Goal: Task Accomplishment & Management: Manage account settings

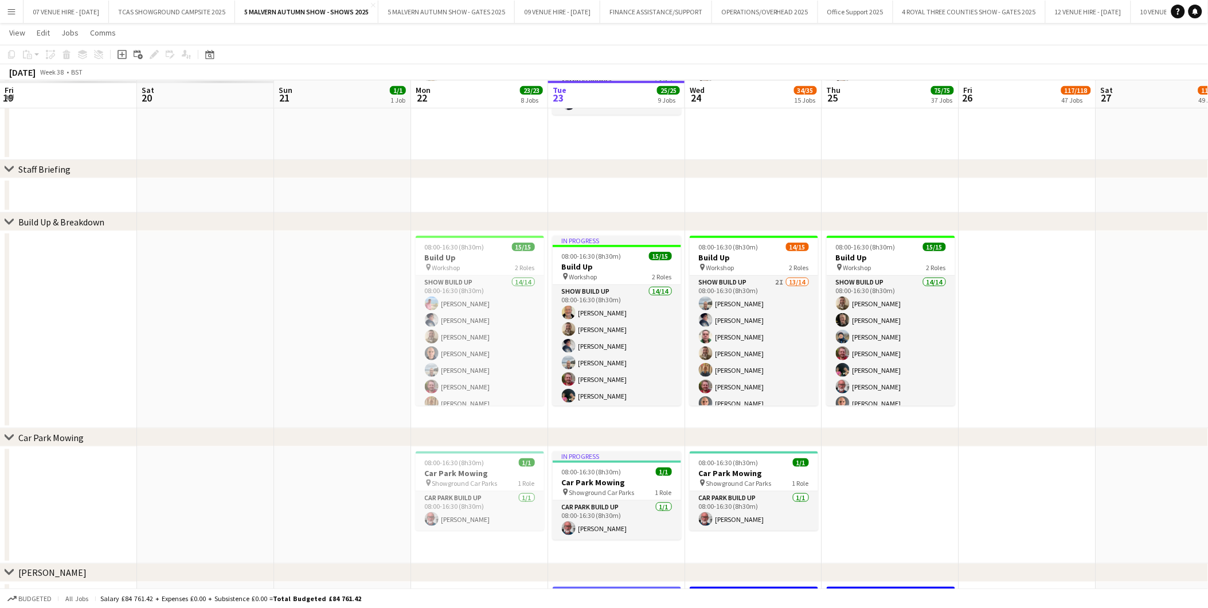
scroll to position [0, 273]
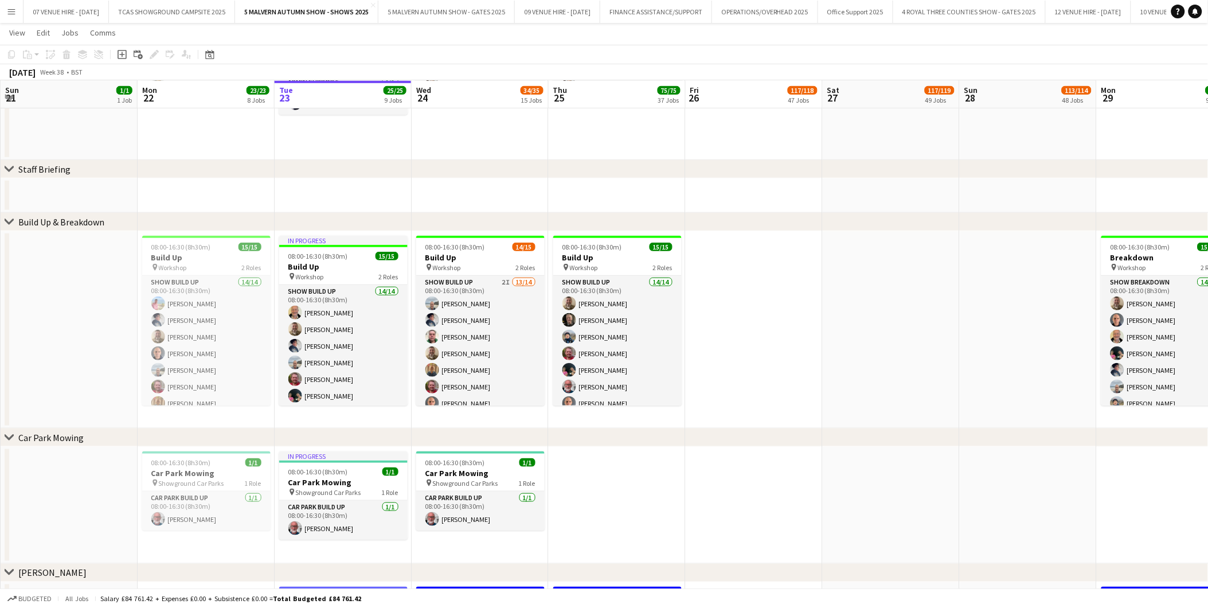
drag, startPoint x: 244, startPoint y: 239, endPoint x: 607, endPoint y: 273, distance: 364.0
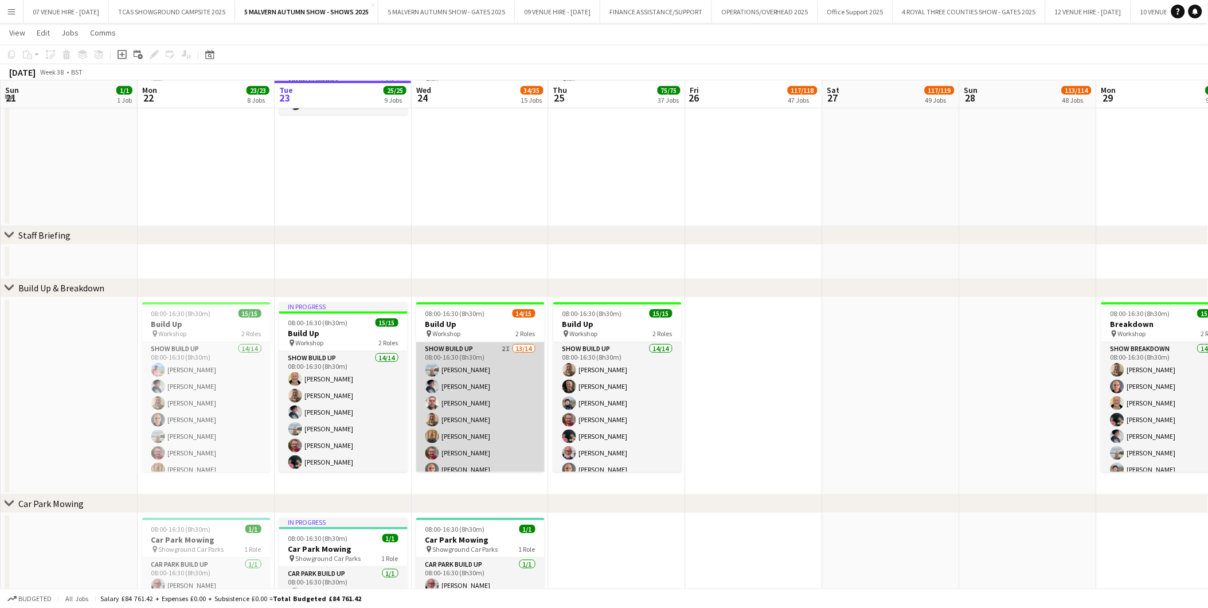
click at [472, 402] on app-card-role "Show Build Up 2I 13/14 08:00-16:30 (8h30m) [PERSON_NAME] [PERSON_NAME] [PERSON_…" at bounding box center [480, 471] width 128 height 259
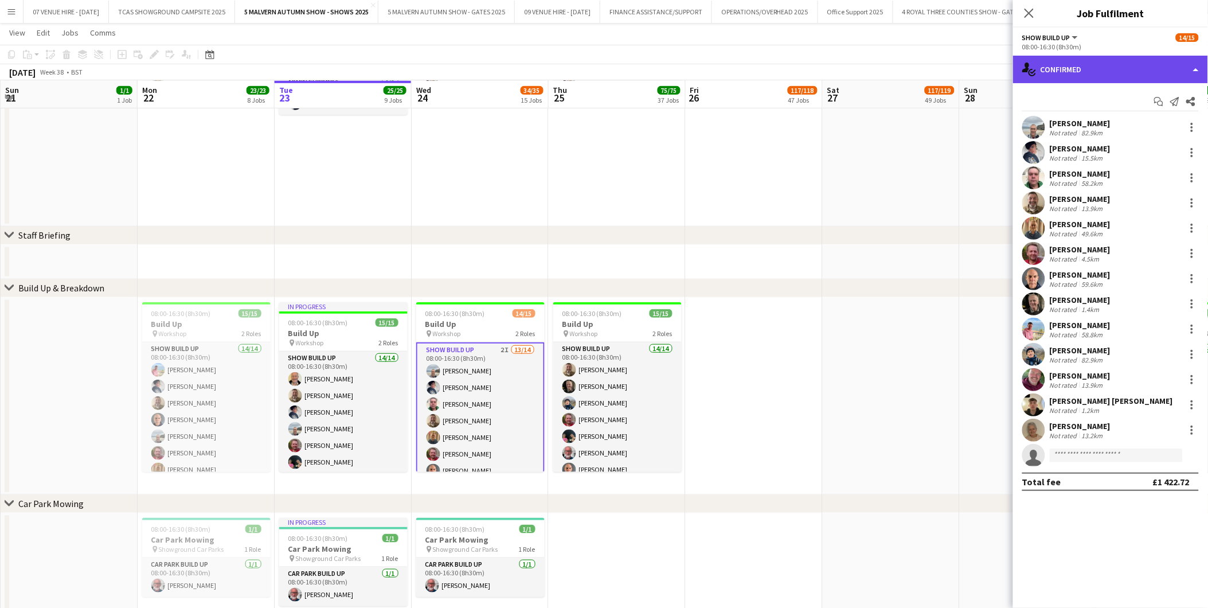
click at [1092, 76] on div "single-neutral-actions-check-2 Confirmed" at bounding box center [1110, 70] width 195 height 28
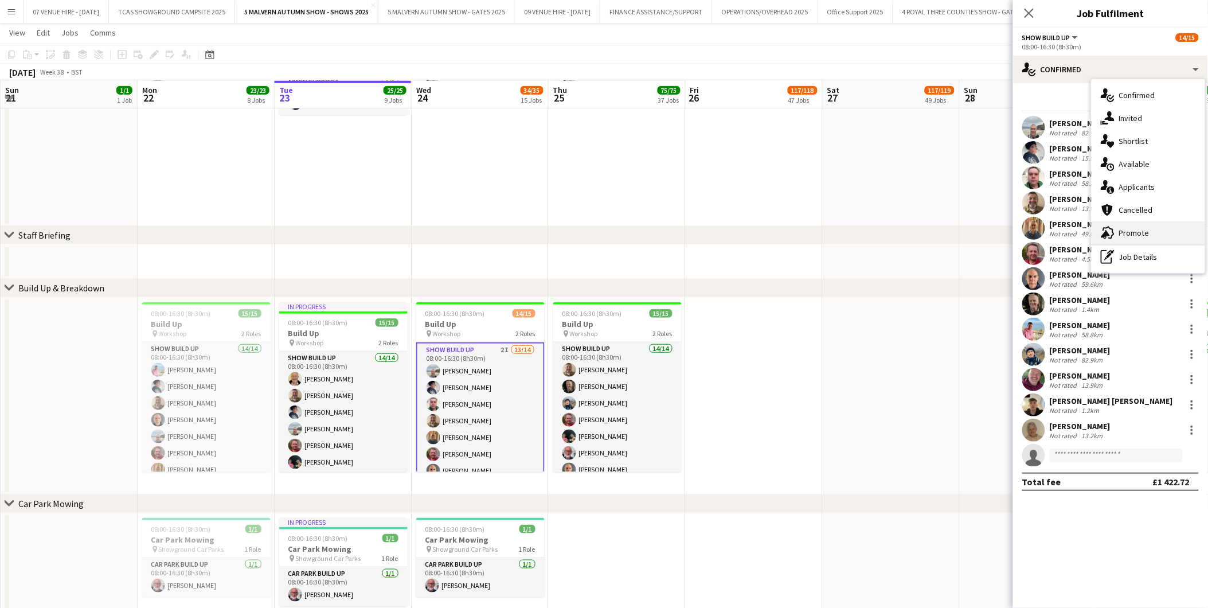
click at [1144, 229] on span "Promote" at bounding box center [1134, 233] width 30 height 10
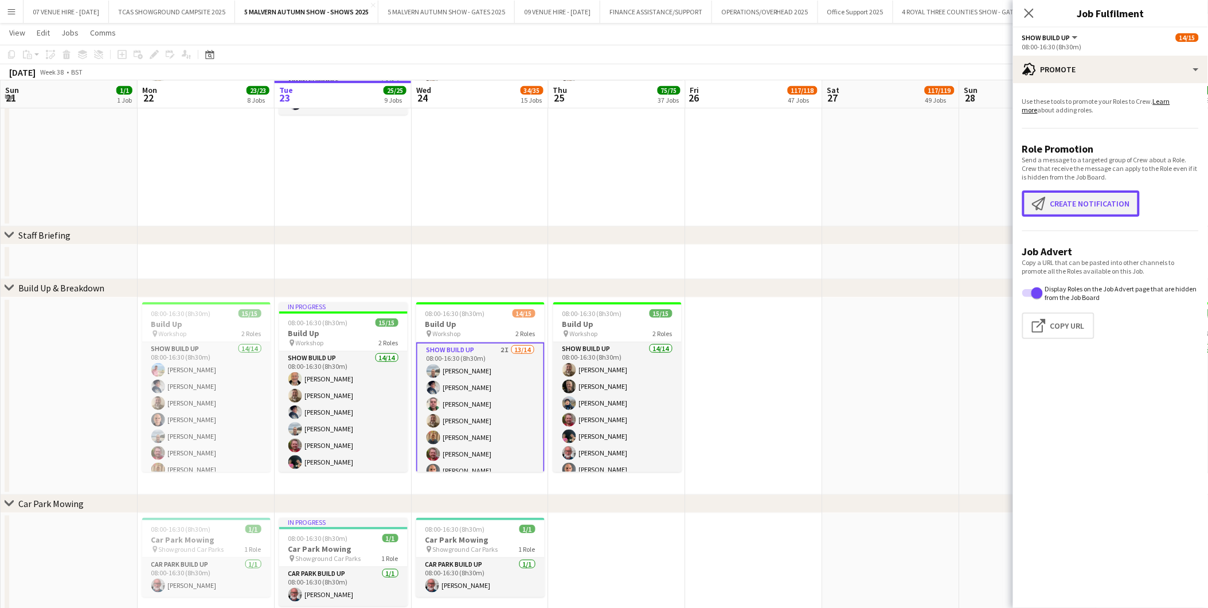
click at [1095, 207] on button "Create notification Create notification" at bounding box center [1081, 203] width 118 height 26
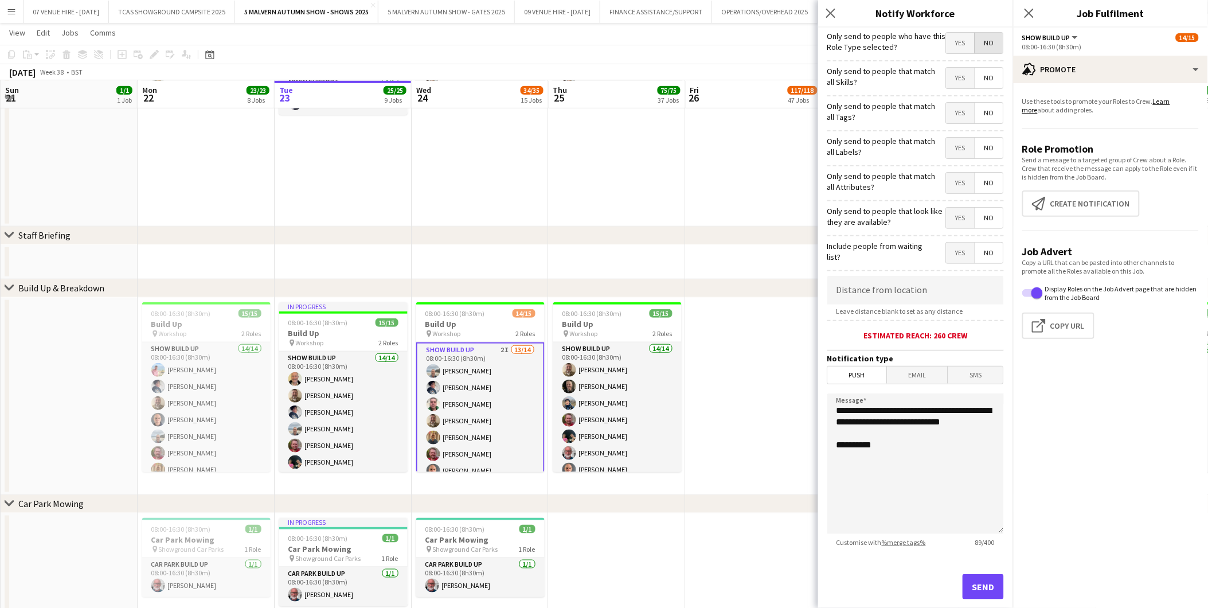
click at [984, 37] on span "No" at bounding box center [989, 43] width 28 height 21
click at [980, 81] on span "No" at bounding box center [989, 78] width 28 height 21
click at [976, 107] on span "No" at bounding box center [989, 113] width 28 height 21
click at [979, 154] on span "No" at bounding box center [989, 148] width 28 height 21
click at [482, 406] on app-card-role "Show Build Up 2I 13/14 08:00-16:30 (8h30m) [PERSON_NAME] [PERSON_NAME] [PERSON_…" at bounding box center [480, 472] width 128 height 261
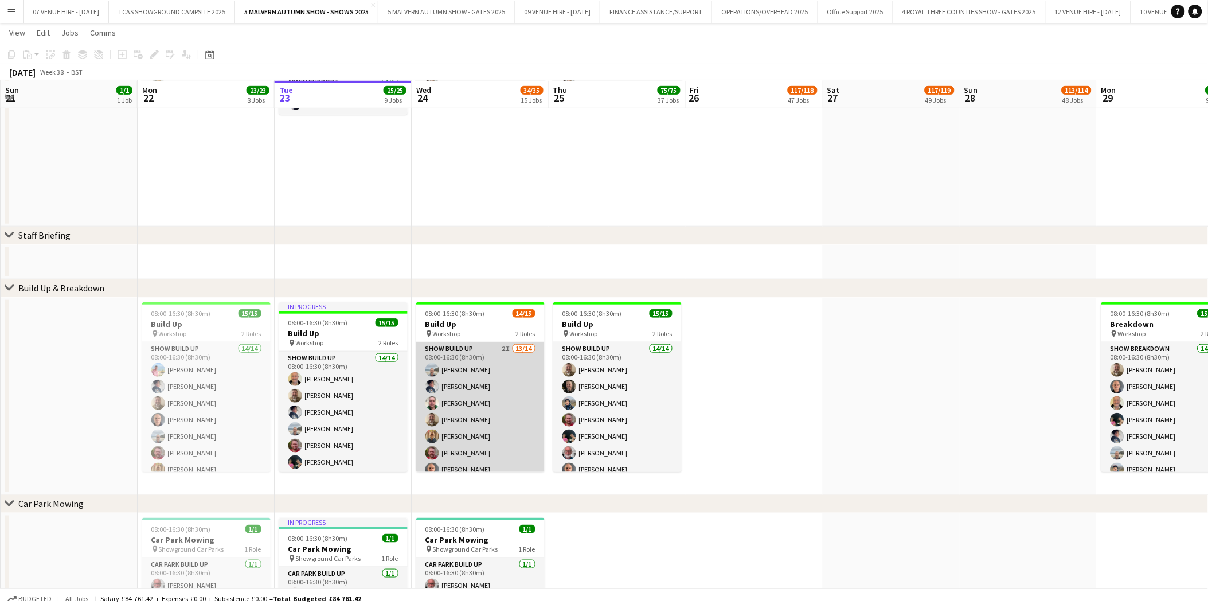
click at [469, 408] on app-card-role "Show Build Up 2I 13/14 08:00-16:30 (8h30m) [PERSON_NAME] [PERSON_NAME] [PERSON_…" at bounding box center [480, 471] width 128 height 259
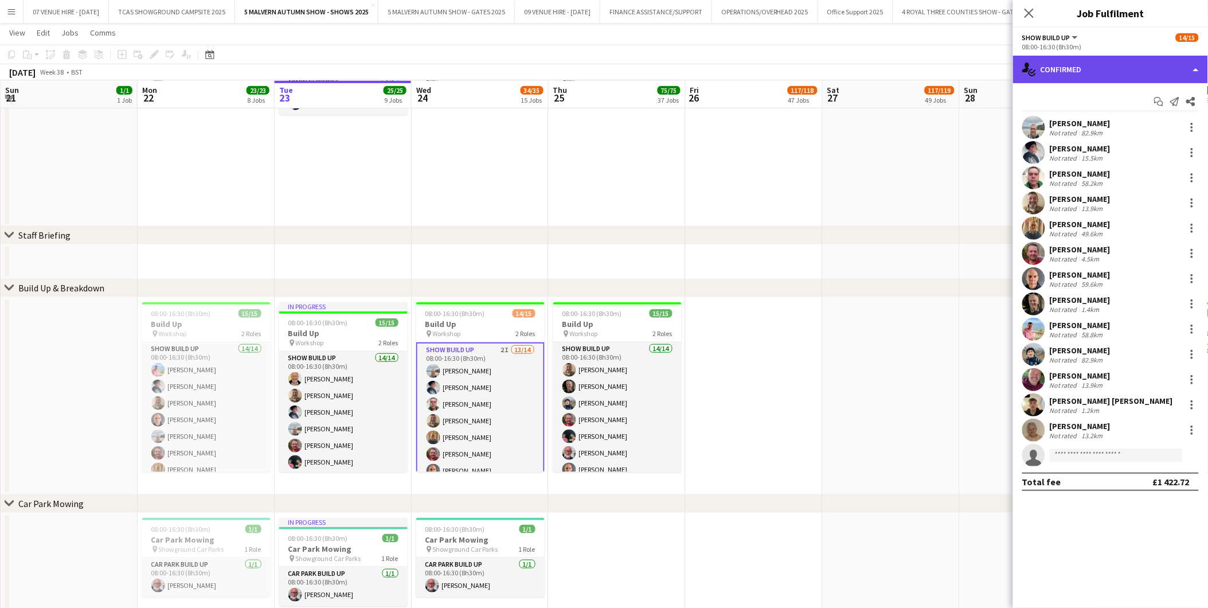
click at [1055, 68] on div "single-neutral-actions-check-2 Confirmed" at bounding box center [1110, 70] width 195 height 28
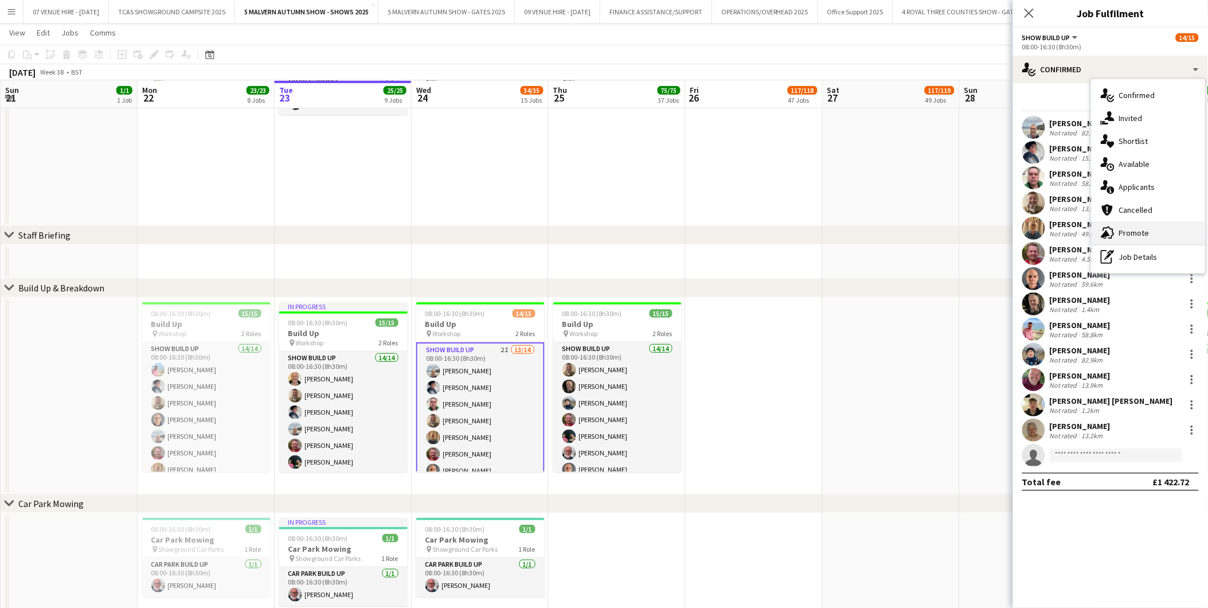
click at [1128, 225] on div "advertising-megaphone Promote" at bounding box center [1149, 232] width 114 height 23
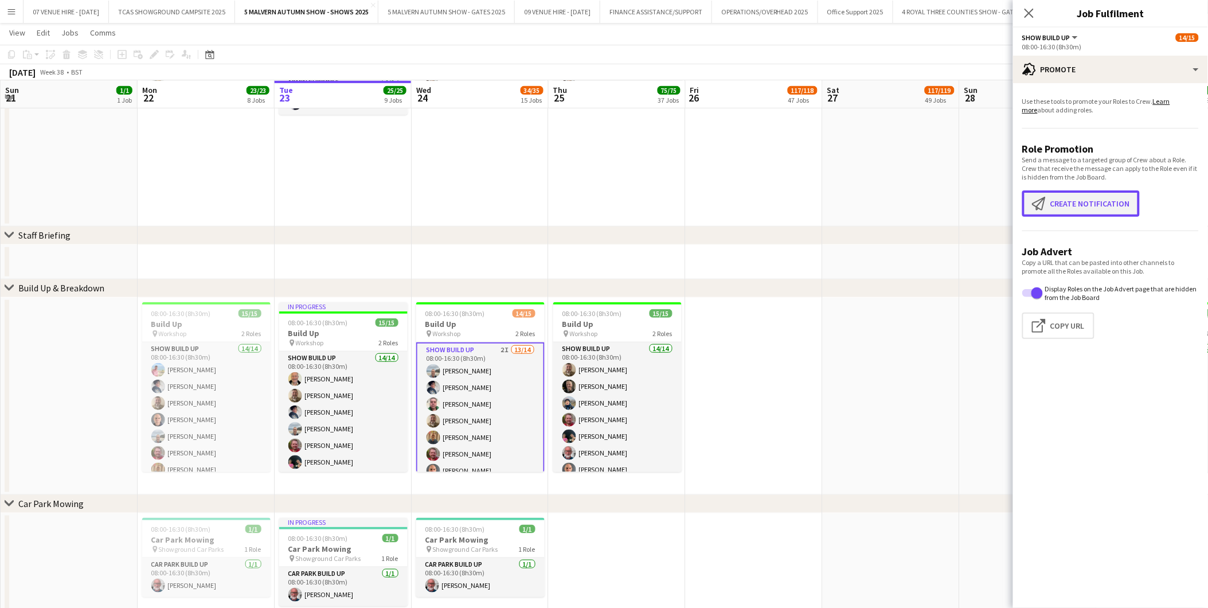
click at [1082, 209] on button "Create notification Create notification" at bounding box center [1081, 203] width 118 height 26
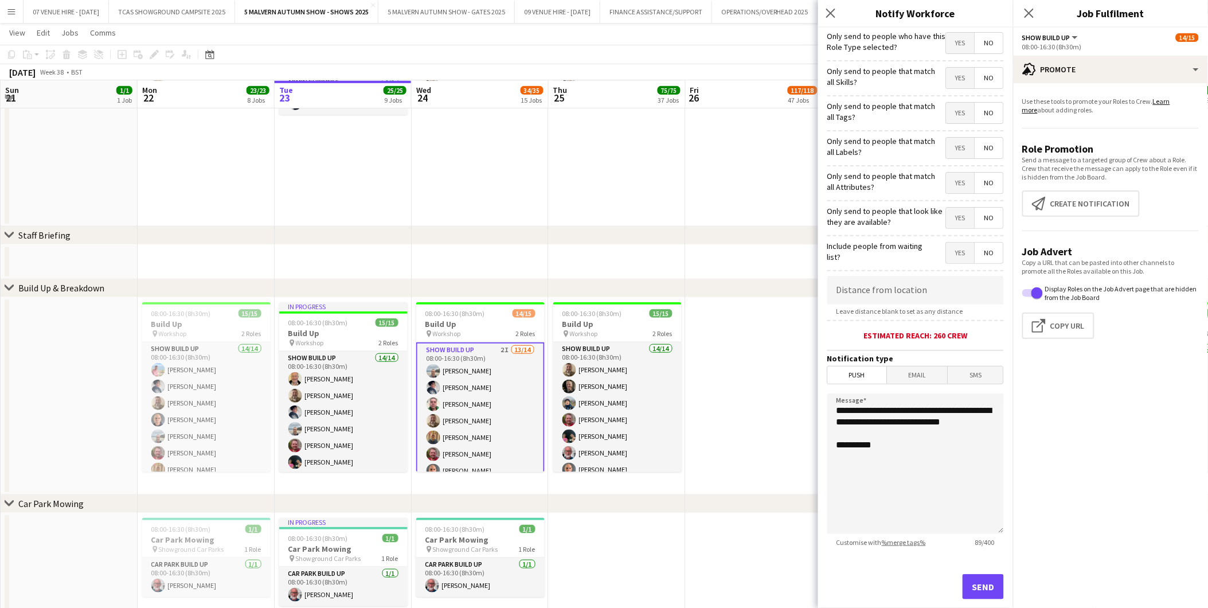
click at [852, 376] on span "Push" at bounding box center [857, 374] width 59 height 17
click at [967, 592] on button "Send" at bounding box center [983, 586] width 41 height 25
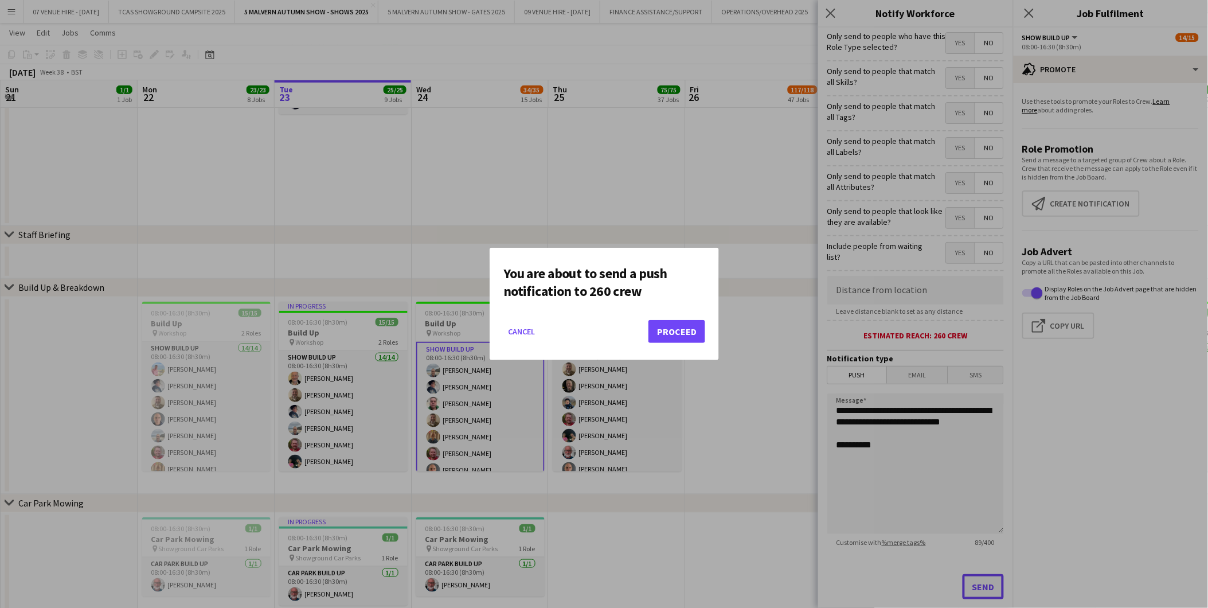
scroll to position [0, 0]
click at [688, 335] on button "Proceed" at bounding box center [676, 331] width 57 height 23
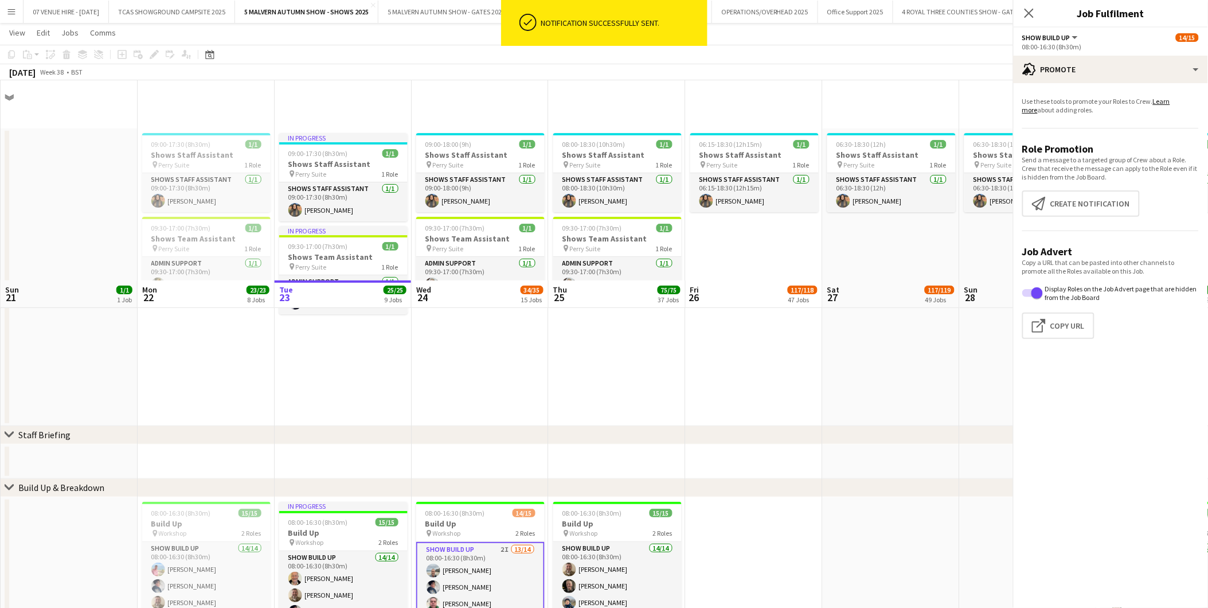
scroll to position [200, 0]
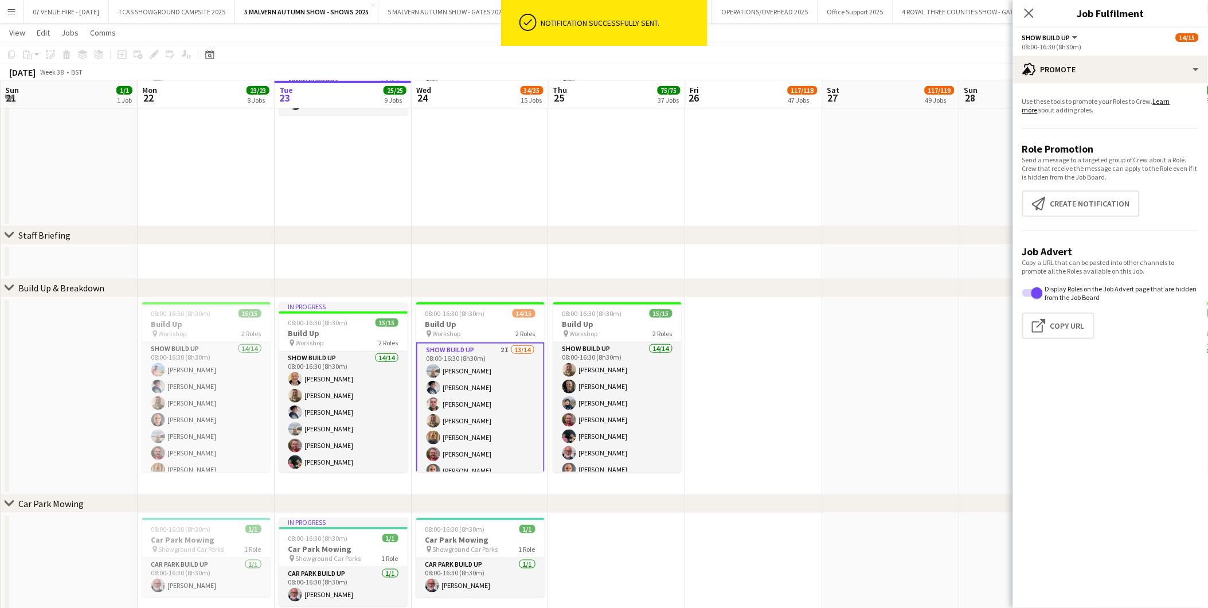
click at [465, 413] on app-card-role "Show Build Up 2I 13/14 08:00-16:30 (8h30m) [PERSON_NAME] [PERSON_NAME] [PERSON_…" at bounding box center [480, 472] width 128 height 261
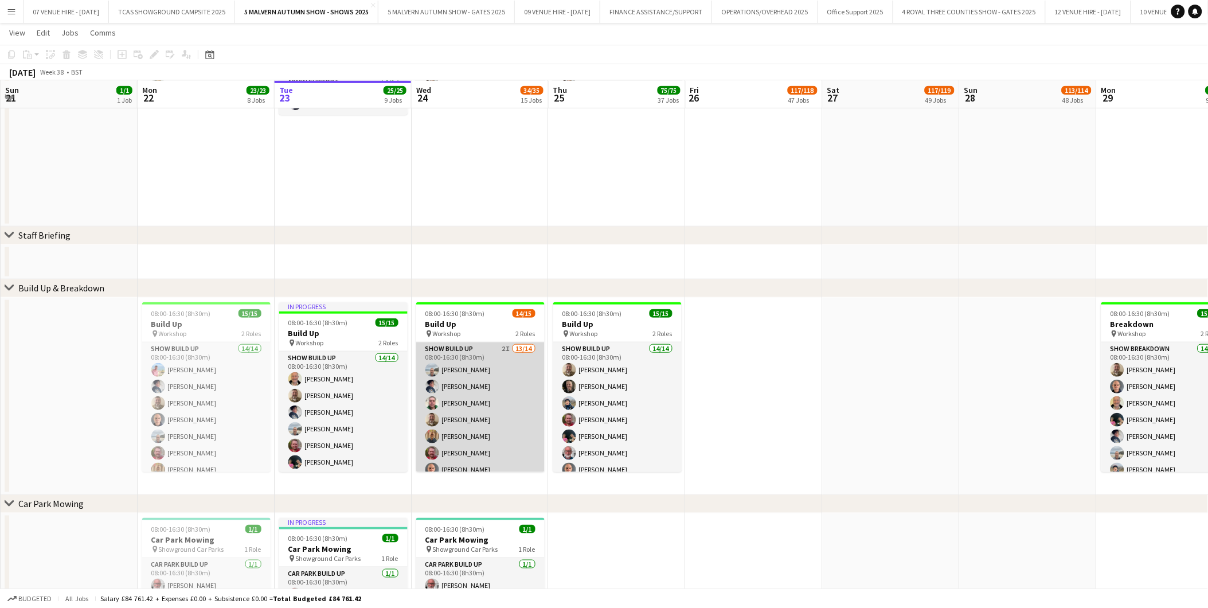
click at [495, 374] on app-card-role "Show Build Up 2I 13/14 08:00-16:30 (8h30m) [PERSON_NAME] [PERSON_NAME] [PERSON_…" at bounding box center [480, 471] width 128 height 259
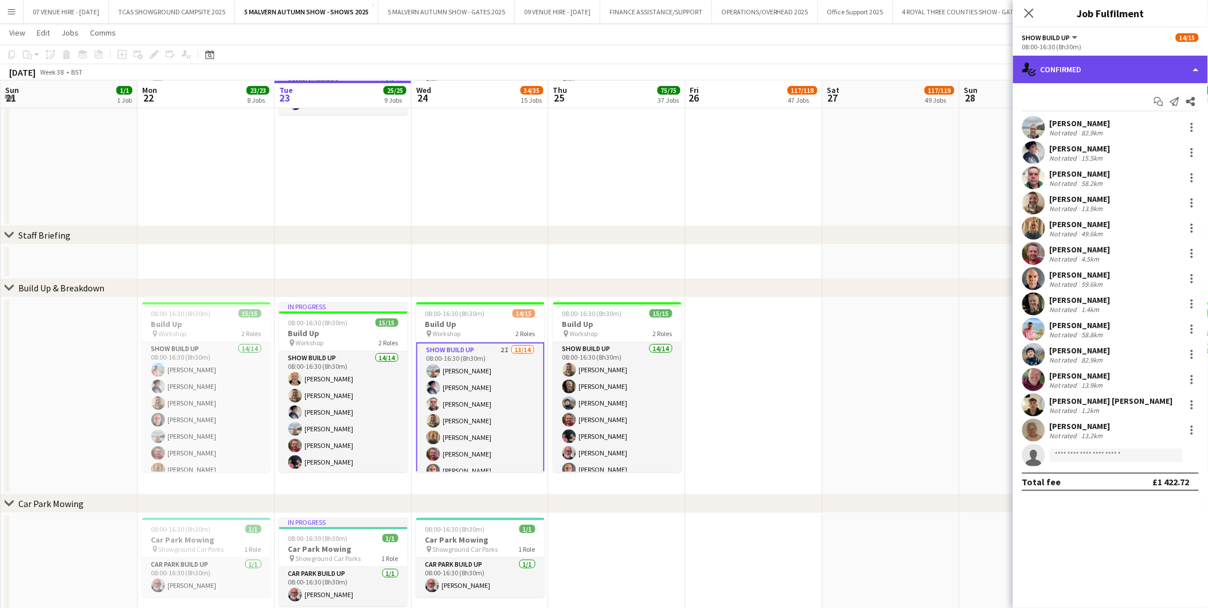
click at [1063, 67] on div "single-neutral-actions-check-2 Confirmed" at bounding box center [1110, 70] width 195 height 28
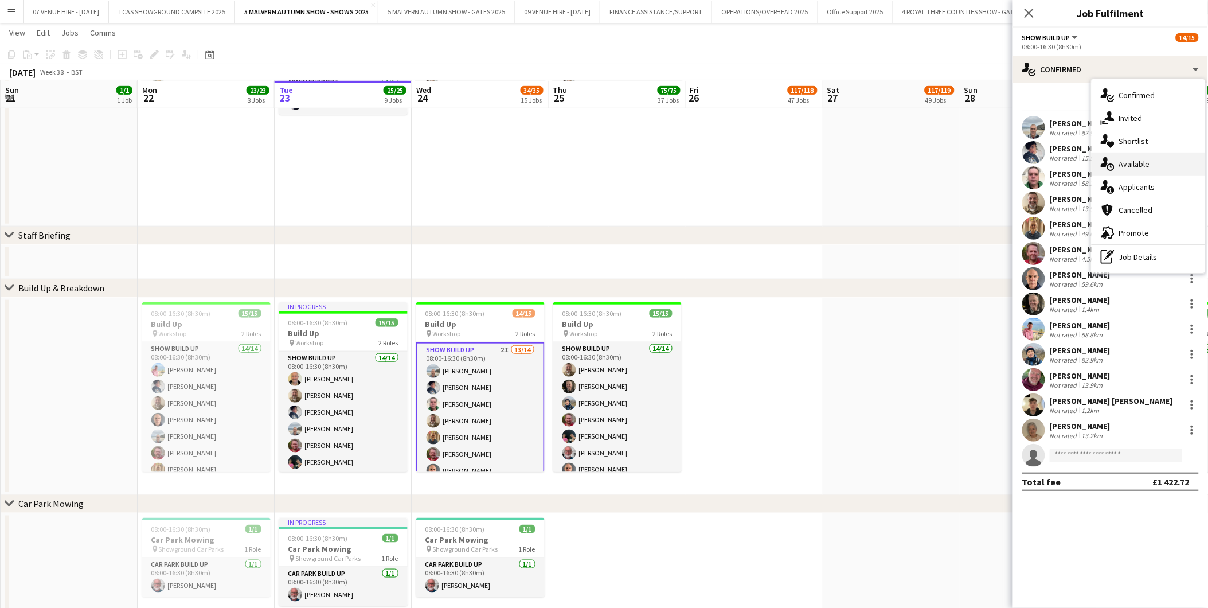
click at [1140, 159] on span "Available" at bounding box center [1134, 164] width 31 height 10
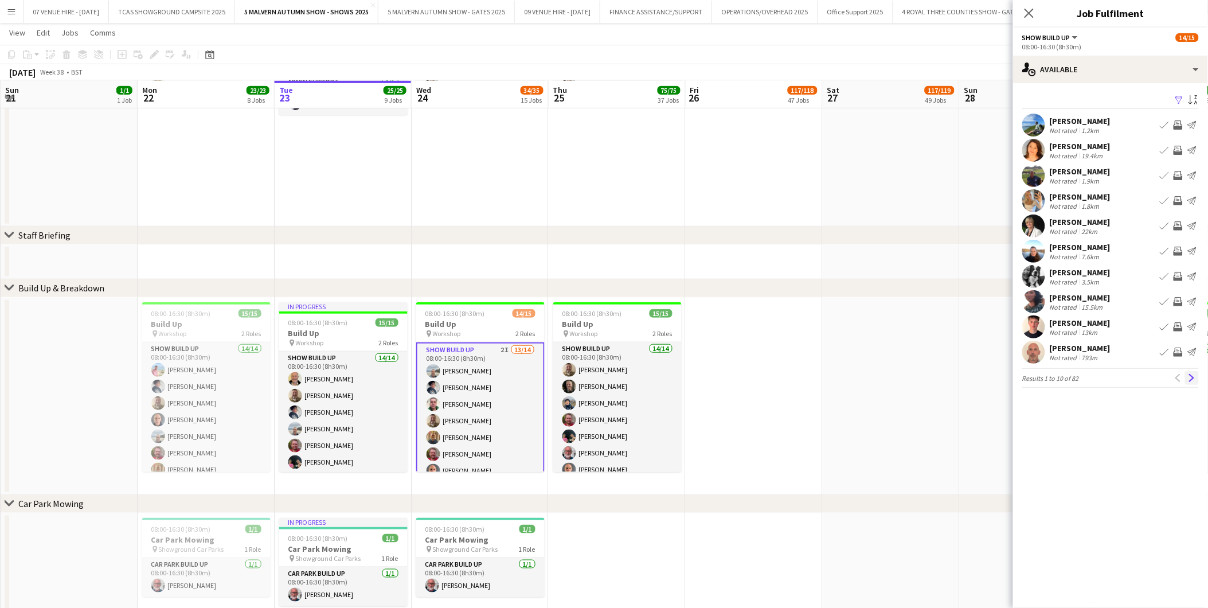
click at [1191, 382] on button "Next" at bounding box center [1192, 378] width 14 height 14
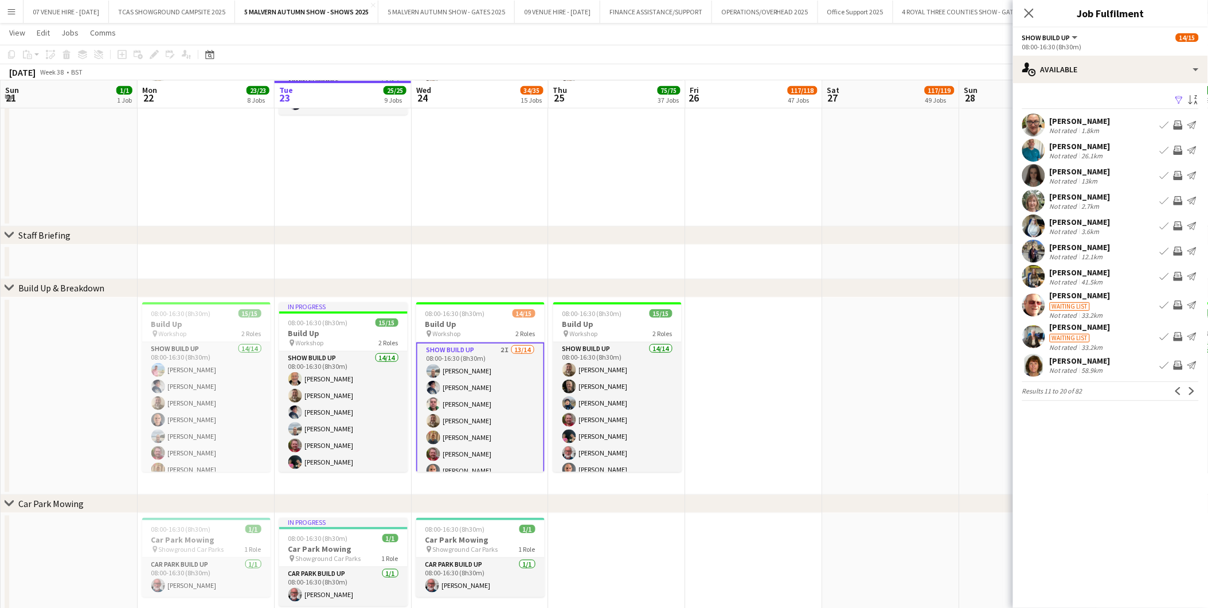
click at [1164, 201] on app-icon "Book crew" at bounding box center [1164, 200] width 9 height 9
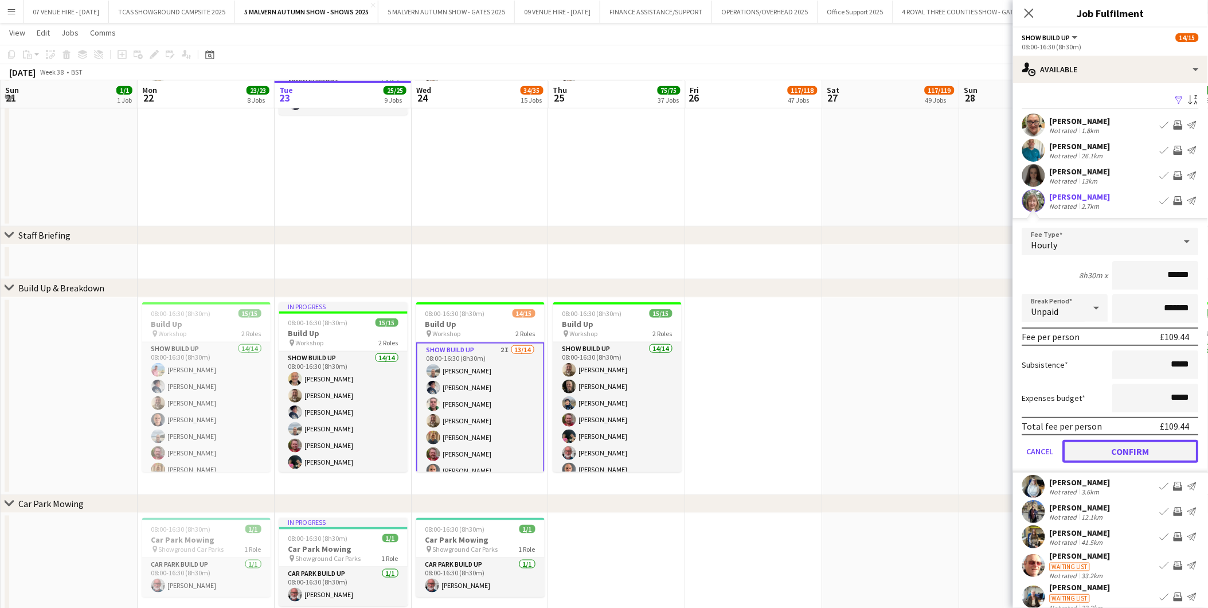
click at [1115, 440] on button "Confirm" at bounding box center [1131, 451] width 136 height 23
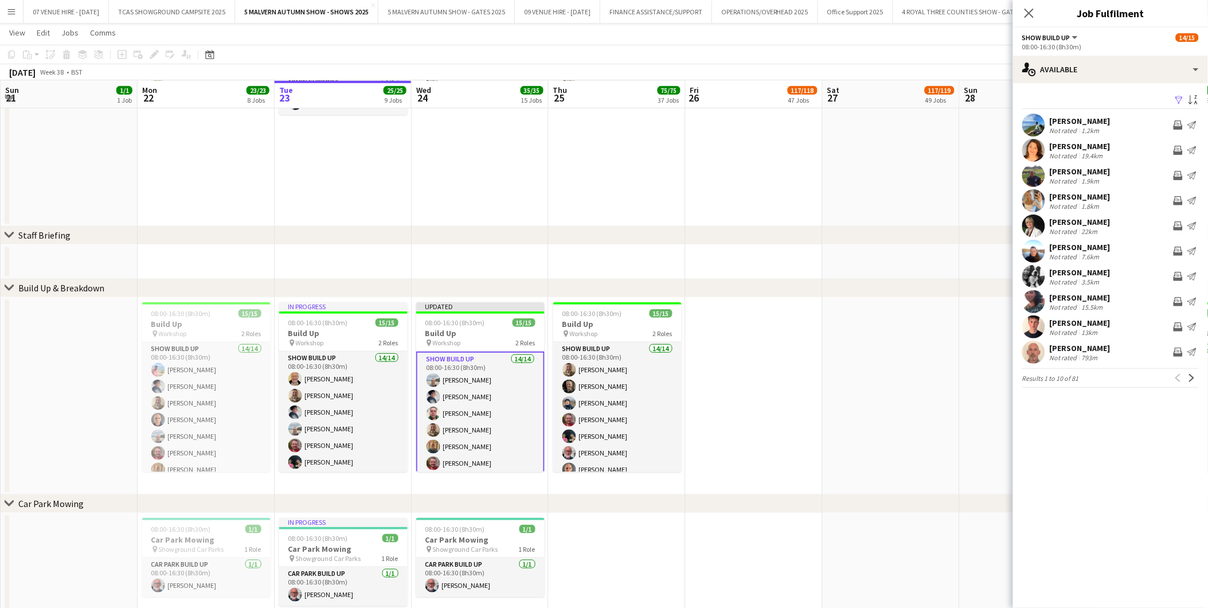
click at [448, 408] on app-card-role "Show Build Up 14/14 08:00-16:30 (8h30m) [PERSON_NAME] [PERSON_NAME] [PERSON_NAM…" at bounding box center [480, 481] width 128 height 261
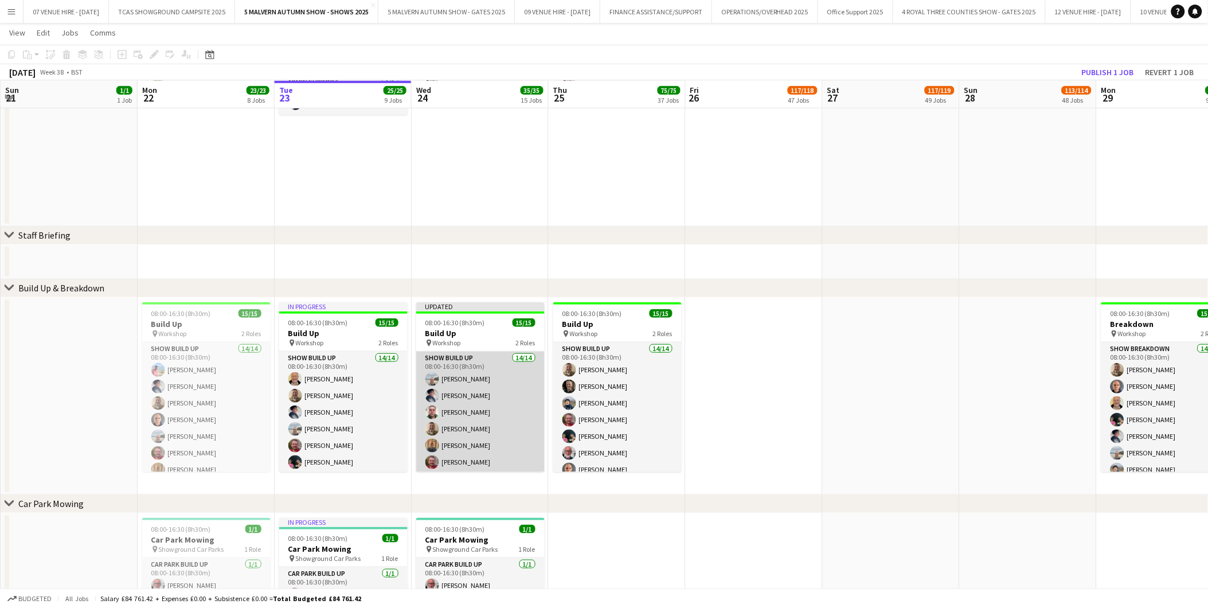
click at [456, 430] on app-card-role "Show Build Up 14/14 08:00-16:30 (8h30m) [PERSON_NAME] [PERSON_NAME] [PERSON_NAM…" at bounding box center [480, 480] width 128 height 259
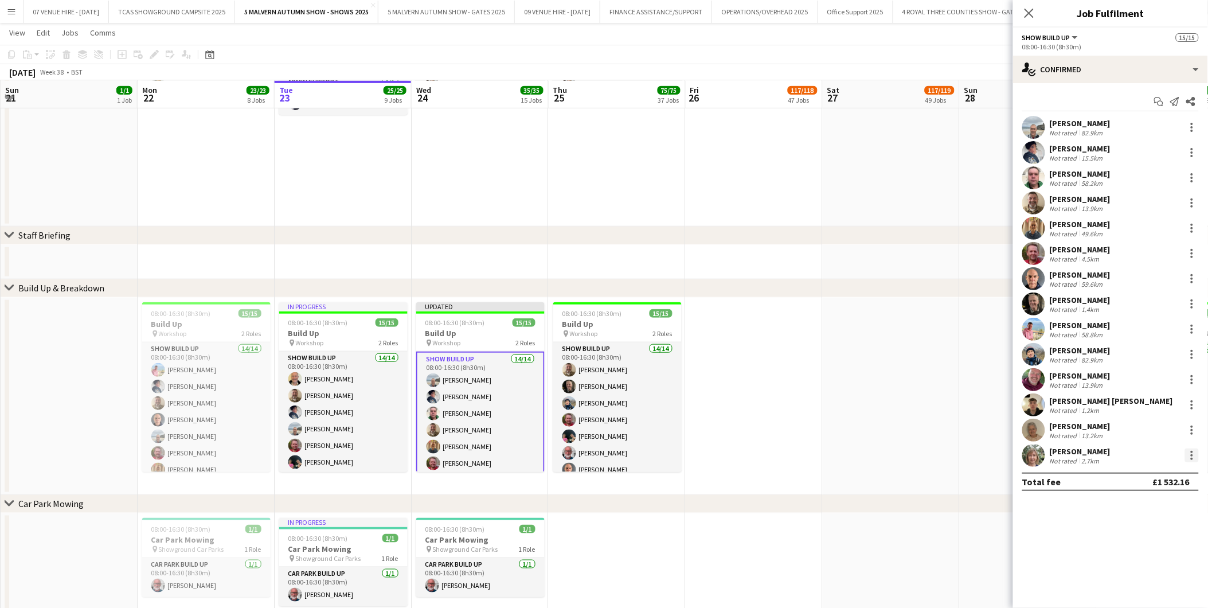
click at [1190, 453] on div at bounding box center [1192, 455] width 14 height 14
click at [1139, 404] on span "Remove" at bounding box center [1136, 406] width 34 height 10
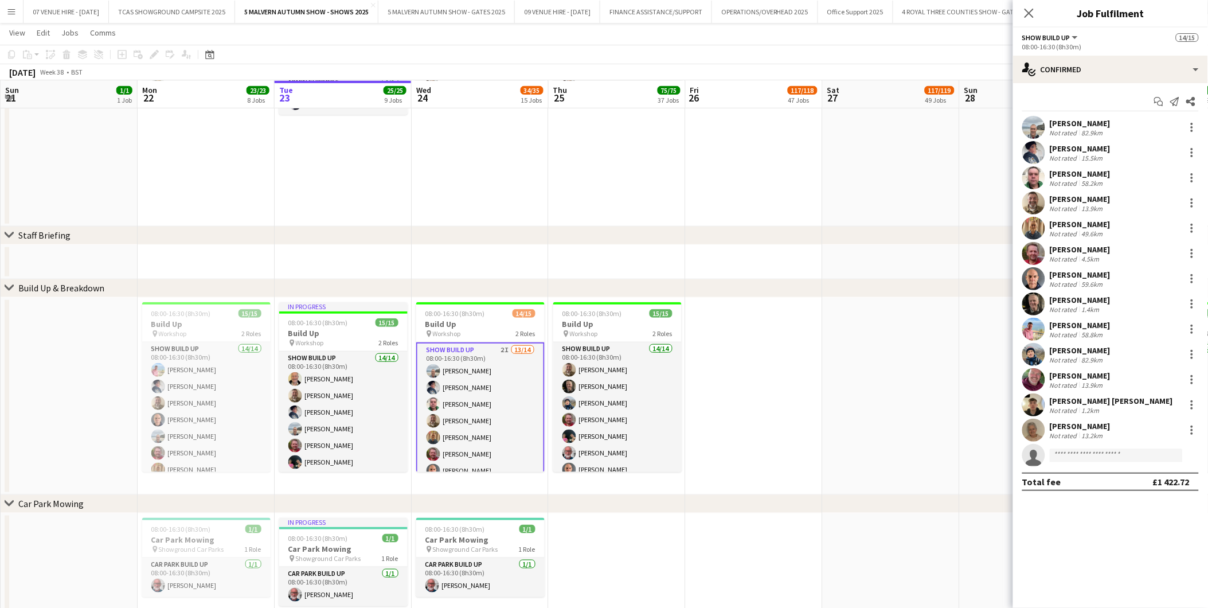
drag, startPoint x: 886, startPoint y: 368, endPoint x: 892, endPoint y: 358, distance: 11.0
click at [886, 367] on app-date-cell at bounding box center [891, 396] width 137 height 197
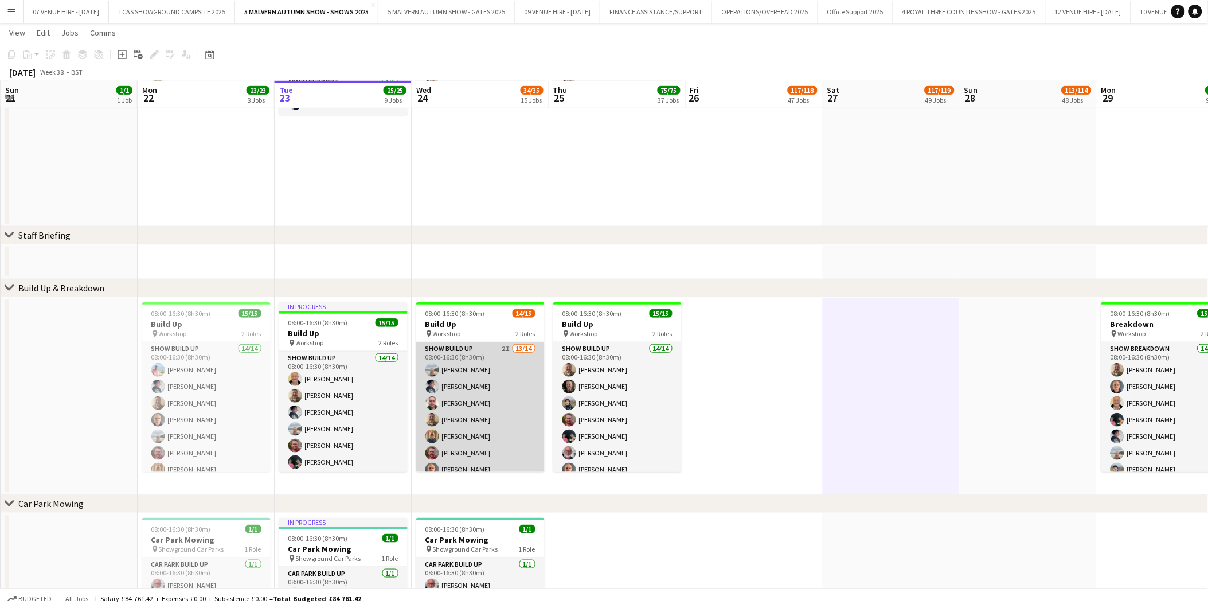
click at [459, 415] on app-card-role "Show Build Up 2I 13/14 08:00-16:30 (8h30m) [PERSON_NAME] [PERSON_NAME] [PERSON_…" at bounding box center [480, 471] width 128 height 259
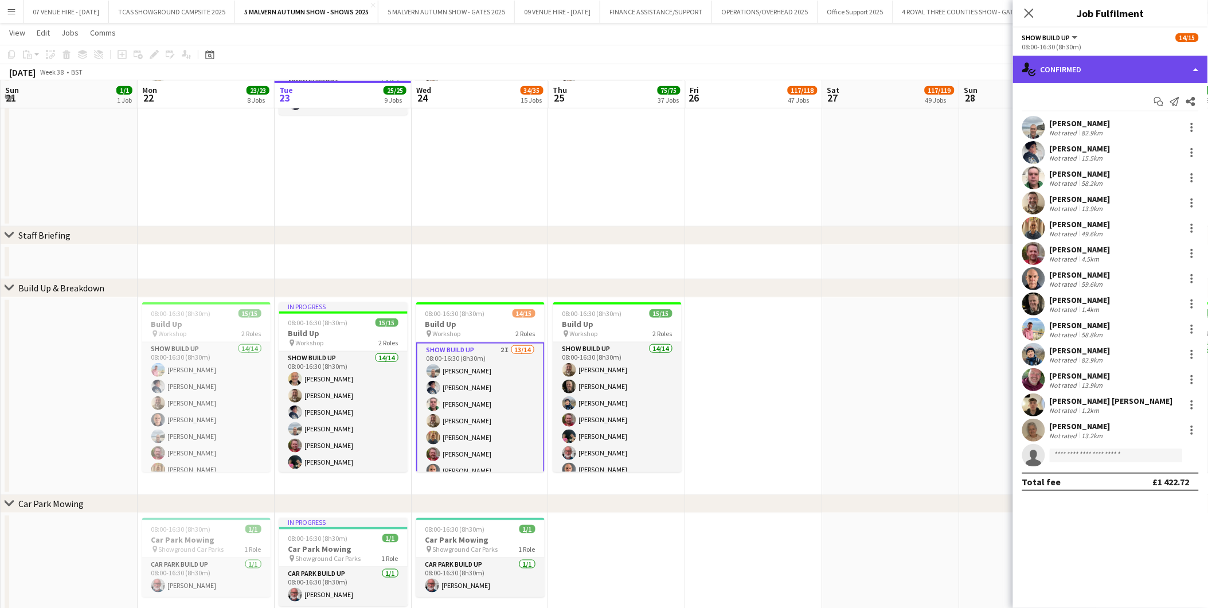
click at [1099, 60] on div "single-neutral-actions-check-2 Confirmed" at bounding box center [1110, 70] width 195 height 28
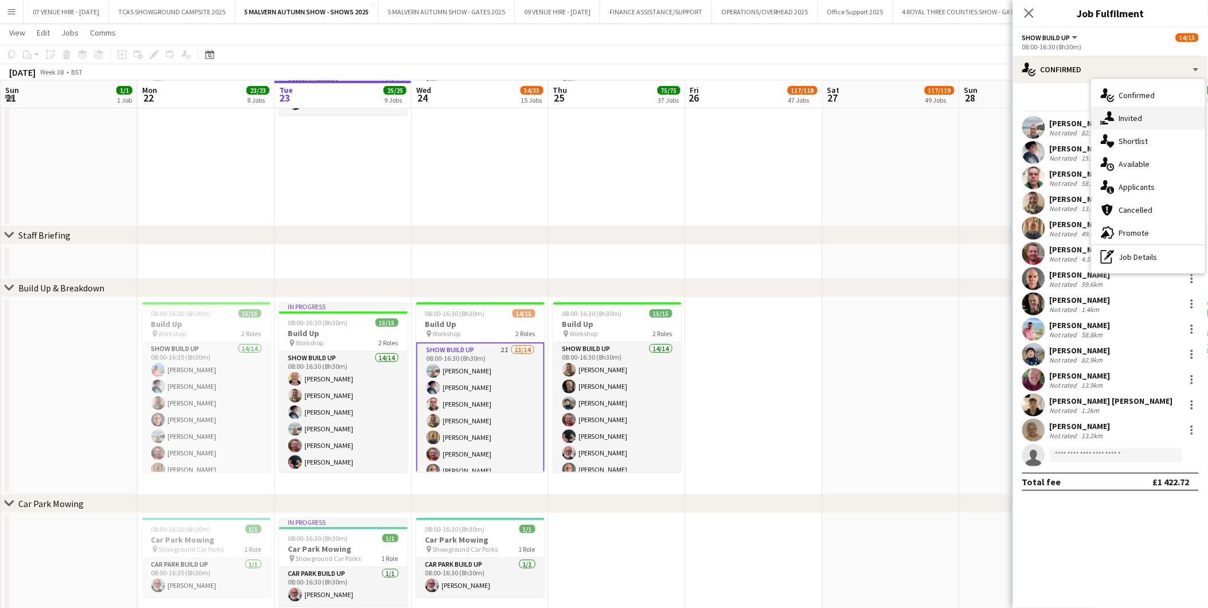
click at [1132, 122] on span "Invited" at bounding box center [1131, 118] width 24 height 10
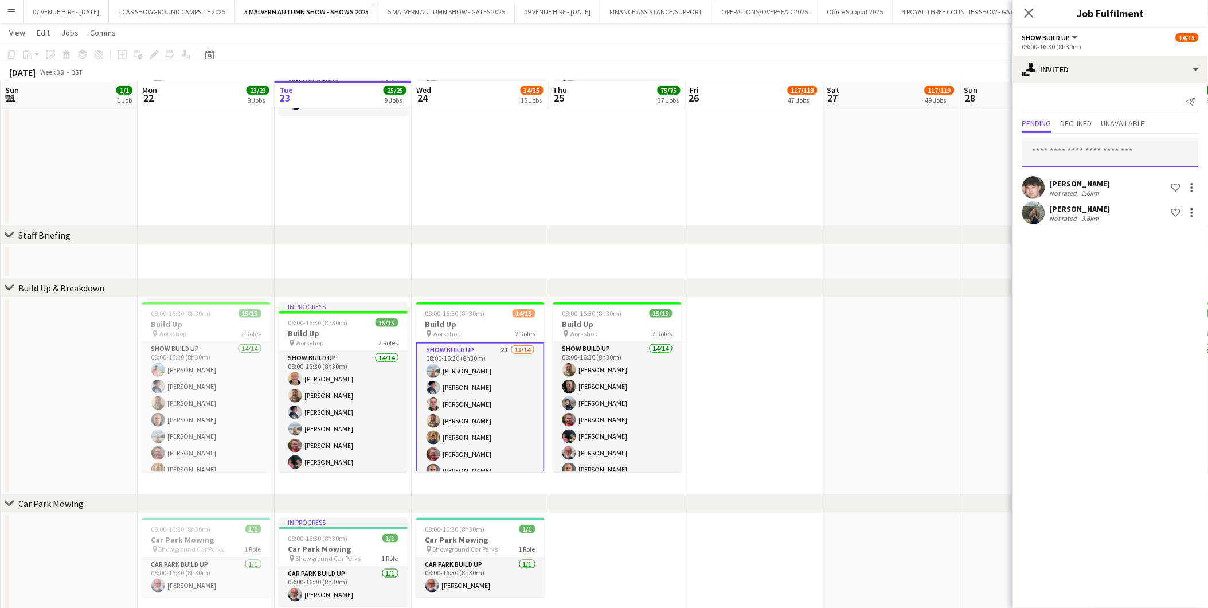
click at [1071, 143] on input "text" at bounding box center [1110, 152] width 177 height 29
type input "***"
click at [1066, 178] on span "[PERSON_NAME]" at bounding box center [1065, 180] width 66 height 10
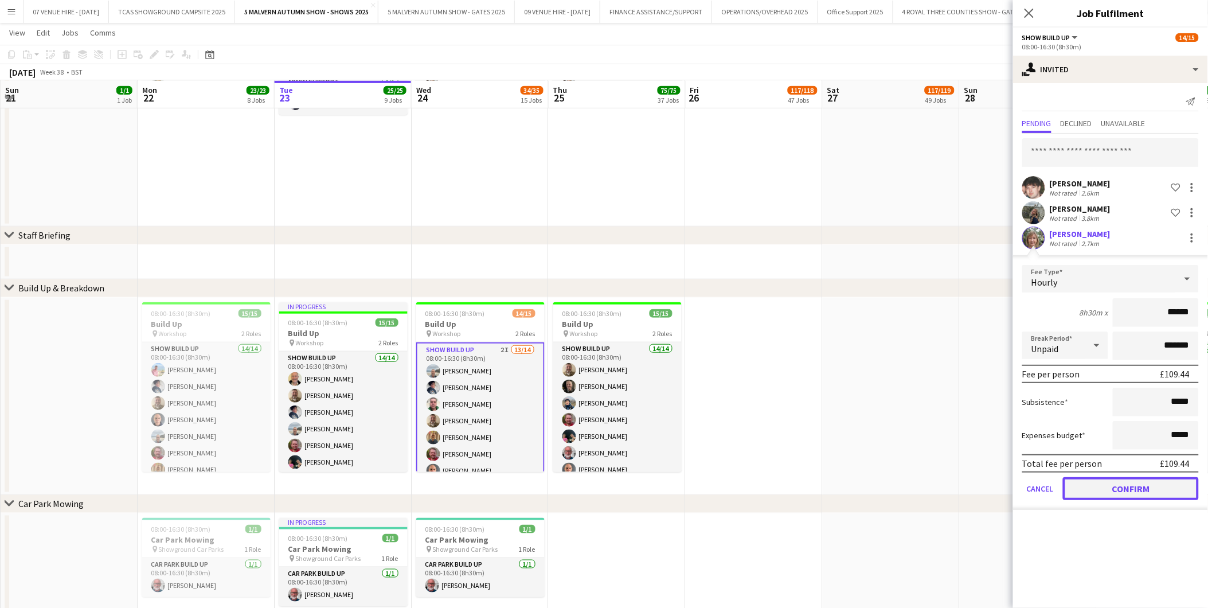
click at [1162, 491] on button "Confirm" at bounding box center [1131, 488] width 136 height 23
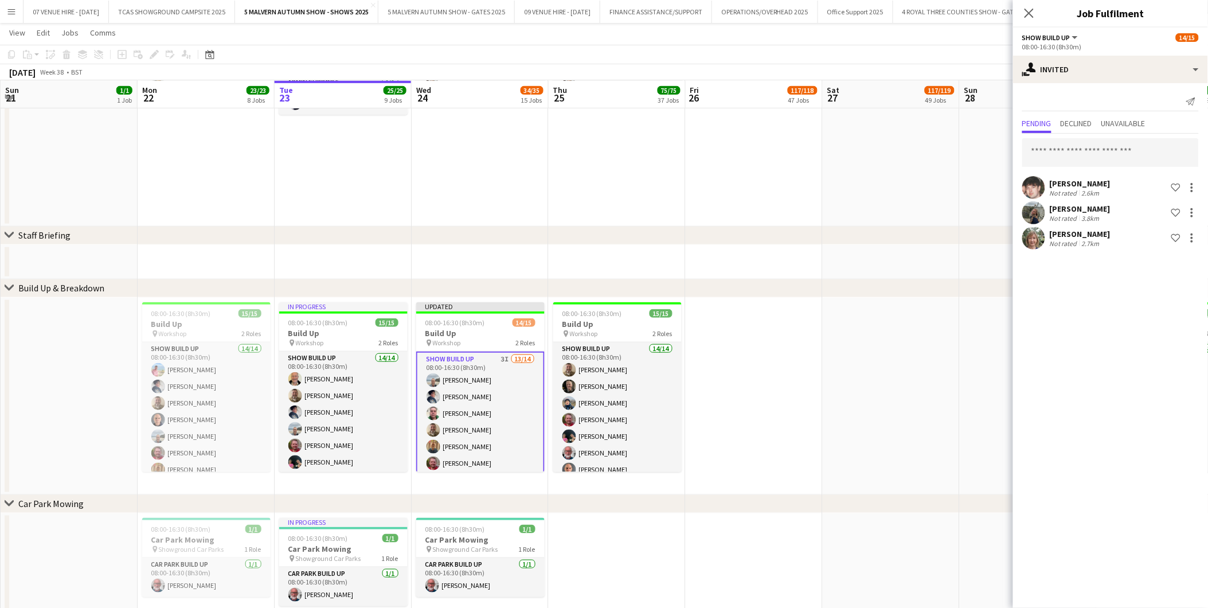
click at [898, 377] on app-date-cell at bounding box center [891, 396] width 137 height 197
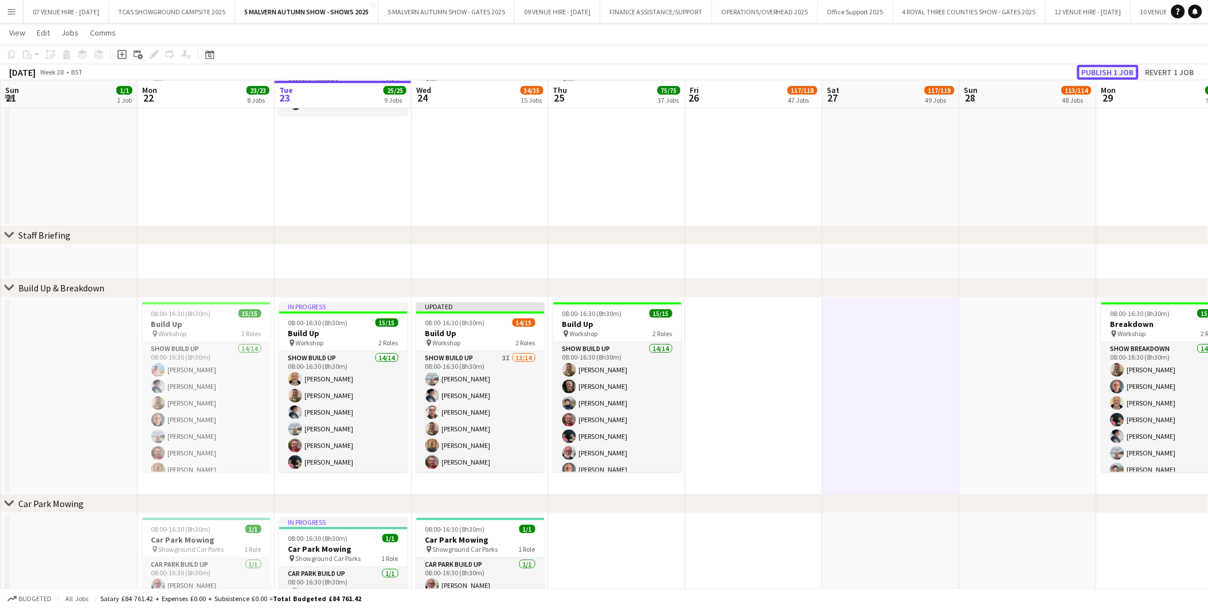
click at [1123, 68] on button "Publish 1 job" at bounding box center [1107, 72] width 61 height 15
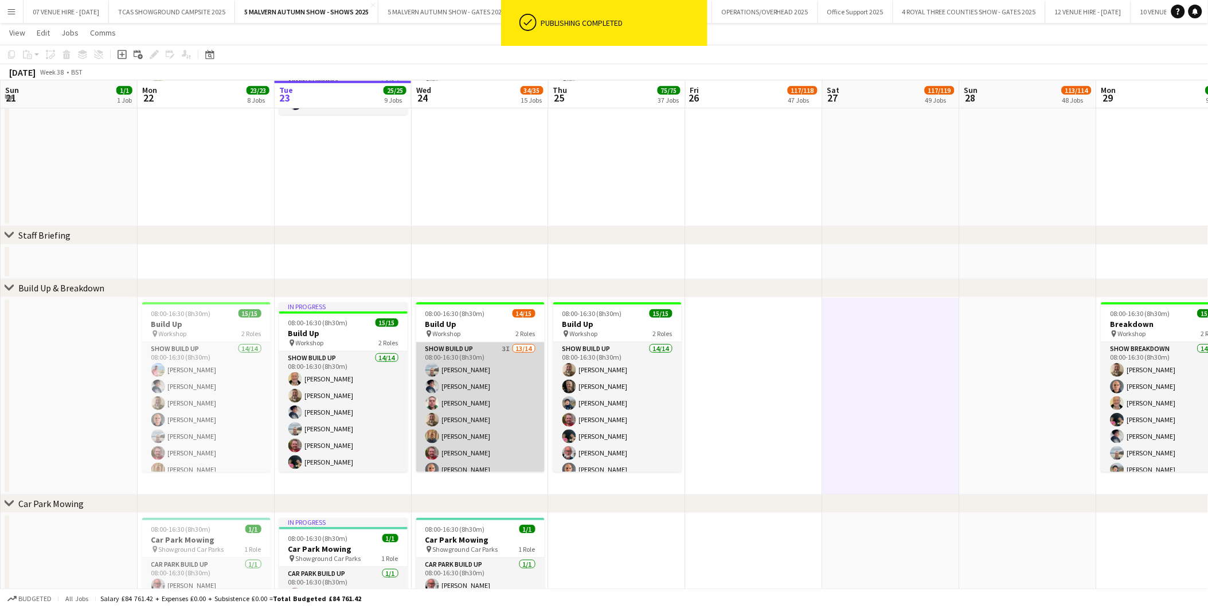
click at [448, 402] on app-card-role "Show Build Up 3I 13/14 08:00-16:30 (8h30m) [PERSON_NAME] [PERSON_NAME] [PERSON_…" at bounding box center [480, 471] width 128 height 259
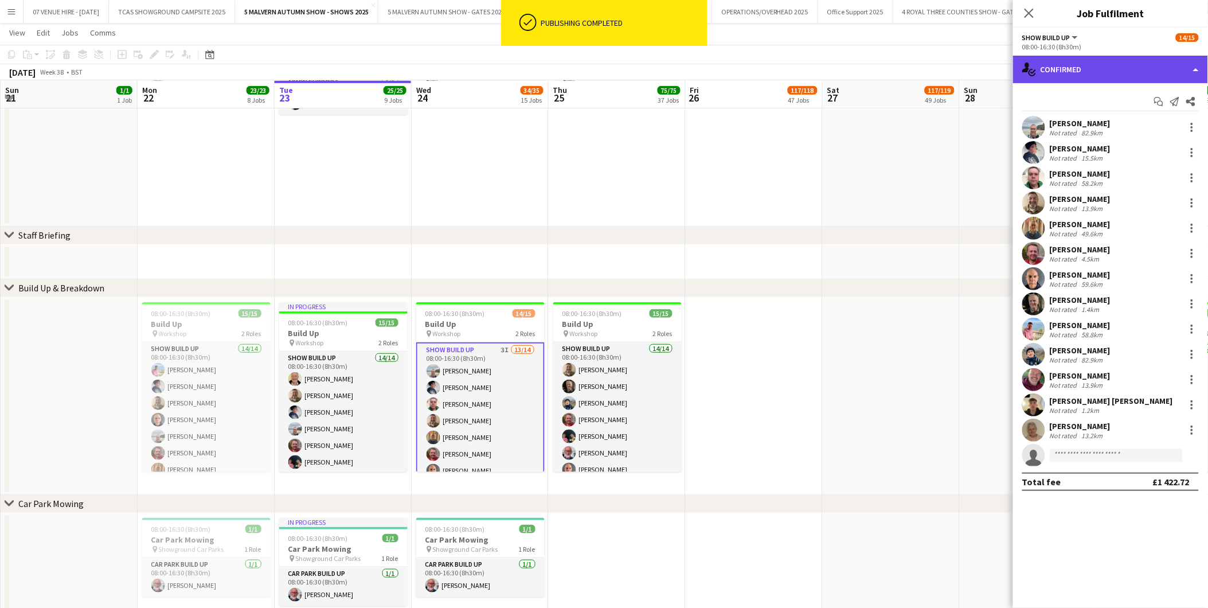
click at [1104, 81] on div "single-neutral-actions-check-2 Confirmed" at bounding box center [1110, 70] width 195 height 28
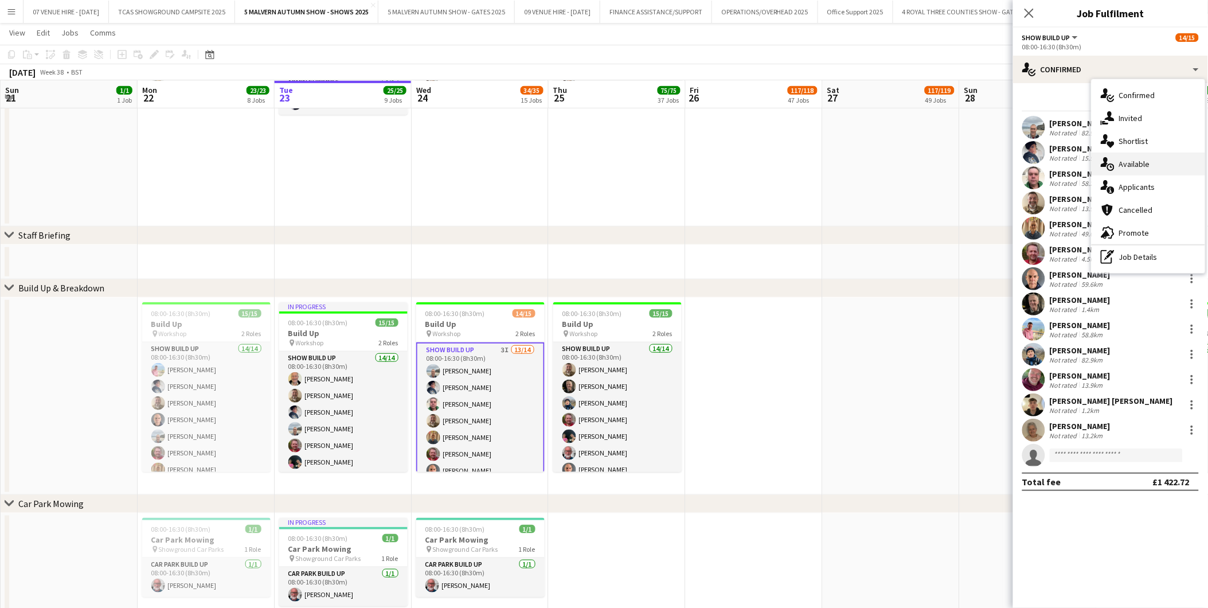
click at [1128, 162] on span "Available" at bounding box center [1134, 164] width 31 height 10
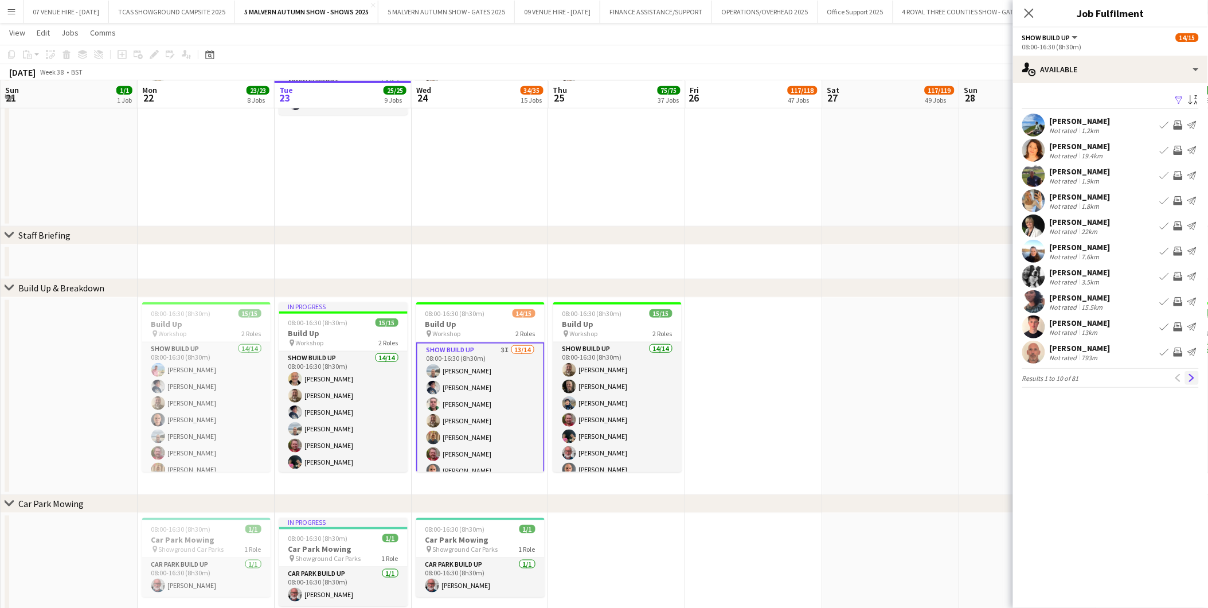
click at [1194, 381] on app-icon "Next" at bounding box center [1192, 378] width 8 height 8
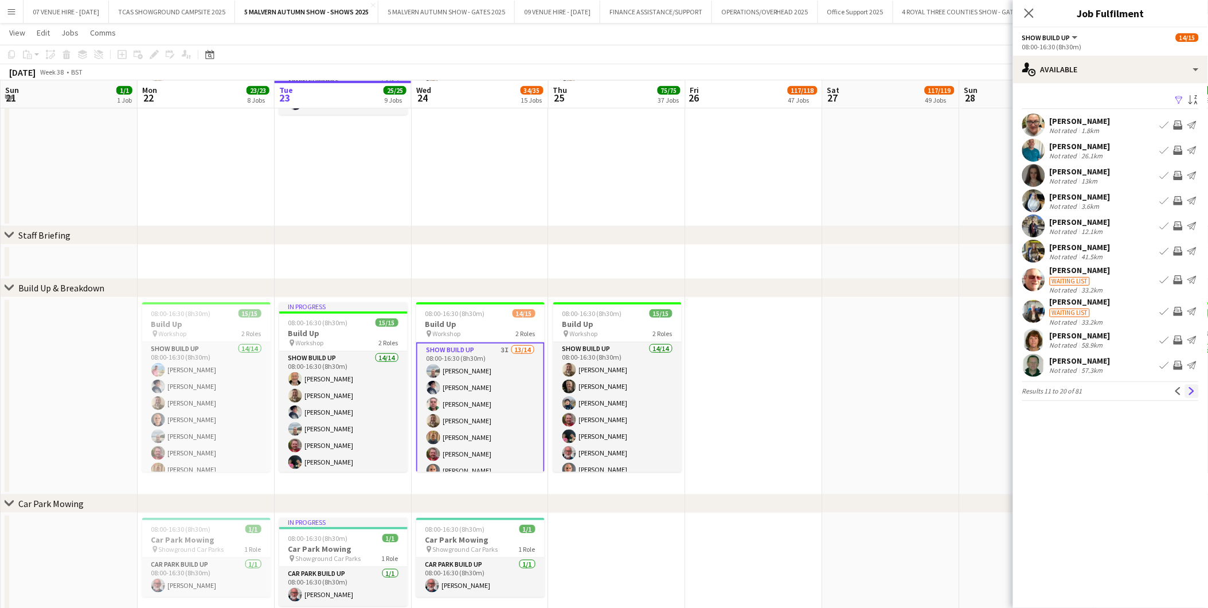
click at [1190, 394] on button "Next" at bounding box center [1192, 391] width 14 height 14
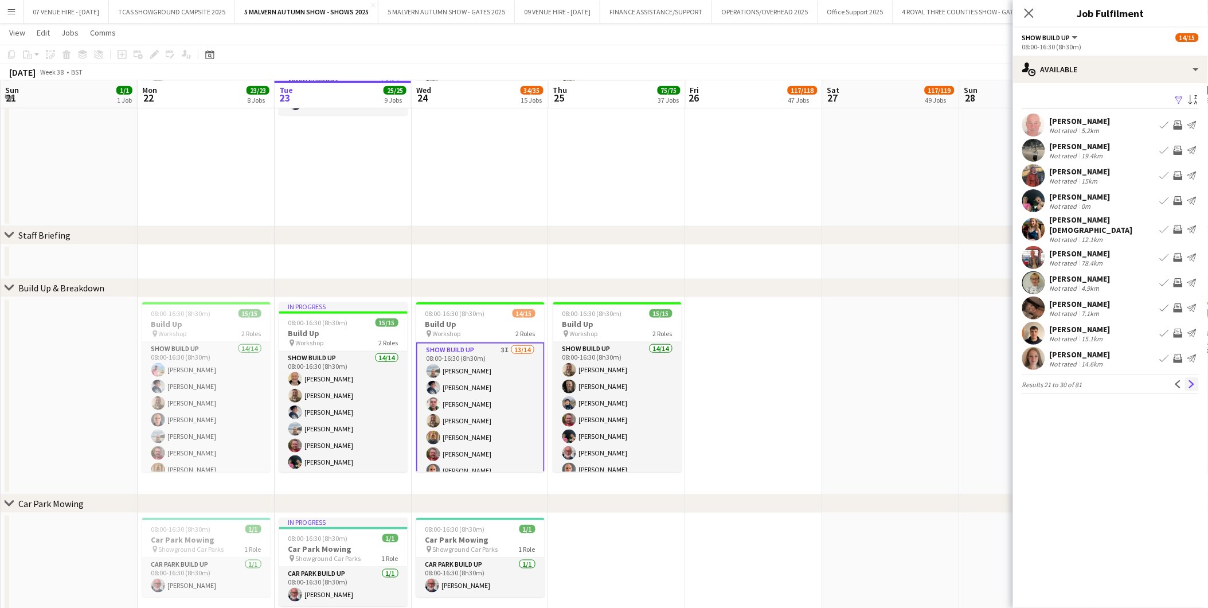
click at [1194, 380] on app-icon "Next" at bounding box center [1192, 384] width 8 height 8
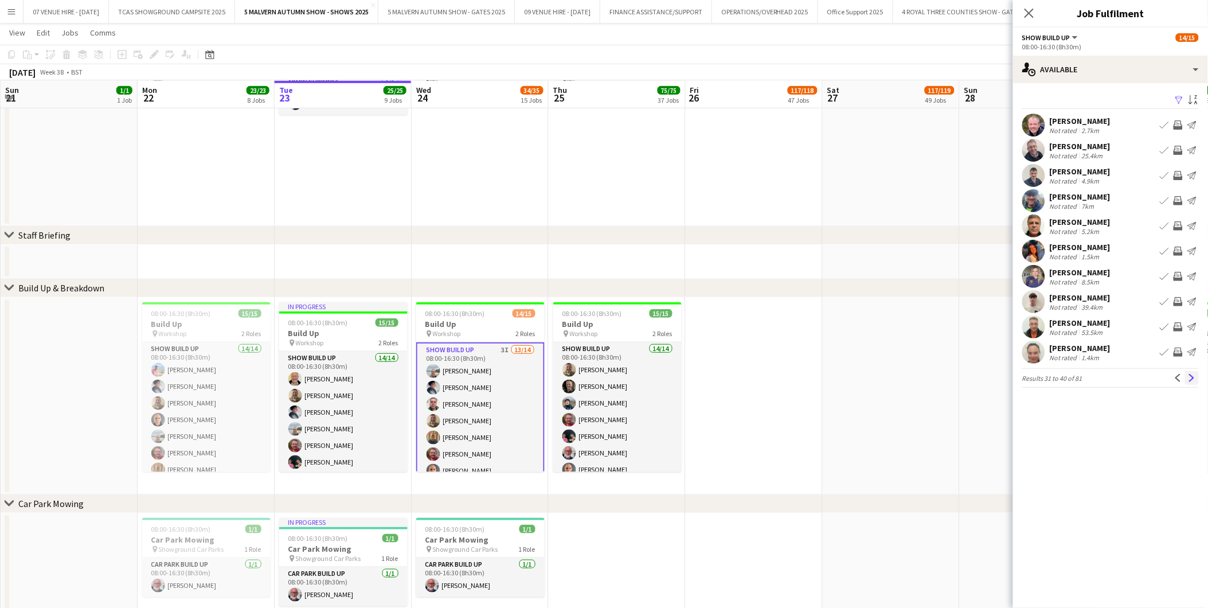
click at [1190, 376] on app-icon "Next" at bounding box center [1192, 378] width 8 height 8
click at [1195, 376] on app-icon "Next" at bounding box center [1192, 378] width 8 height 8
click at [1164, 151] on app-icon "Book crew" at bounding box center [1164, 150] width 9 height 9
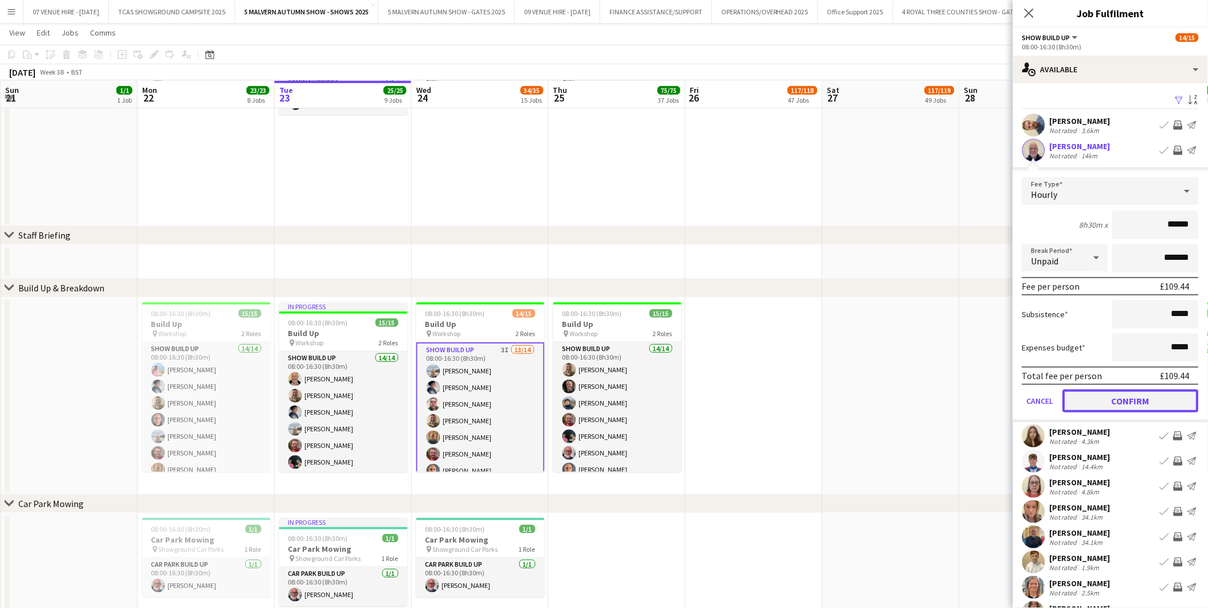
click at [1078, 393] on button "Confirm" at bounding box center [1131, 400] width 136 height 23
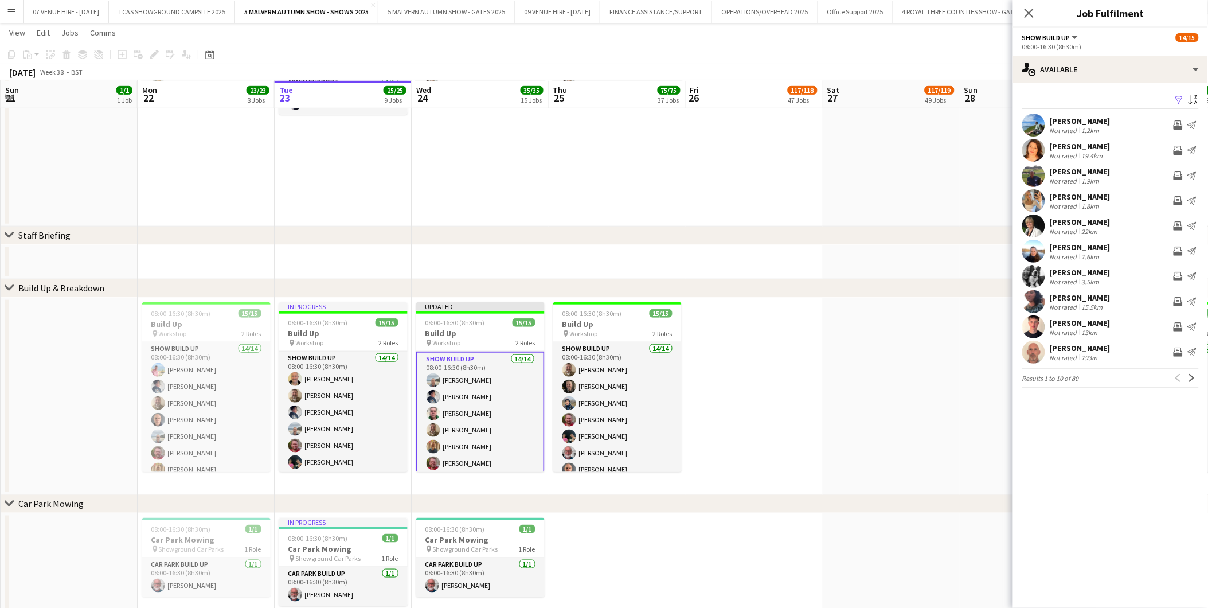
click at [452, 417] on app-card-role "Show Build Up 14/14 08:00-16:30 (8h30m) [PERSON_NAME] [PERSON_NAME] [PERSON_NAM…" at bounding box center [480, 481] width 128 height 261
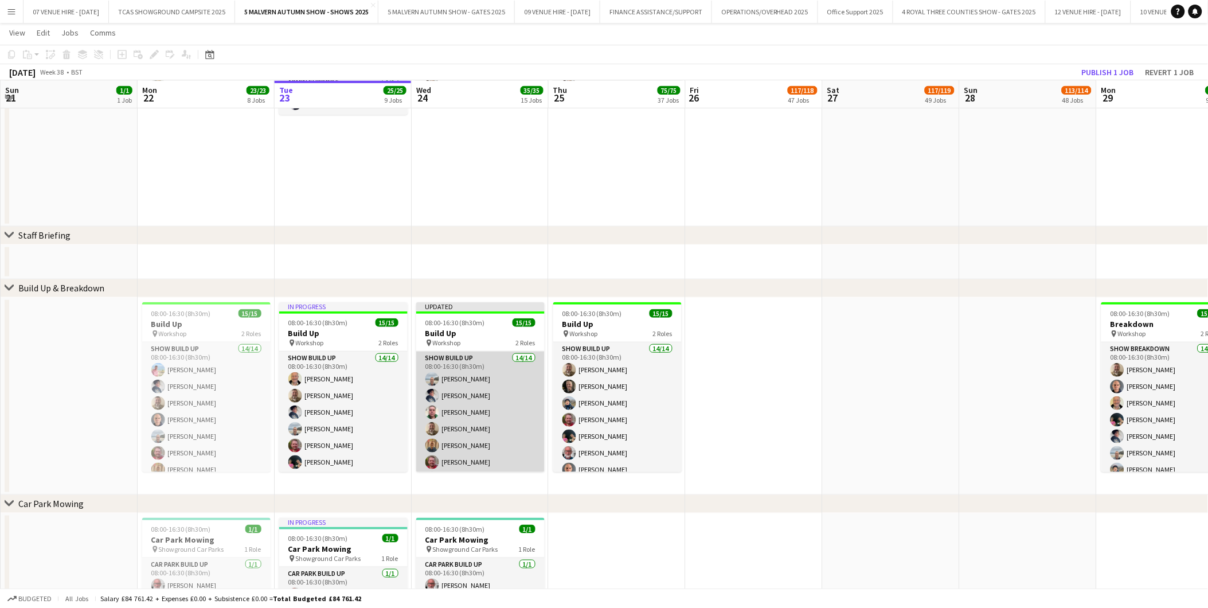
drag, startPoint x: 463, startPoint y: 415, endPoint x: 494, endPoint y: 392, distance: 39.0
click at [463, 414] on app-card-role "Show Build Up 14/14 08:00-16:30 (8h30m) [PERSON_NAME] [PERSON_NAME] [PERSON_NAM…" at bounding box center [480, 480] width 128 height 259
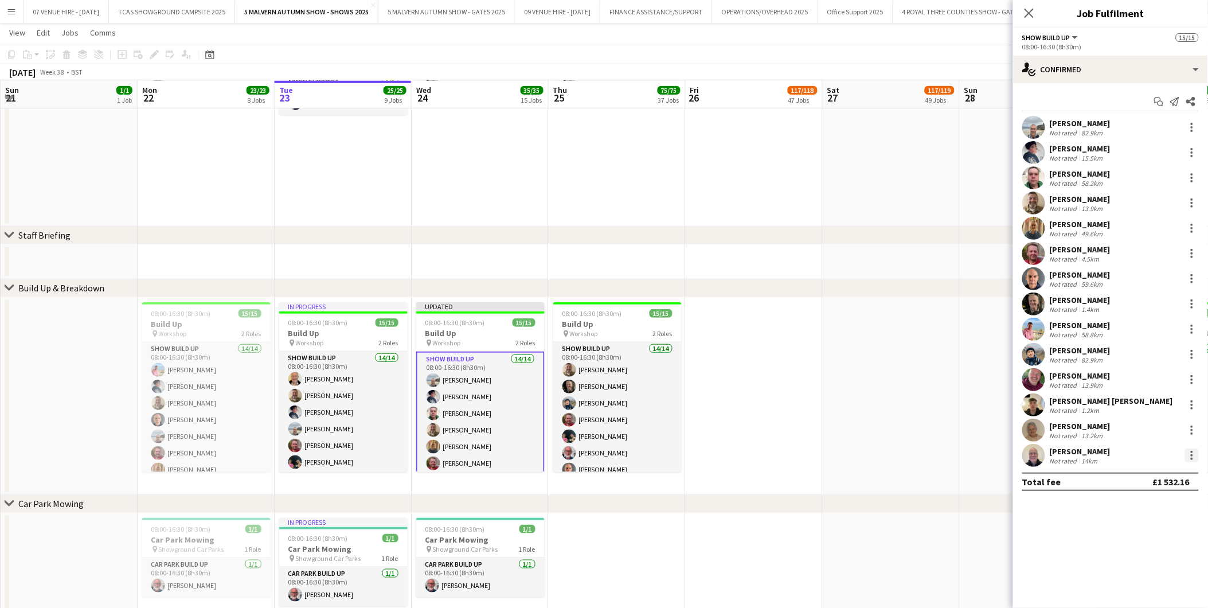
click at [1190, 455] on div at bounding box center [1192, 455] width 14 height 14
click at [1139, 404] on span "Remove" at bounding box center [1136, 406] width 34 height 10
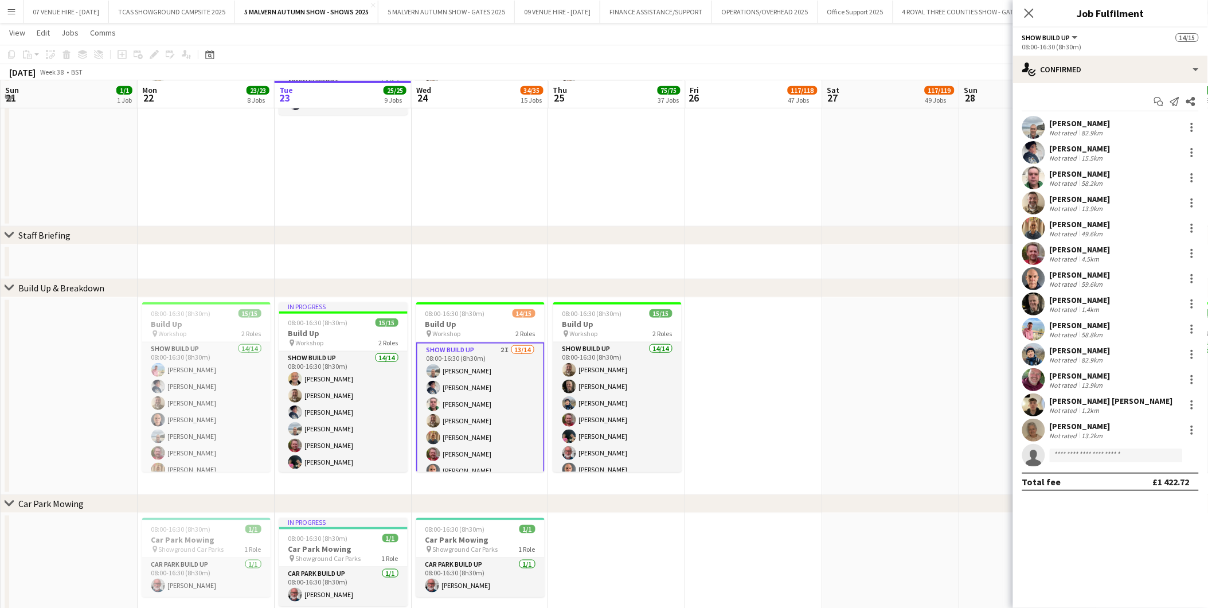
click at [459, 385] on app-card-role "Show Build Up 2I 13/14 08:00-16:30 (8h30m) [PERSON_NAME] [PERSON_NAME] [PERSON_…" at bounding box center [480, 472] width 128 height 261
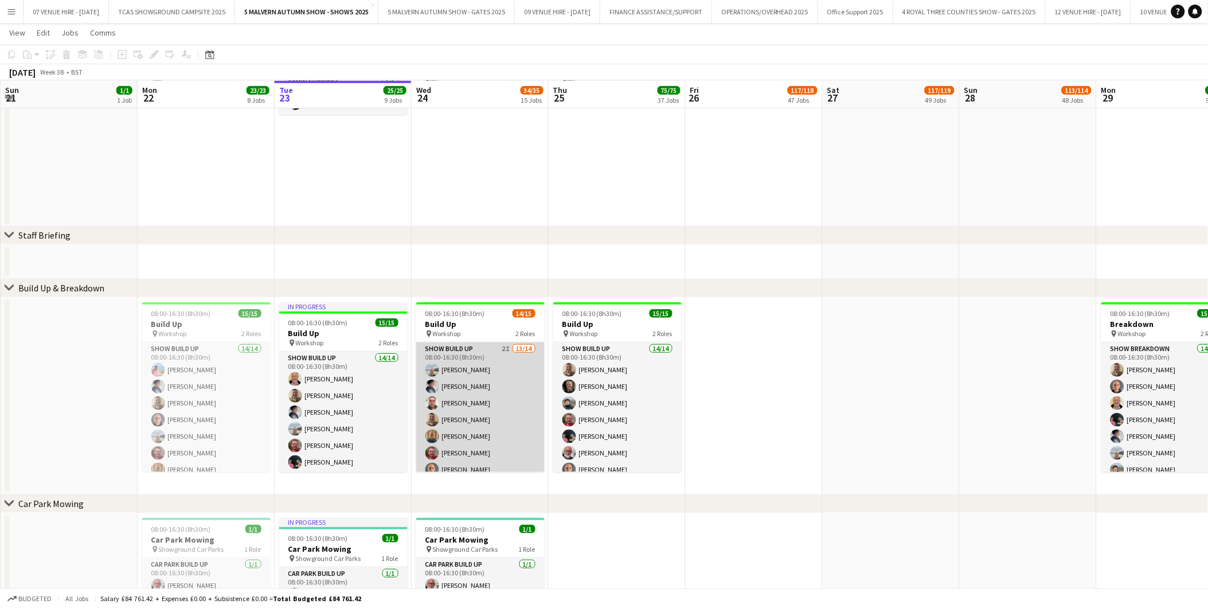
click at [452, 392] on app-card-role "Show Build Up 2I 13/14 08:00-16:30 (8h30m) [PERSON_NAME] [PERSON_NAME] [PERSON_…" at bounding box center [480, 471] width 128 height 259
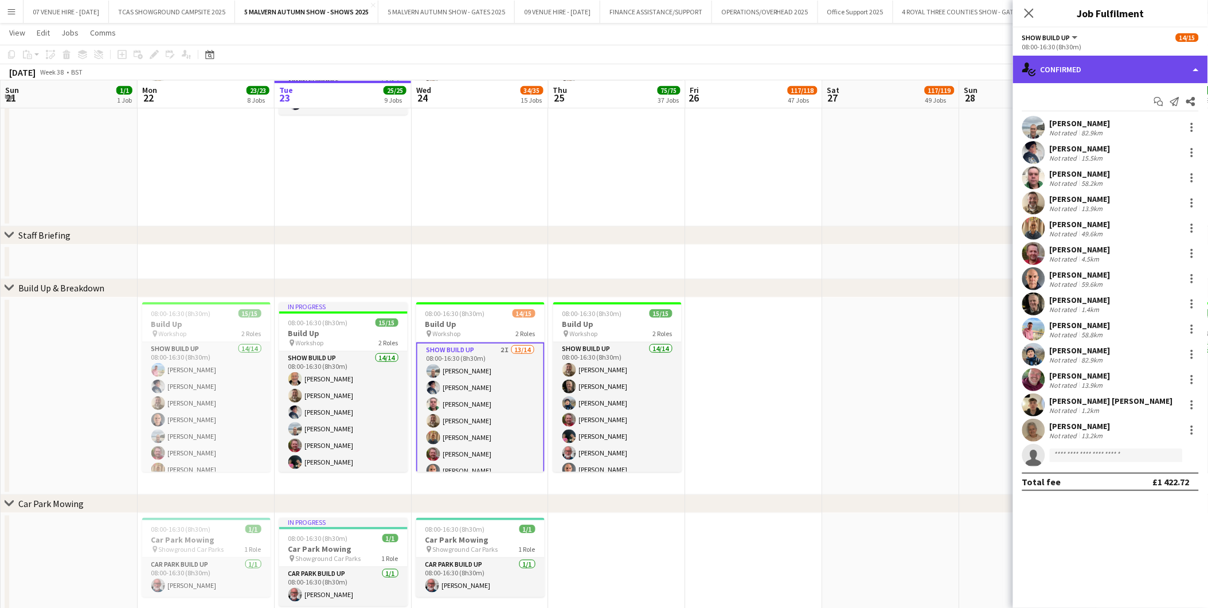
click at [1076, 67] on div "single-neutral-actions-check-2 Confirmed" at bounding box center [1110, 70] width 195 height 28
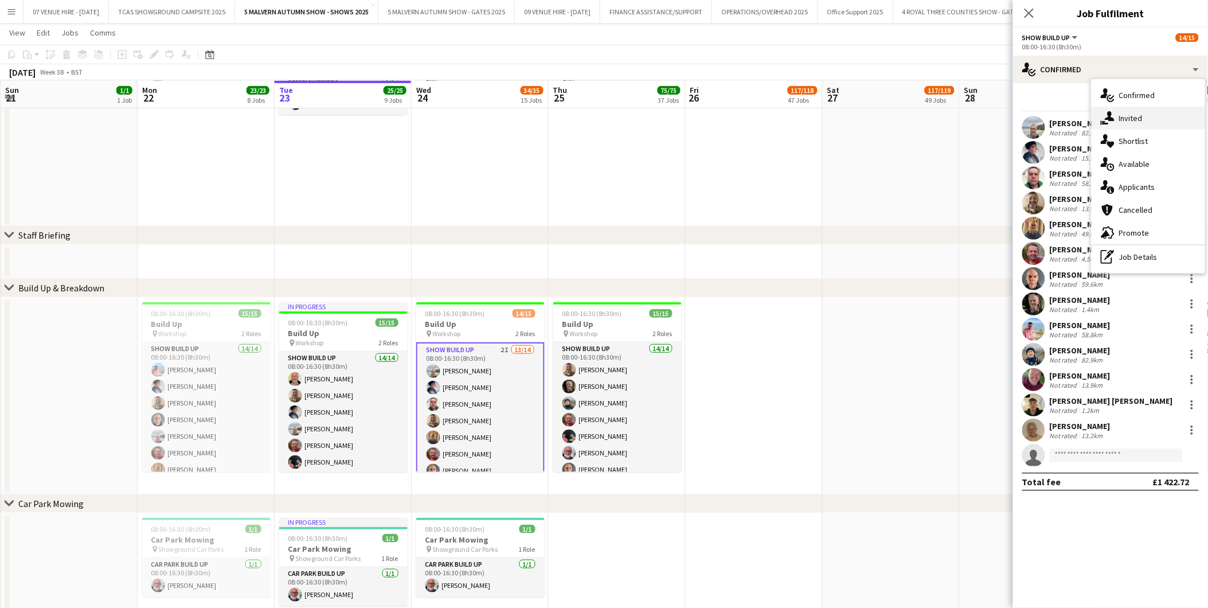
click at [1125, 122] on span "Invited" at bounding box center [1131, 118] width 24 height 10
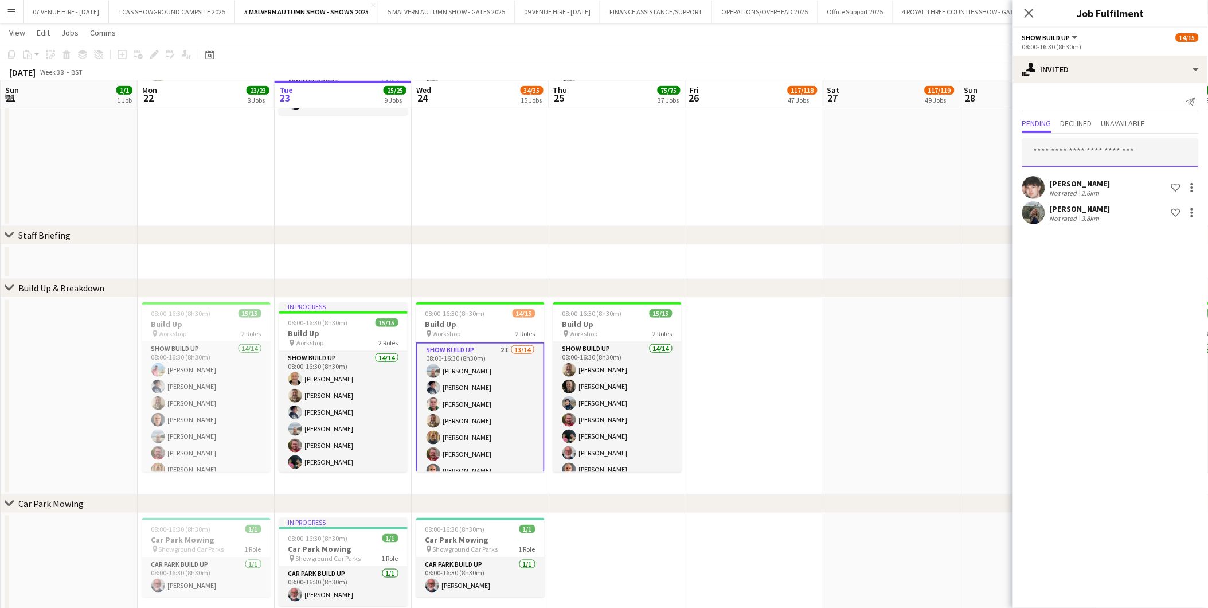
click at [1112, 155] on input "text" at bounding box center [1110, 152] width 177 height 29
type input "*********"
click at [1032, 178] on span "[PERSON_NAME]" at bounding box center [1065, 180] width 66 height 10
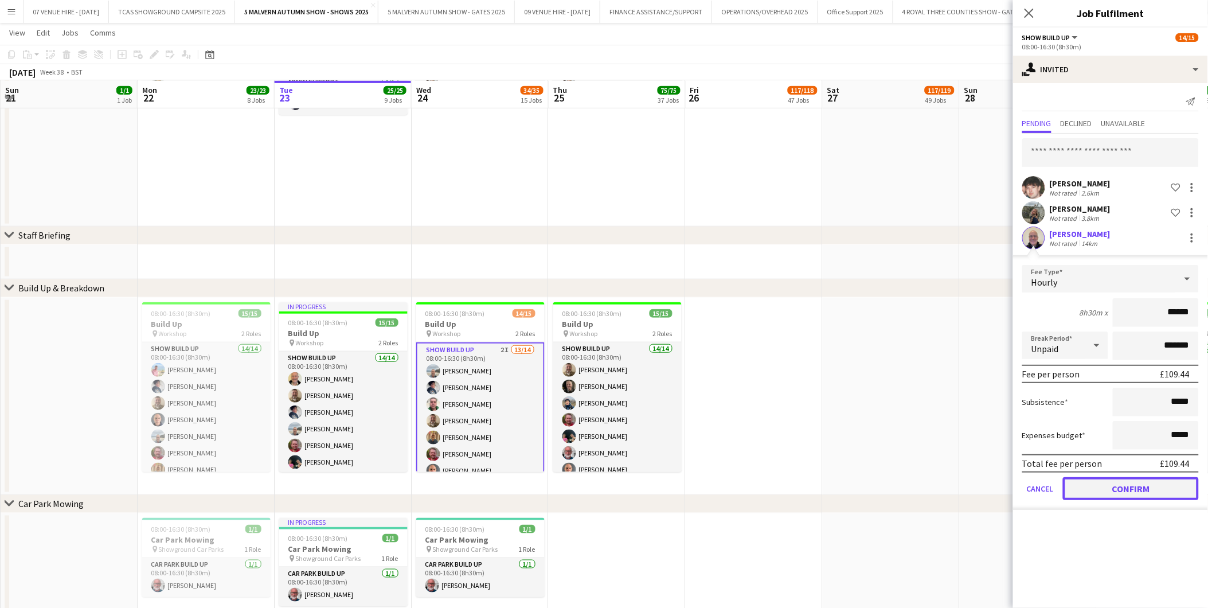
click at [1070, 479] on button "Confirm" at bounding box center [1131, 488] width 136 height 23
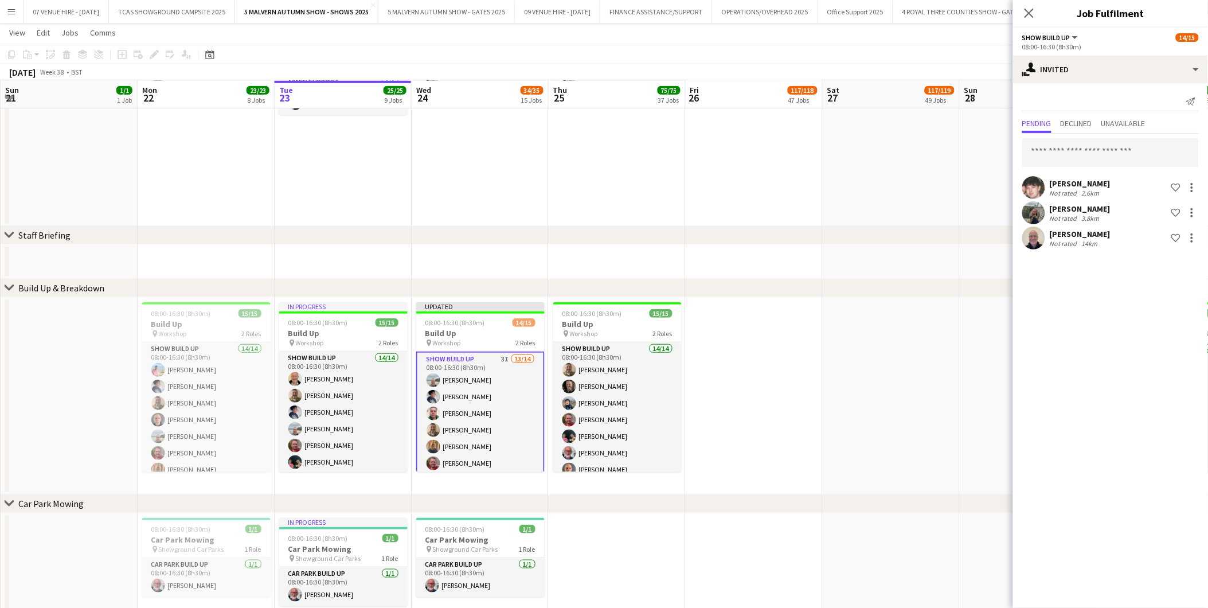
click at [939, 376] on app-date-cell at bounding box center [891, 396] width 137 height 197
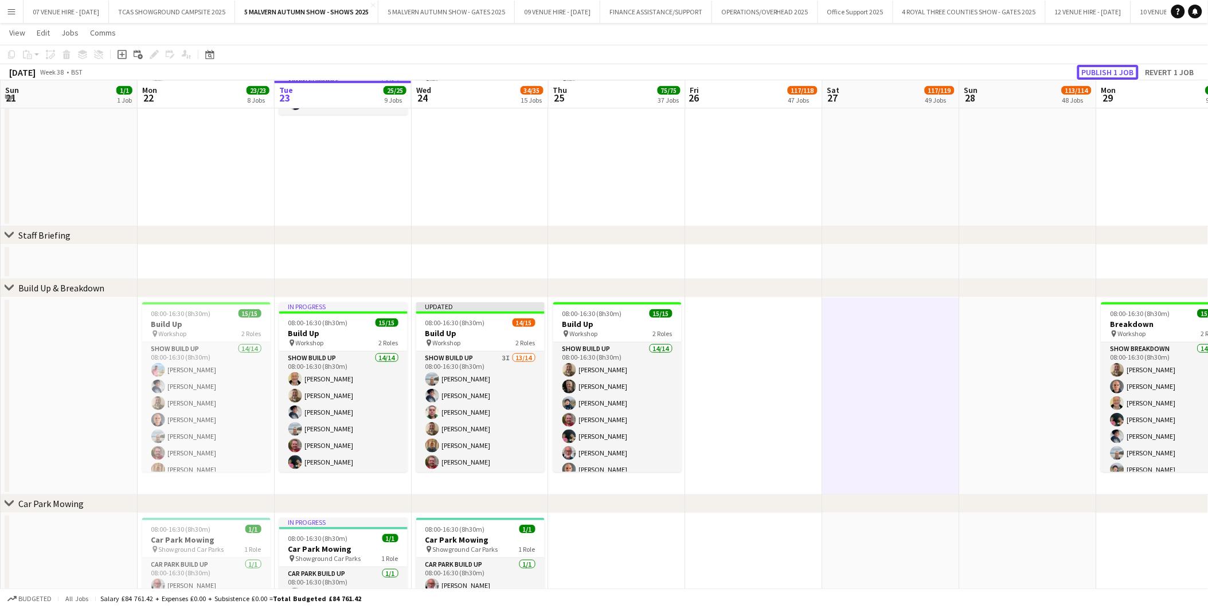
click at [1103, 68] on button "Publish 1 job" at bounding box center [1107, 72] width 61 height 15
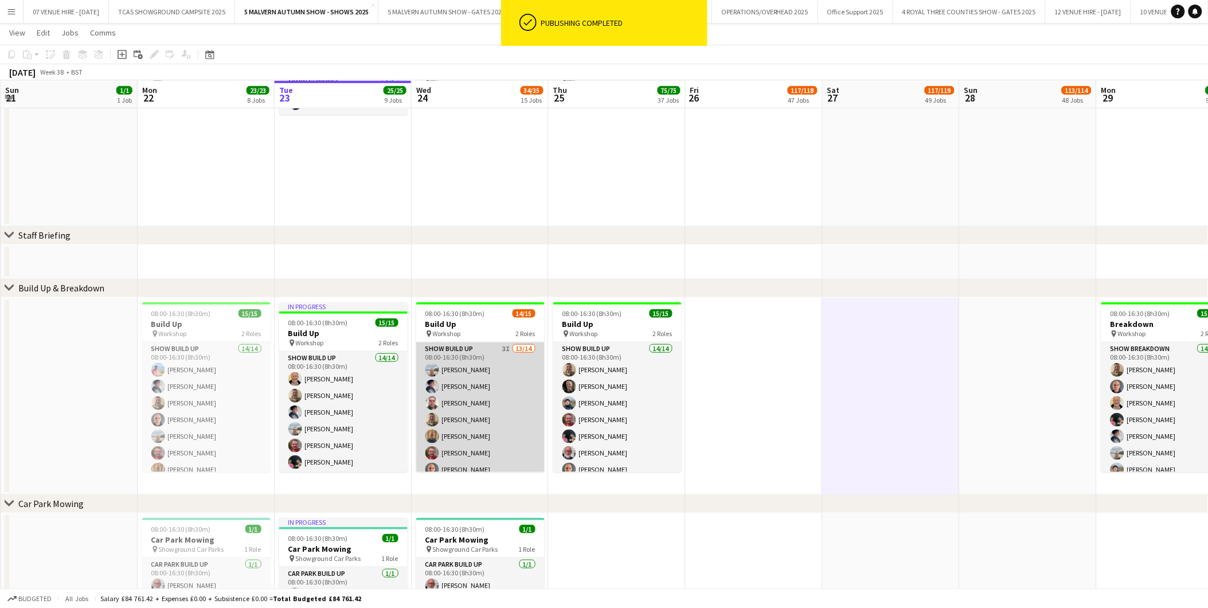
click at [445, 408] on app-card-role "Show Build Up 3I 13/14 08:00-16:30 (8h30m) [PERSON_NAME] [PERSON_NAME] [PERSON_…" at bounding box center [480, 471] width 128 height 259
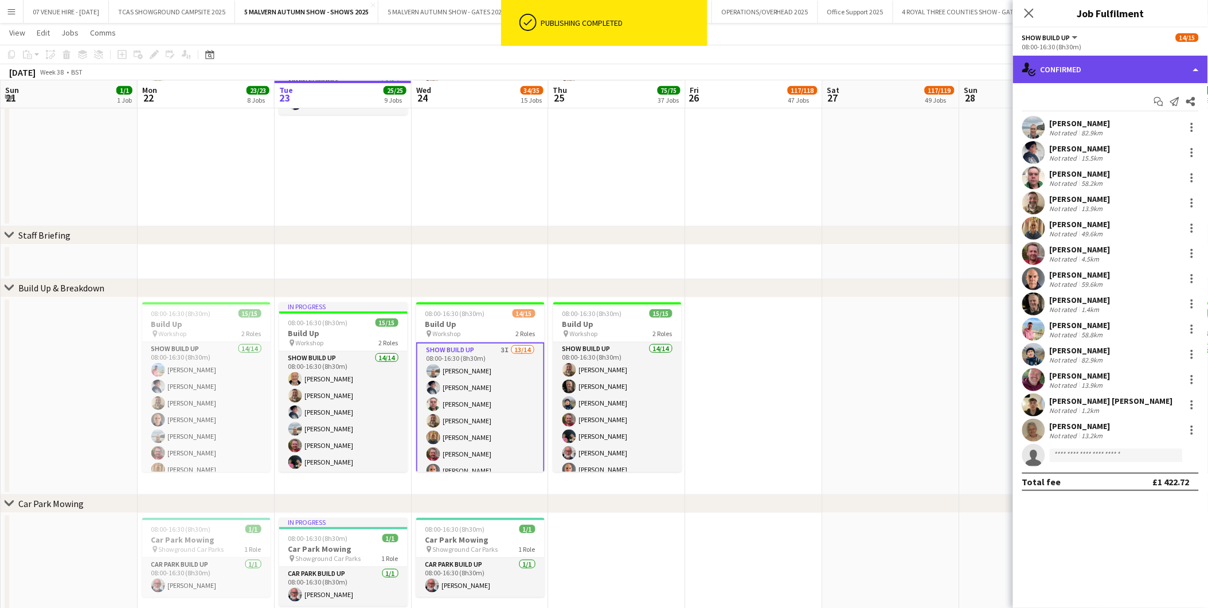
click at [1074, 69] on div "single-neutral-actions-check-2 Confirmed" at bounding box center [1110, 70] width 195 height 28
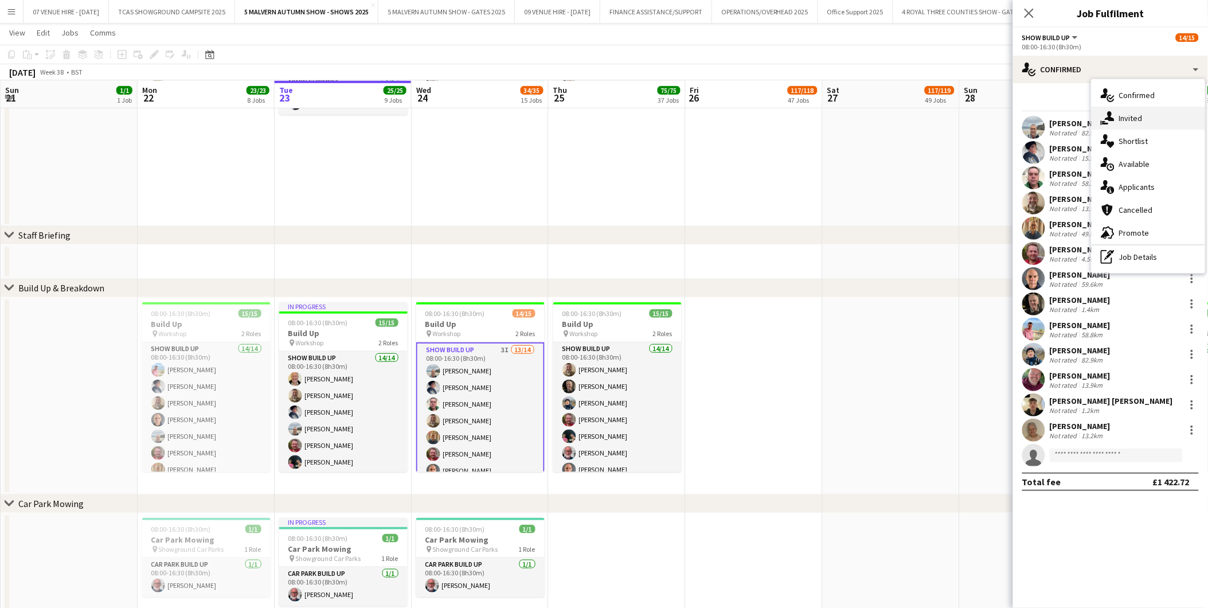
click at [1131, 116] on span "Invited" at bounding box center [1131, 118] width 24 height 10
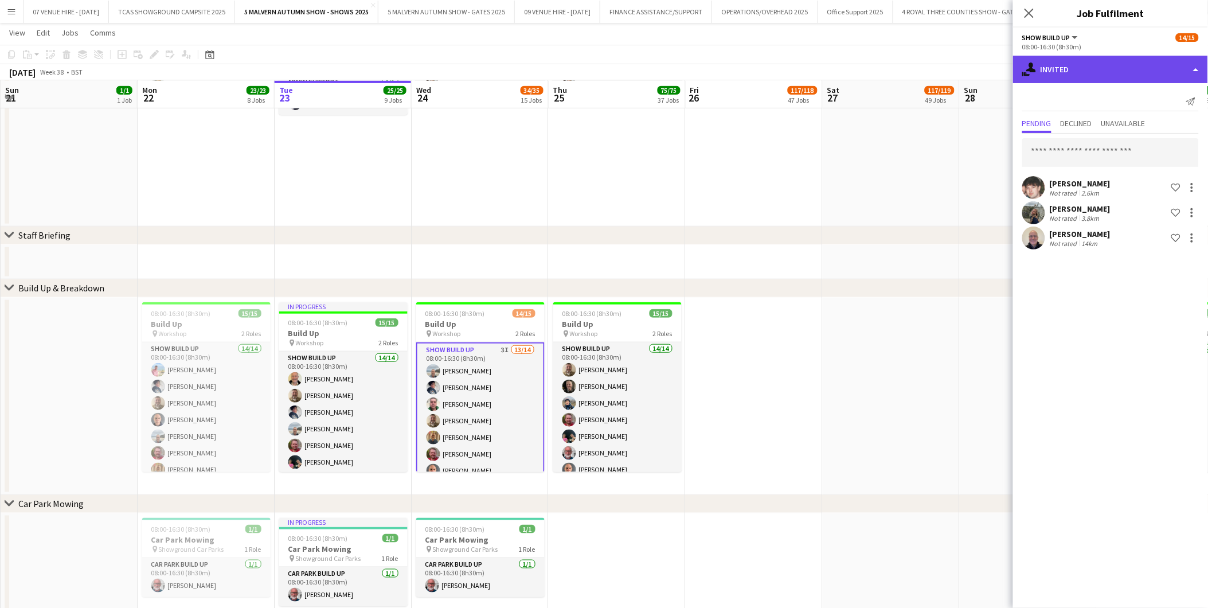
click at [1064, 72] on div "single-neutral-actions-share-1 Invited" at bounding box center [1110, 70] width 195 height 28
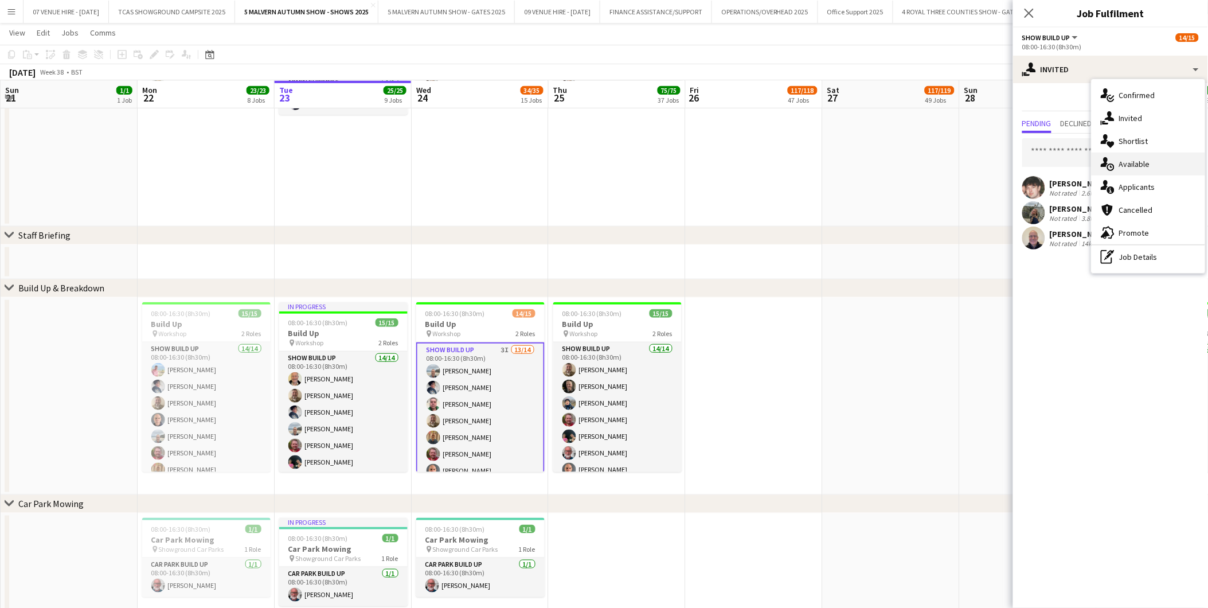
click at [1135, 164] on span "Available" at bounding box center [1134, 164] width 31 height 10
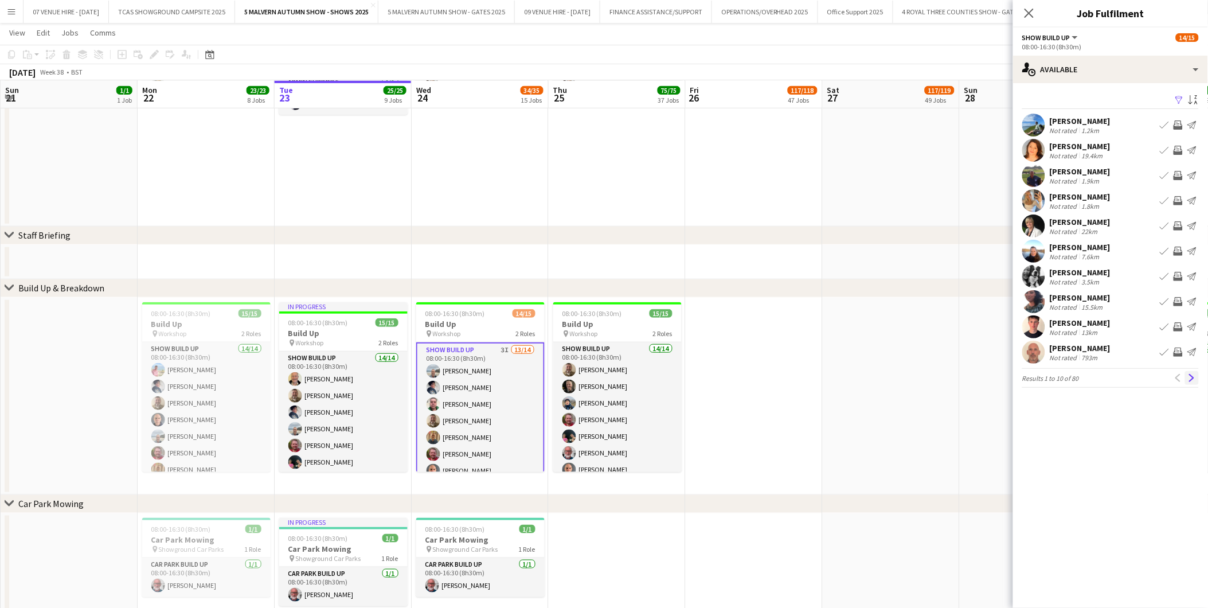
click at [1194, 376] on app-icon "Next" at bounding box center [1192, 378] width 8 height 8
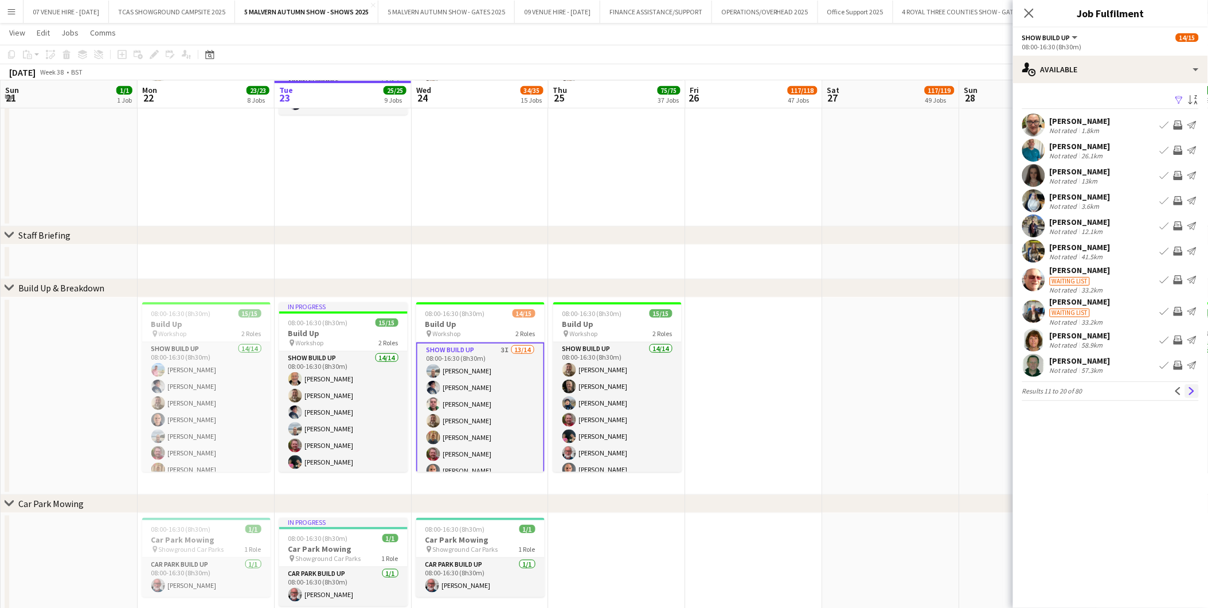
click at [1193, 390] on app-icon "Next" at bounding box center [1192, 391] width 8 height 8
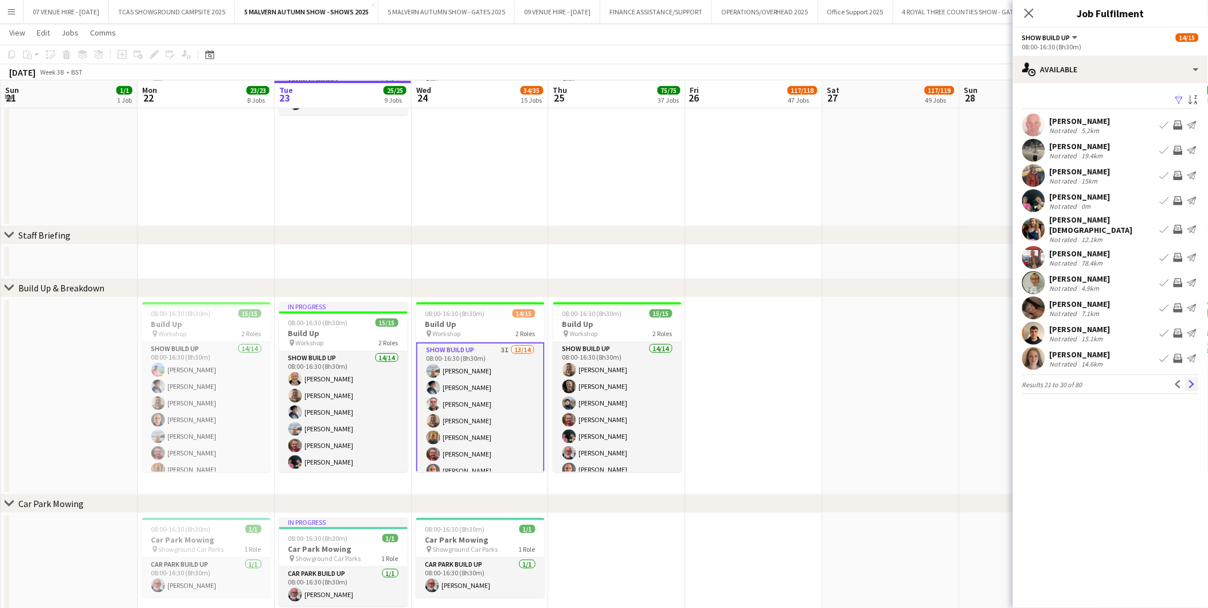
click at [1193, 381] on app-icon "Next" at bounding box center [1192, 384] width 8 height 8
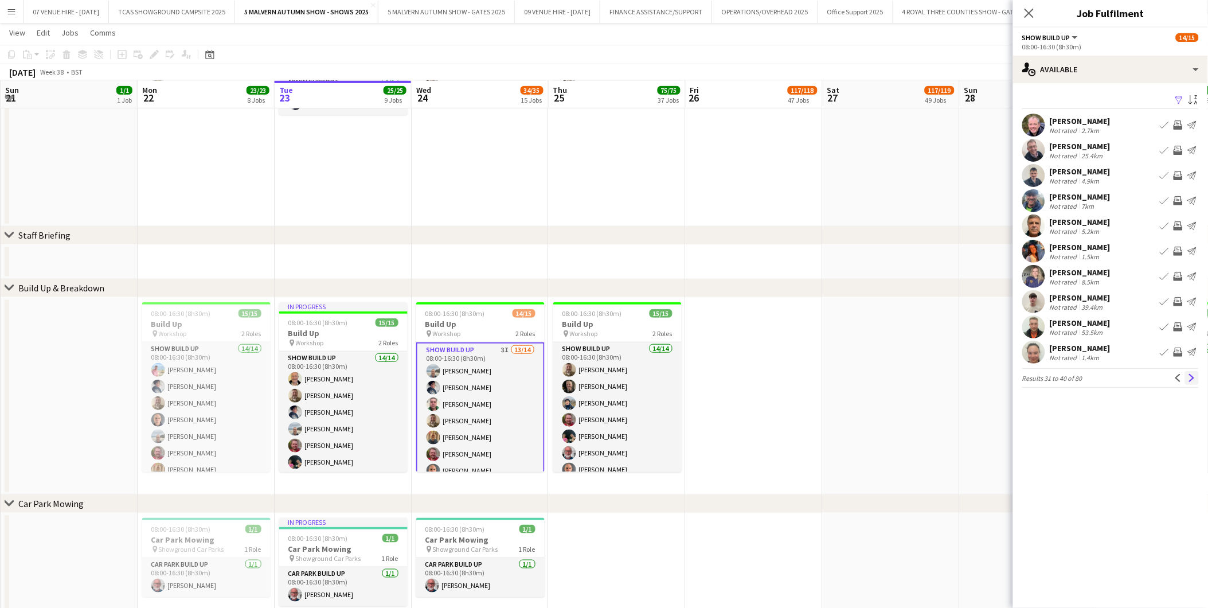
click at [1188, 373] on button "Next" at bounding box center [1192, 378] width 14 height 14
click at [1191, 380] on app-icon "Next" at bounding box center [1192, 378] width 8 height 8
click at [1190, 377] on app-icon "Next" at bounding box center [1192, 378] width 8 height 8
click at [1191, 379] on app-icon "Next" at bounding box center [1192, 378] width 8 height 8
click at [956, 391] on app-date-cell at bounding box center [891, 396] width 137 height 197
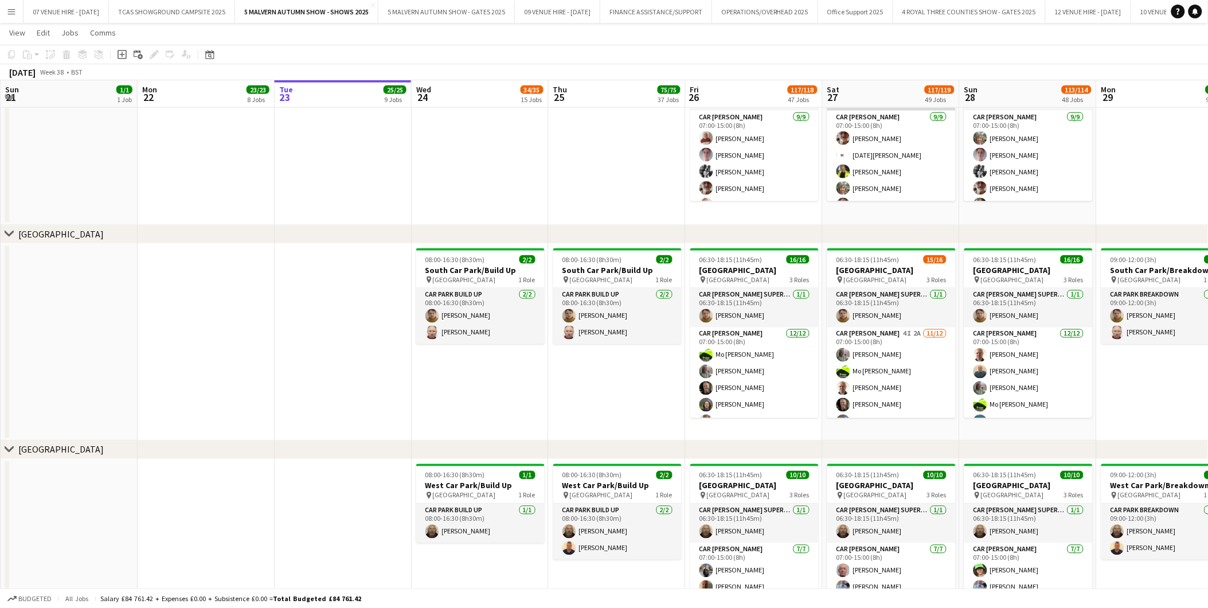
scroll to position [6752, 0]
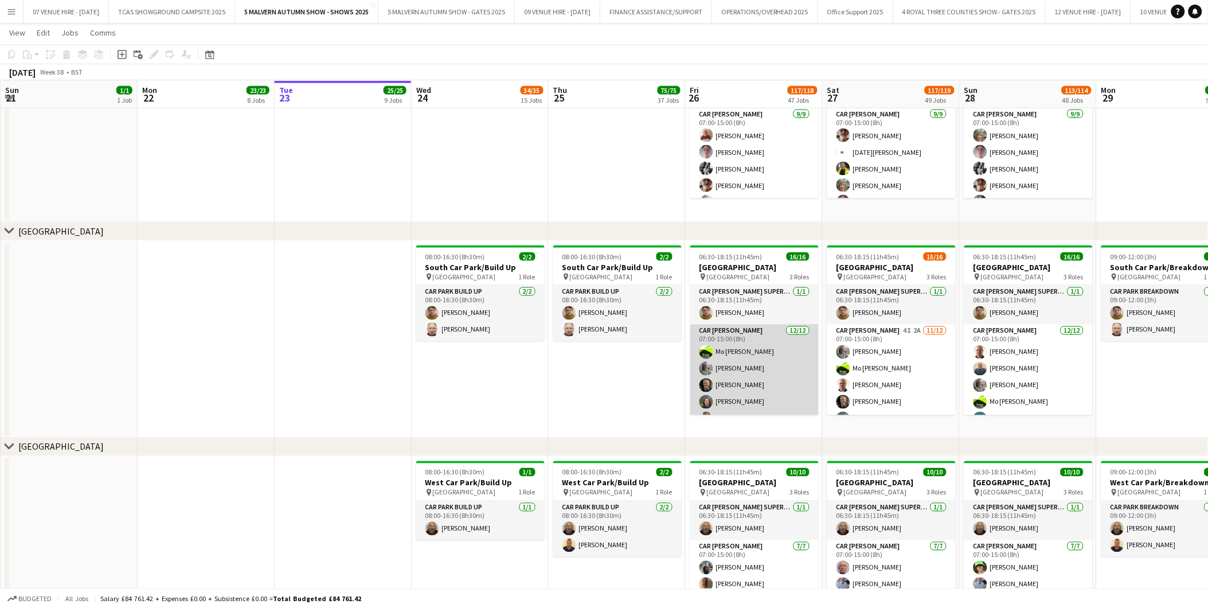
click at [737, 370] on app-card-role "[PERSON_NAME] [DATE] 07:00-15:00 (8h) [PERSON_NAME]-[PERSON_NAME] [PERSON_NAME]…" at bounding box center [754, 436] width 128 height 222
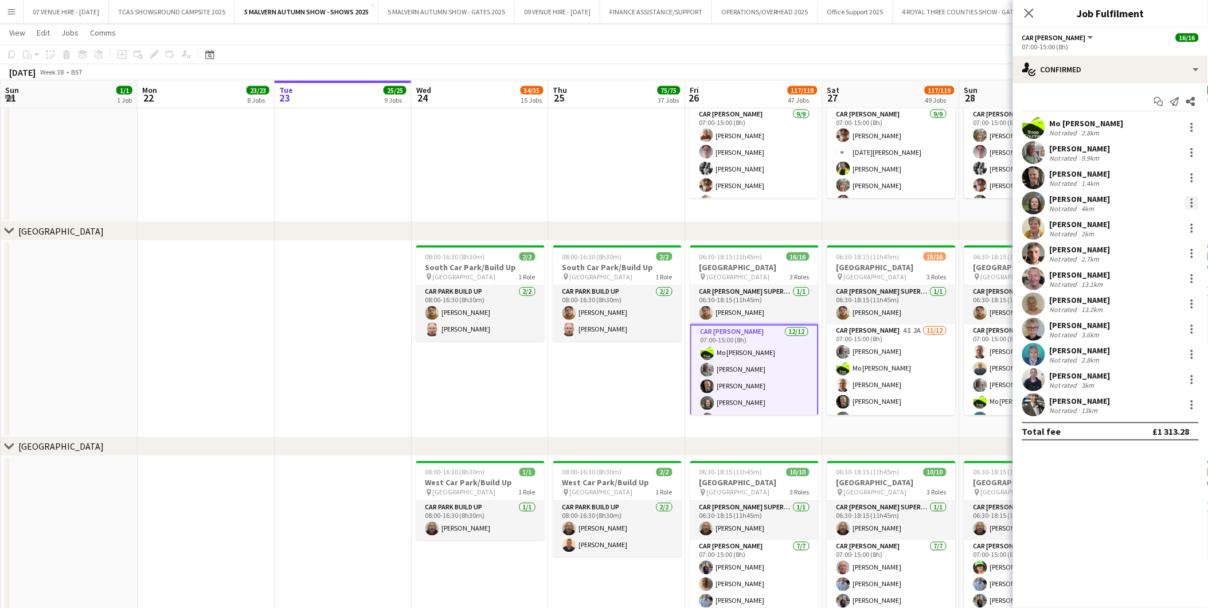
click at [1194, 199] on div at bounding box center [1192, 203] width 14 height 14
click at [1132, 337] on span "Remove" at bounding box center [1136, 334] width 34 height 10
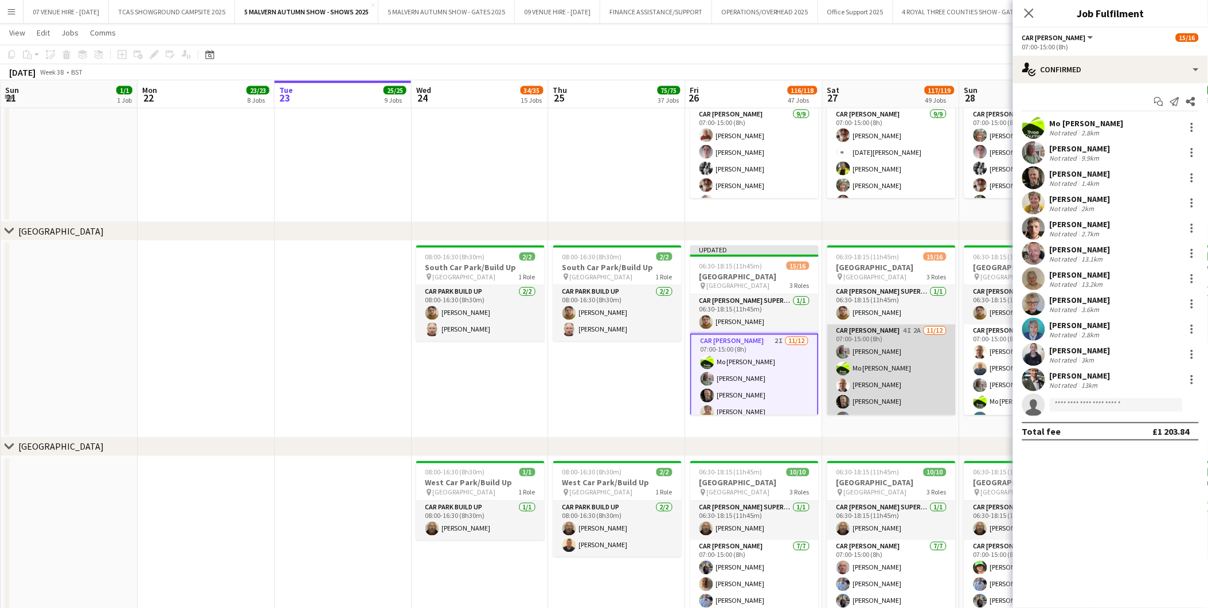
click at [891, 374] on app-card-role "Car [PERSON_NAME] 4I 2A [DATE] 07:00-15:00 (8h) [PERSON_NAME] [PERSON_NAME]-[PE…" at bounding box center [891, 436] width 128 height 222
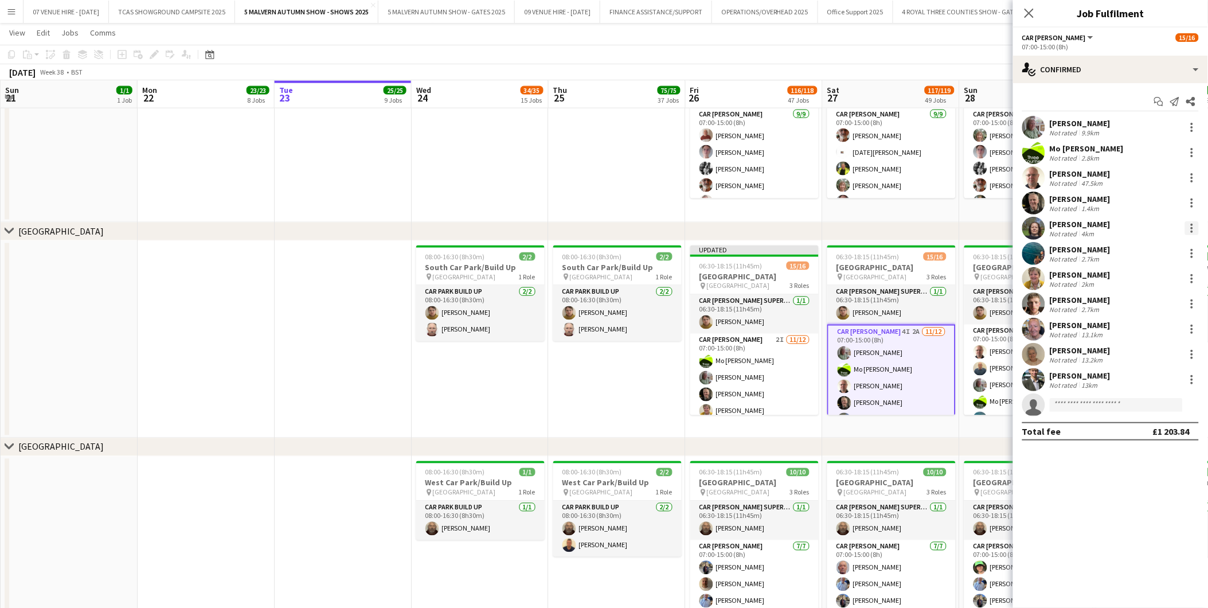
click at [1193, 224] on div at bounding box center [1192, 225] width 2 height 2
click at [1156, 362] on span "Remove" at bounding box center [1154, 359] width 71 height 10
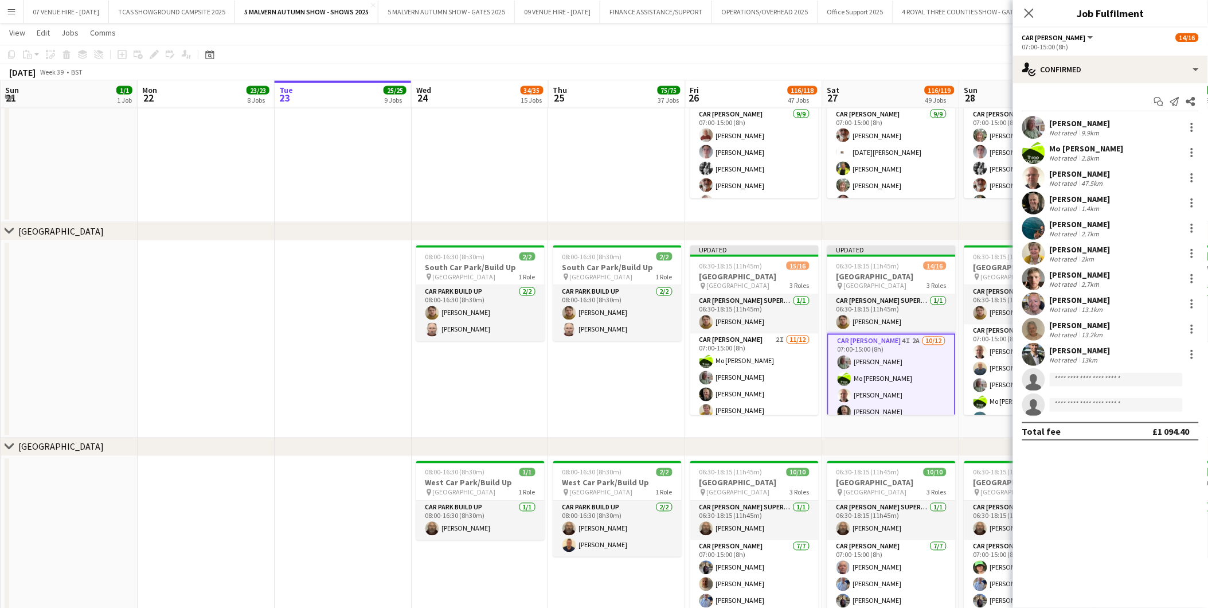
scroll to position [0, 455]
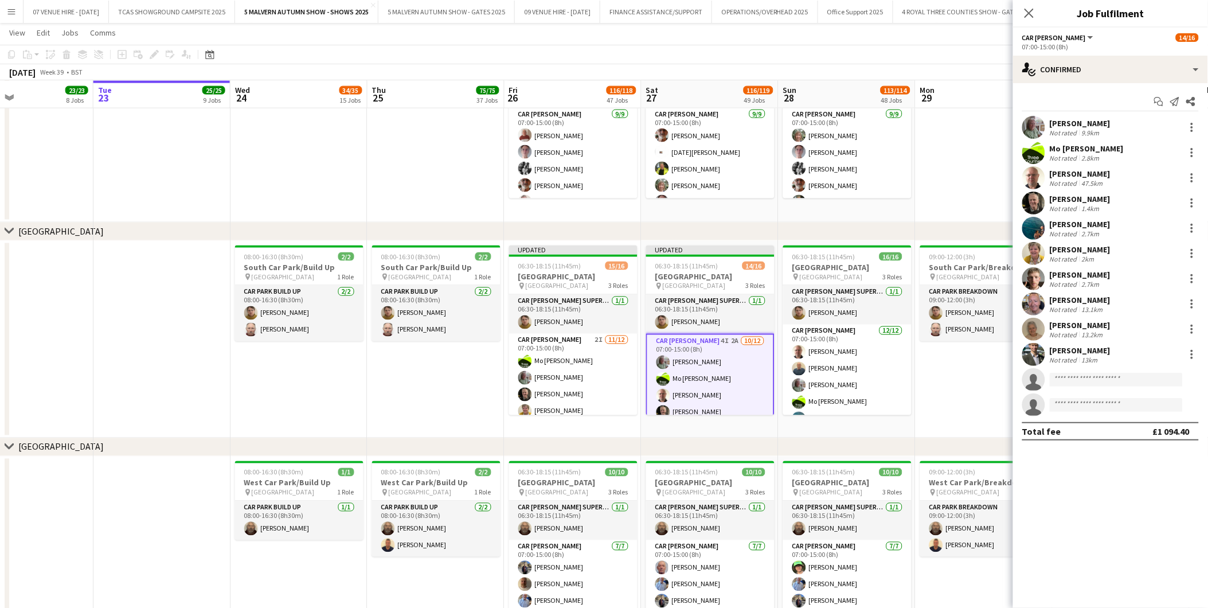
drag, startPoint x: 890, startPoint y: 268, endPoint x: 709, endPoint y: 258, distance: 180.9
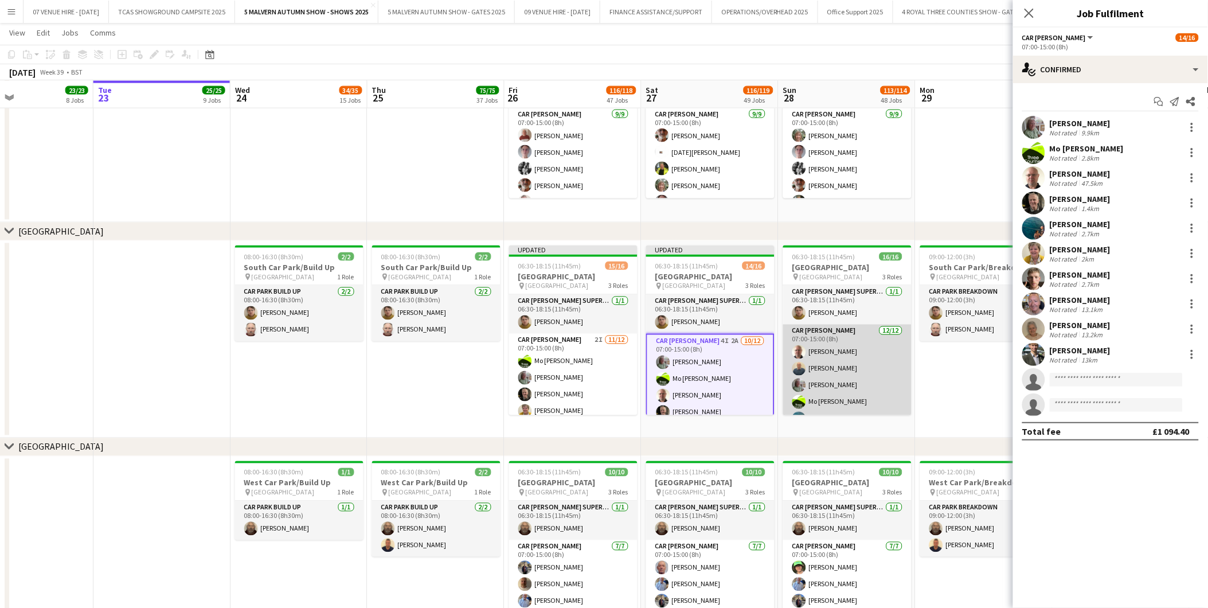
click at [821, 365] on app-card-role "Car [PERSON_NAME] [DATE] 07:00-15:00 (8h) [PERSON_NAME] [PERSON_NAME] [PERSON_N…" at bounding box center [847, 436] width 128 height 222
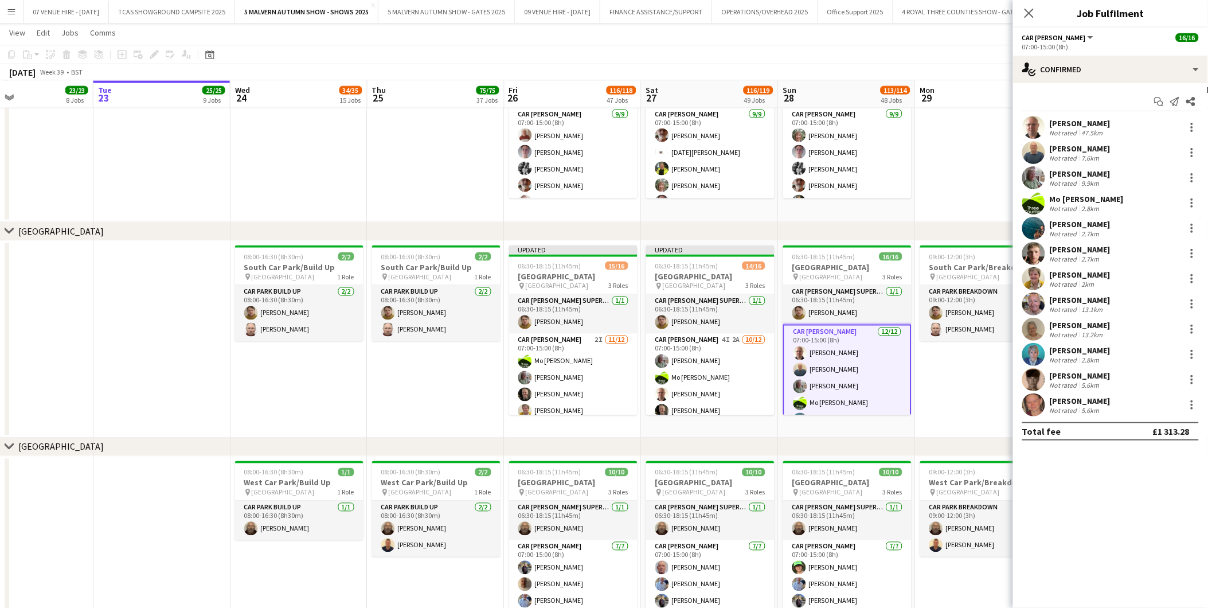
click at [420, 374] on app-date-cell "08:00-16:30 (8h30m) 2/2 [GEOGRAPHIC_DATA]/Build Up pin [GEOGRAPHIC_DATA] 1 Role…" at bounding box center [436, 339] width 137 height 197
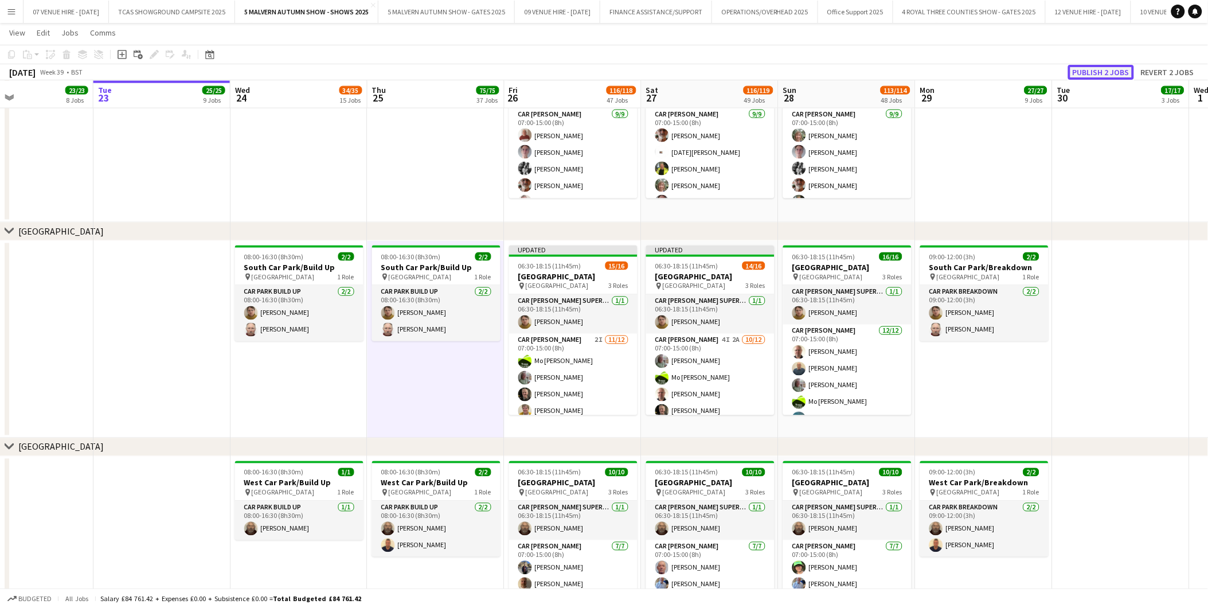
click at [1098, 65] on button "Publish 2 jobs" at bounding box center [1101, 72] width 66 height 15
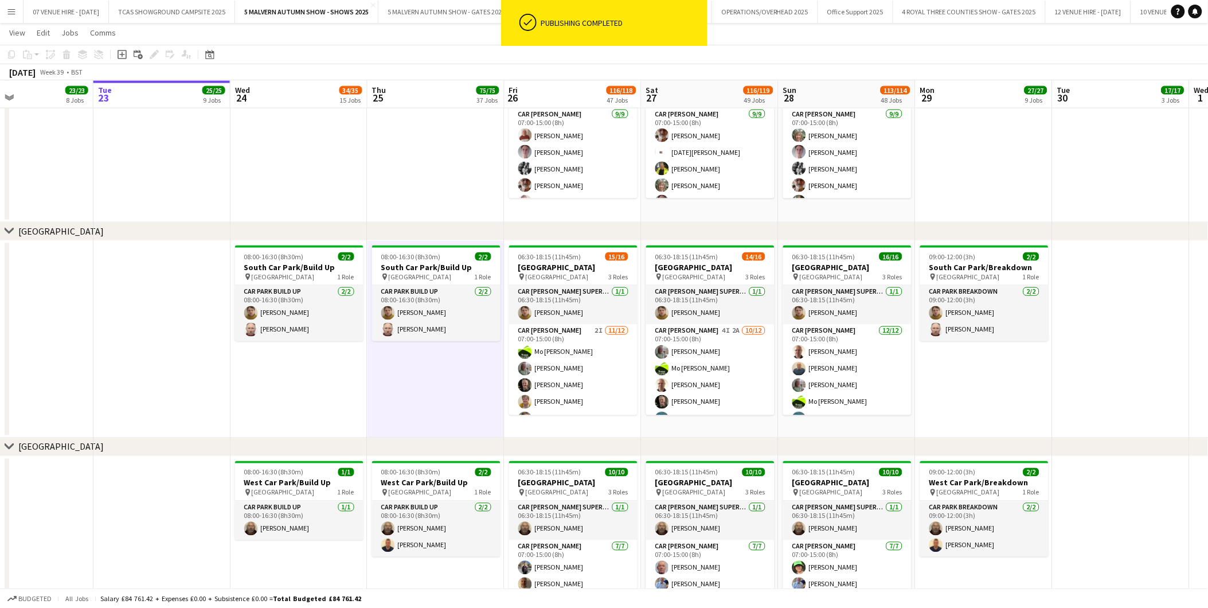
click at [11, 12] on app-icon "Menu" at bounding box center [11, 11] width 9 height 9
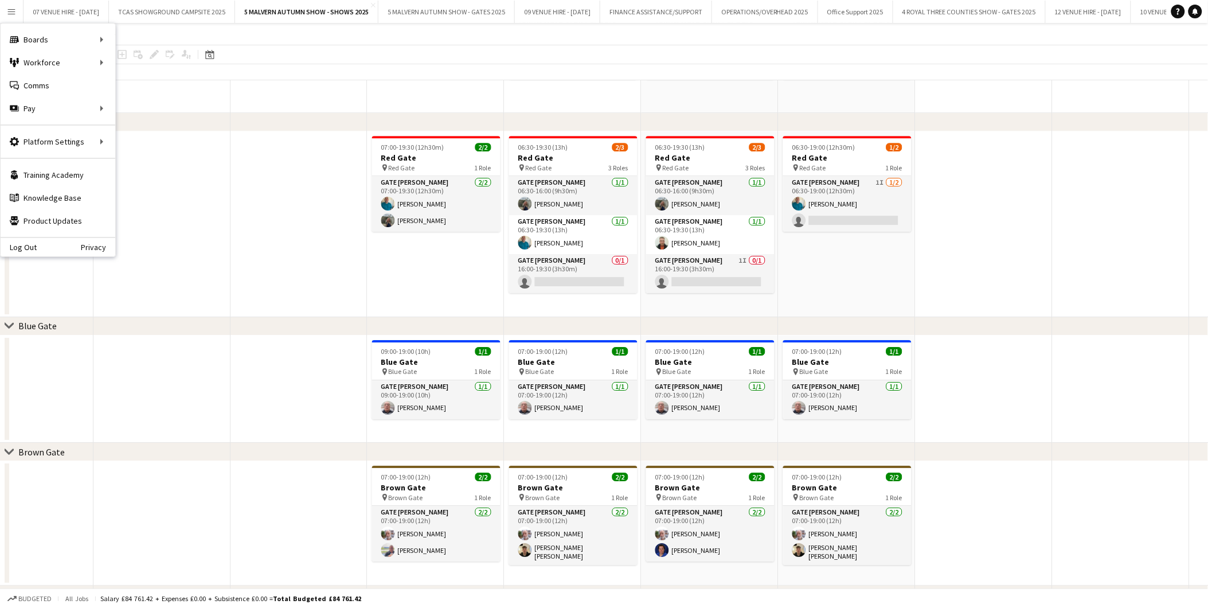
scroll to position [1147, 0]
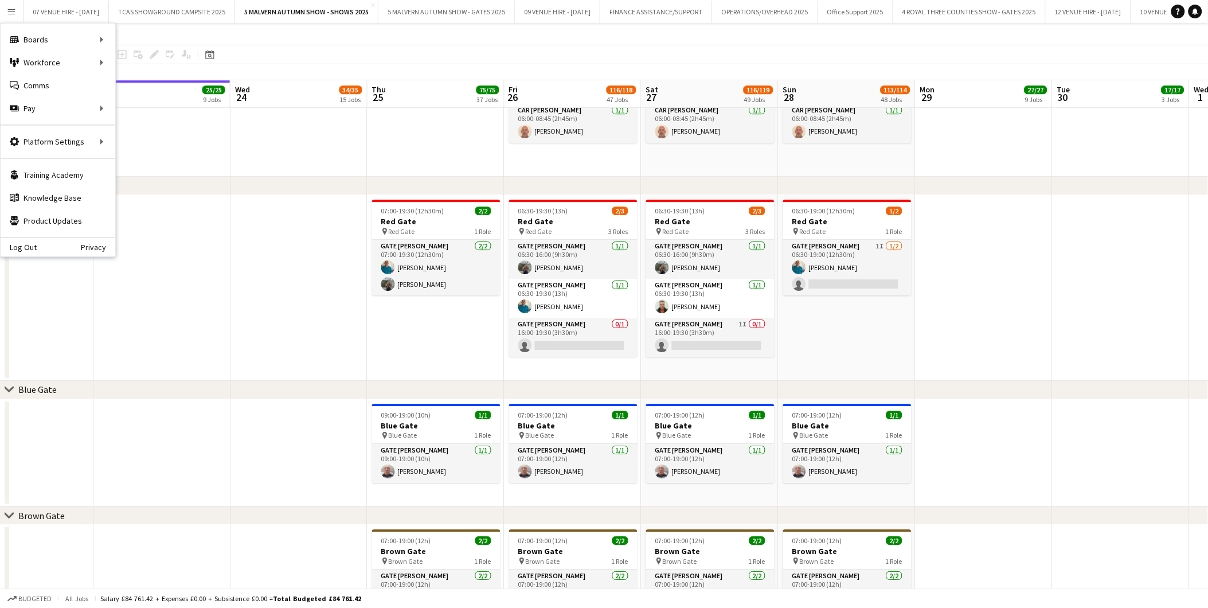
click at [983, 294] on app-date-cell at bounding box center [984, 288] width 137 height 186
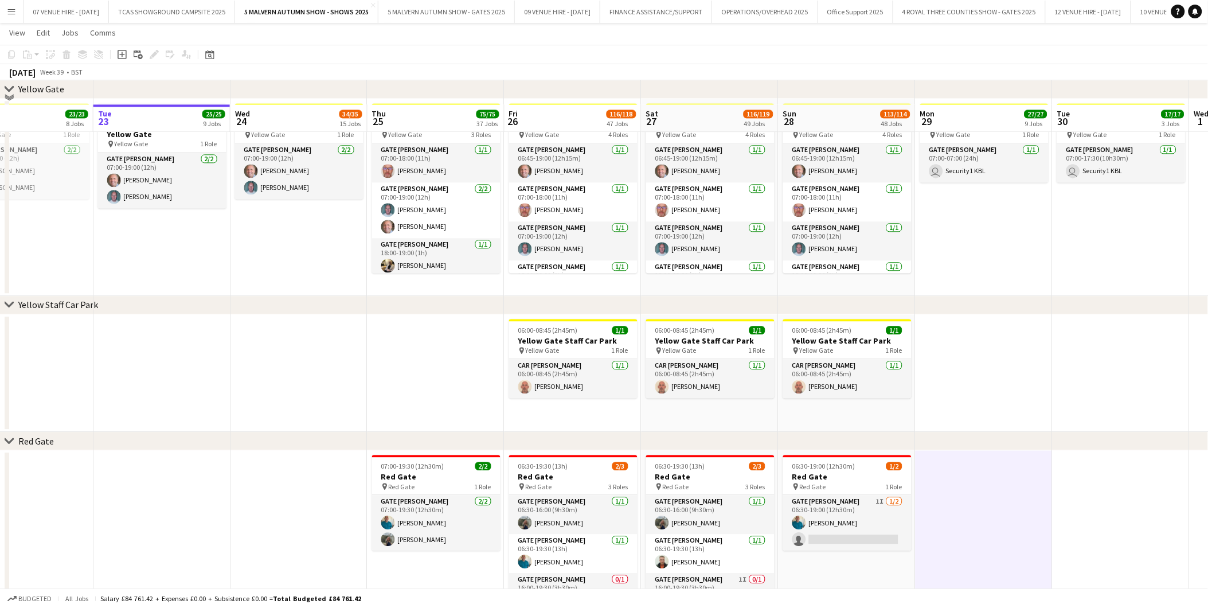
scroll to position [1210, 0]
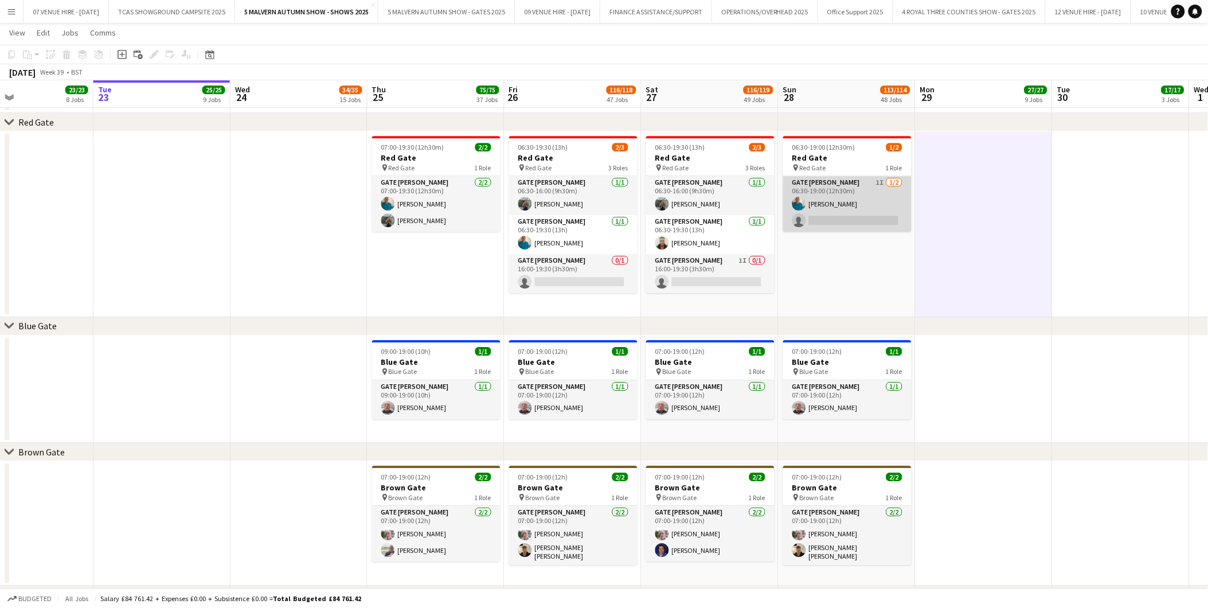
click at [847, 222] on app-card-role "Gate [PERSON_NAME] 1I [DATE] 06:30-19:00 (12h30m) [PERSON_NAME] single-neutral-…" at bounding box center [847, 204] width 128 height 56
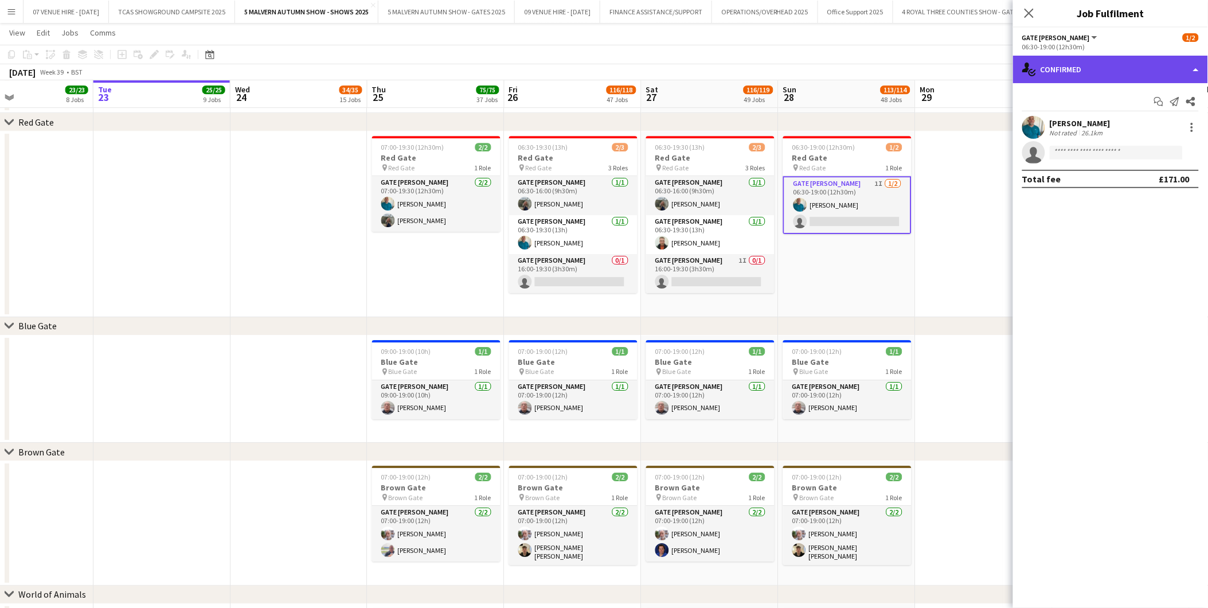
click at [1099, 73] on div "single-neutral-actions-check-2 Confirmed" at bounding box center [1110, 70] width 195 height 28
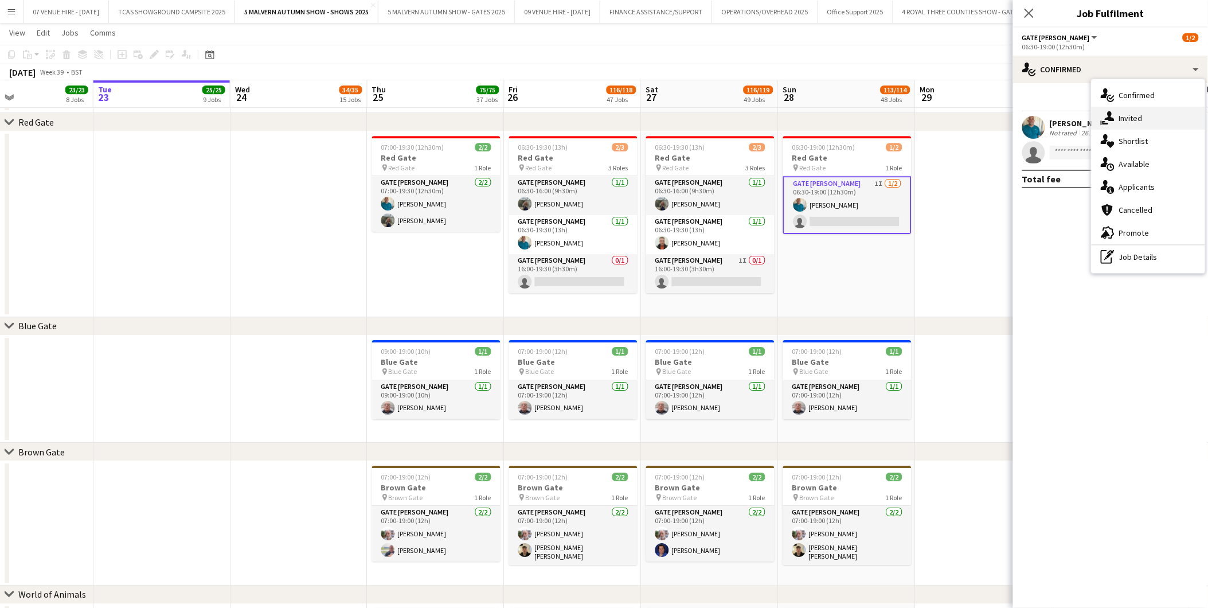
click at [1120, 122] on span "Invited" at bounding box center [1131, 118] width 24 height 10
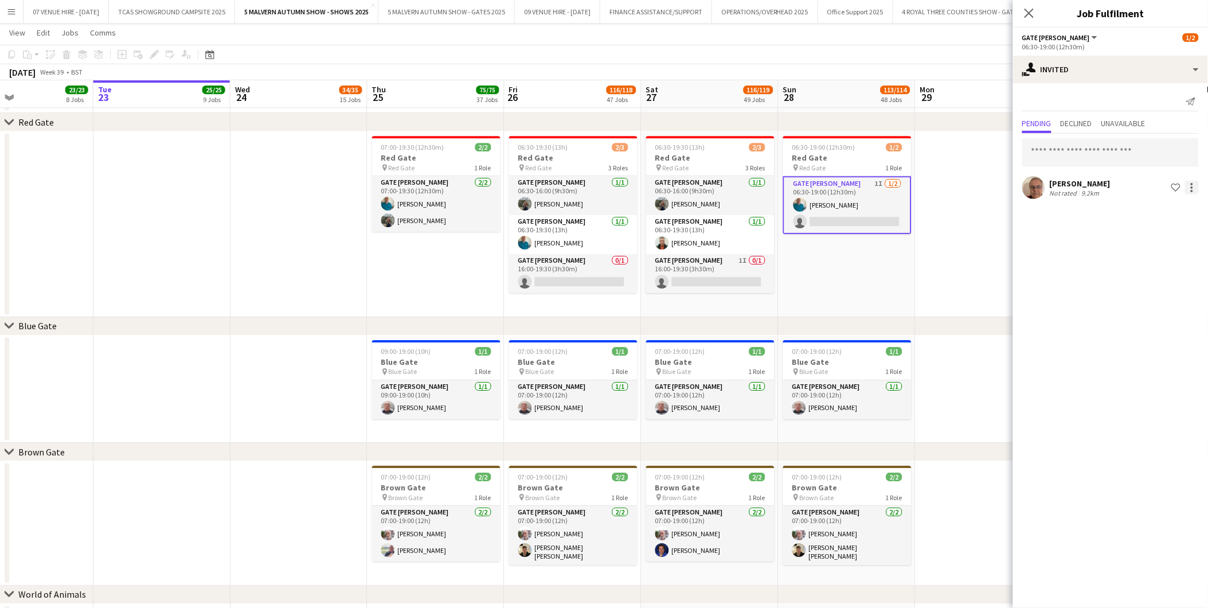
click at [1193, 190] on div at bounding box center [1192, 191] width 2 height 2
click at [1147, 291] on span "Cancel invitation" at bounding box center [1155, 291] width 67 height 10
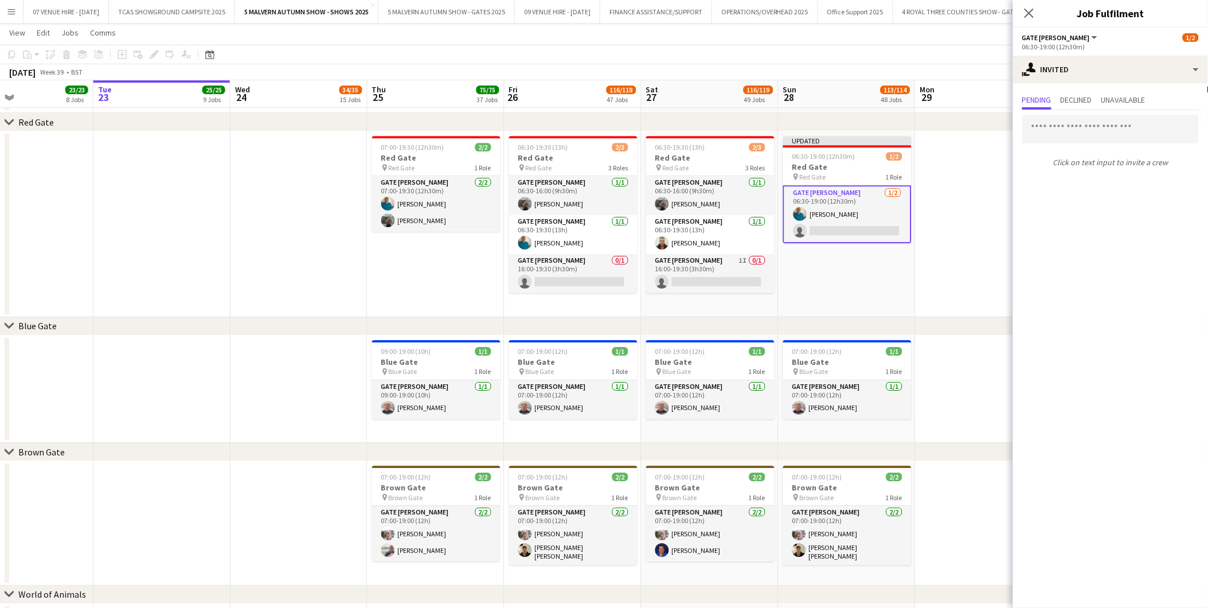
click at [1089, 158] on p "Click on text input to invite a crew" at bounding box center [1110, 162] width 195 height 19
click at [1035, 124] on input "text" at bounding box center [1110, 129] width 177 height 29
type input "**********"
click at [1096, 162] on span "[EMAIL_ADDRESS][DOMAIN_NAME]" at bounding box center [1111, 166] width 158 height 9
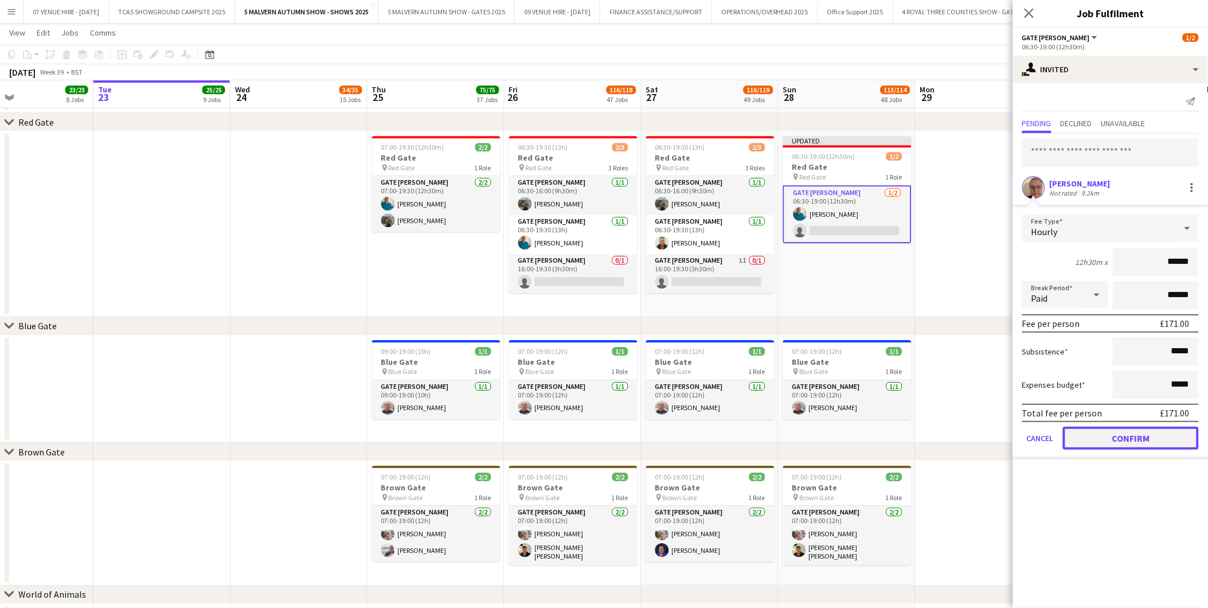
click at [1117, 439] on button "Confirm" at bounding box center [1131, 438] width 136 height 23
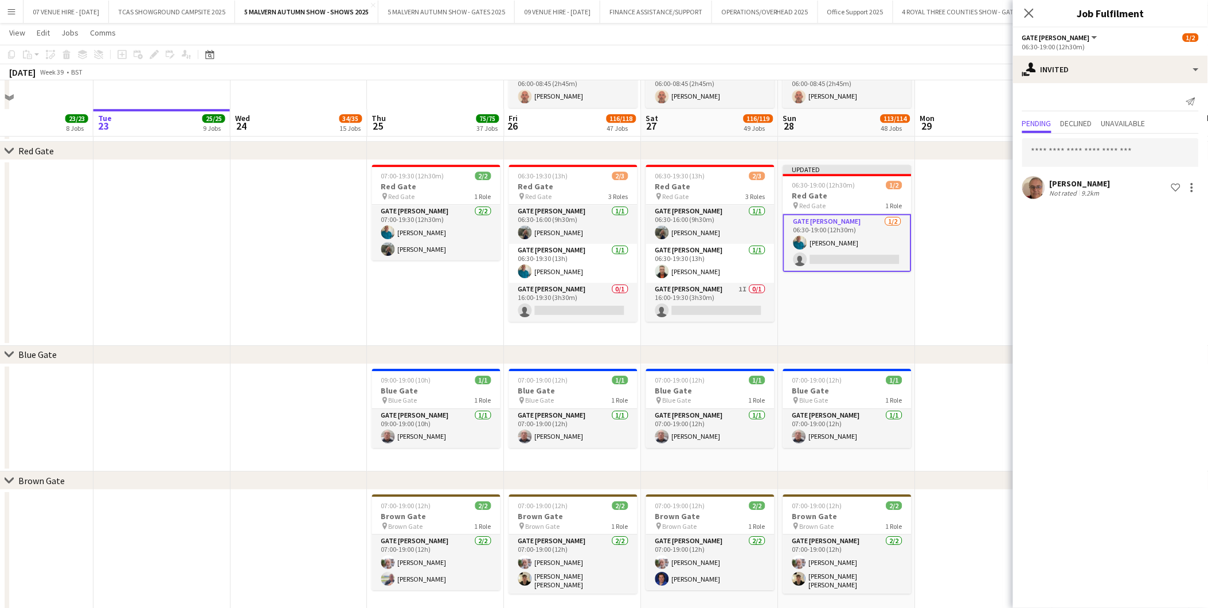
click at [954, 204] on app-date-cell at bounding box center [984, 253] width 137 height 186
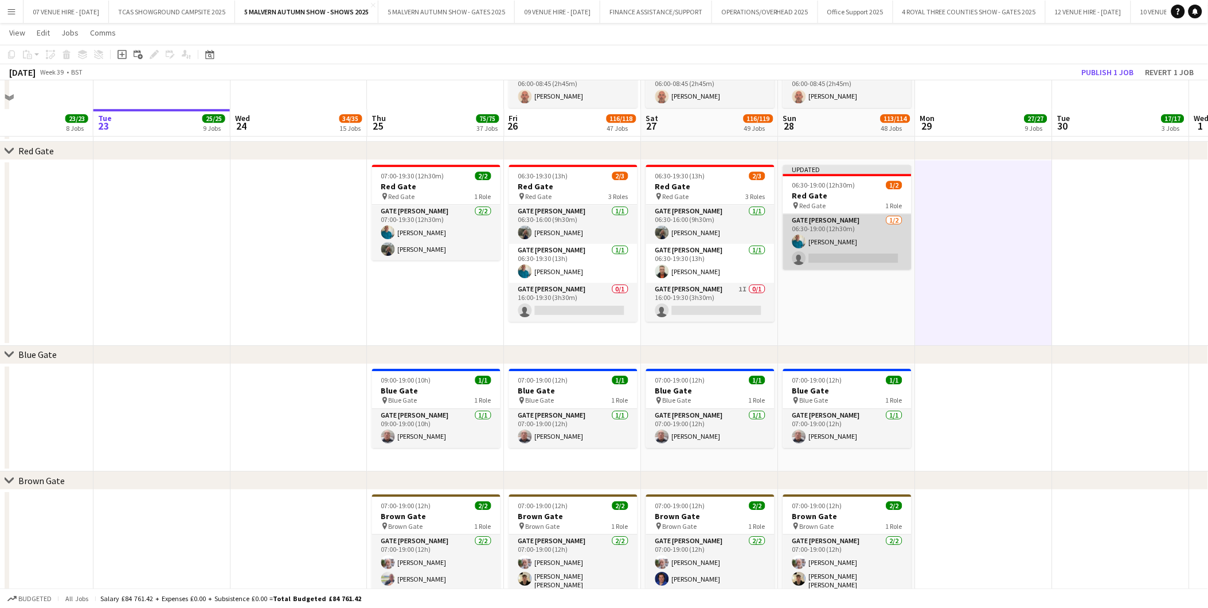
click at [824, 245] on app-card-role "Gate [PERSON_NAME] [DATE] 06:30-19:00 (12h30m) [PERSON_NAME] single-neutral-act…" at bounding box center [847, 242] width 128 height 56
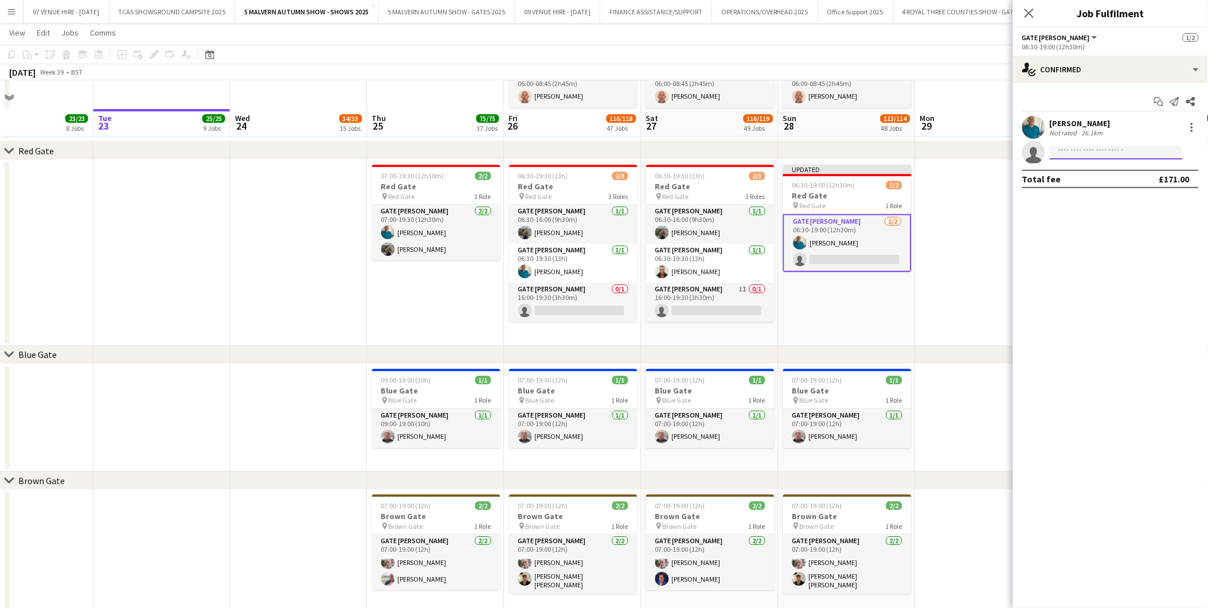
click at [1096, 147] on input at bounding box center [1116, 153] width 133 height 14
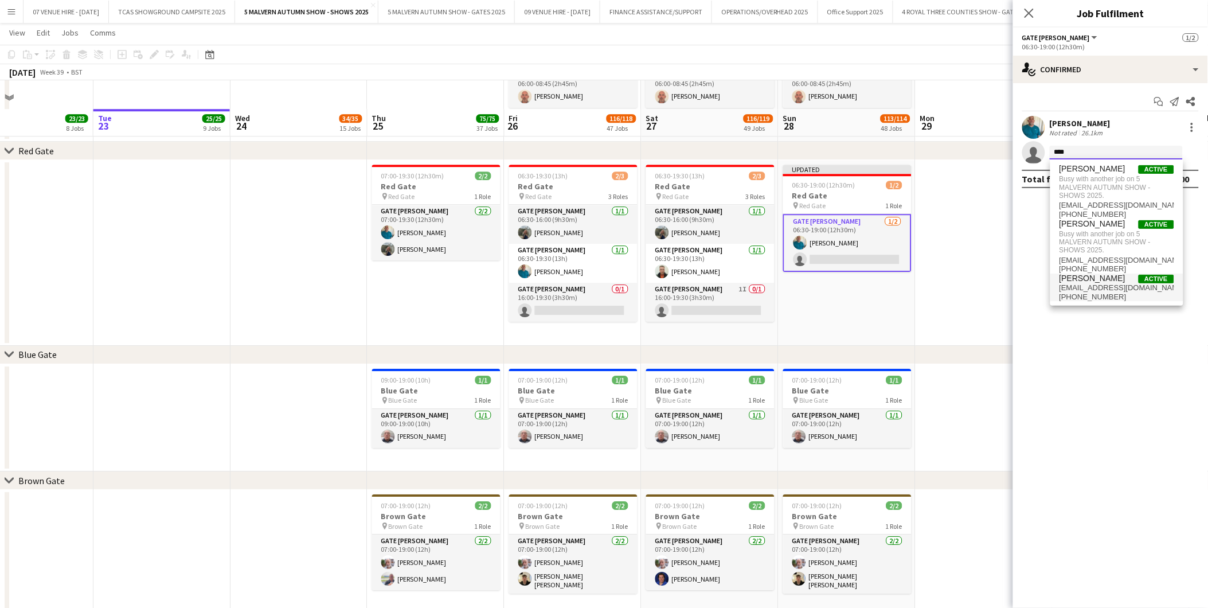
type input "****"
click at [1086, 276] on span "[PERSON_NAME]" at bounding box center [1093, 278] width 66 height 10
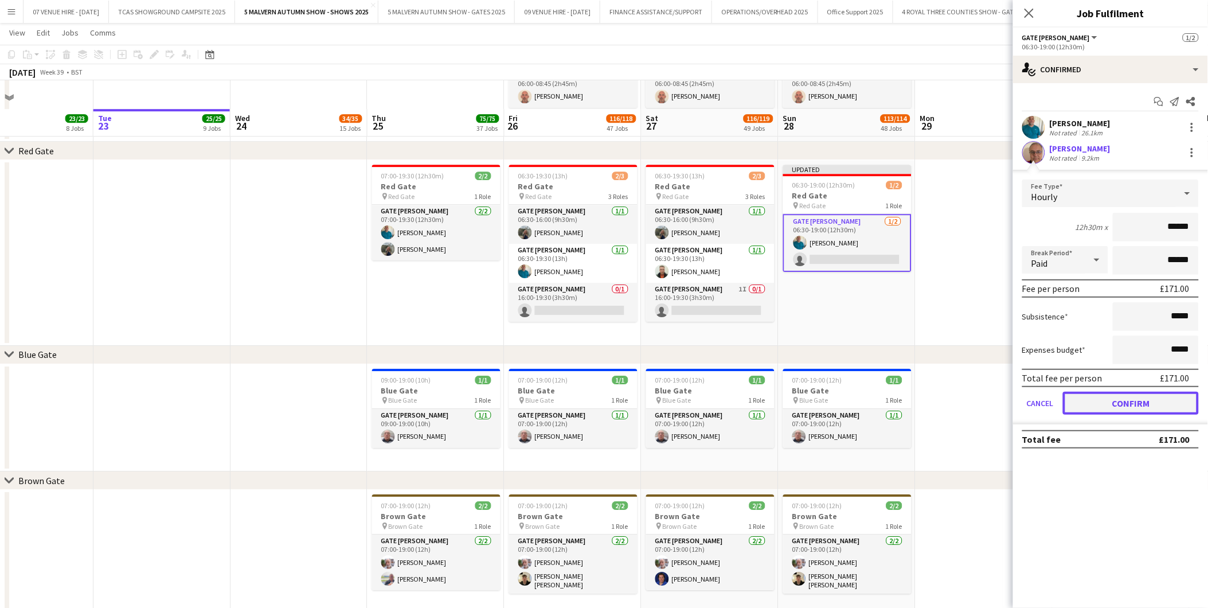
click at [1127, 404] on button "Confirm" at bounding box center [1131, 403] width 136 height 23
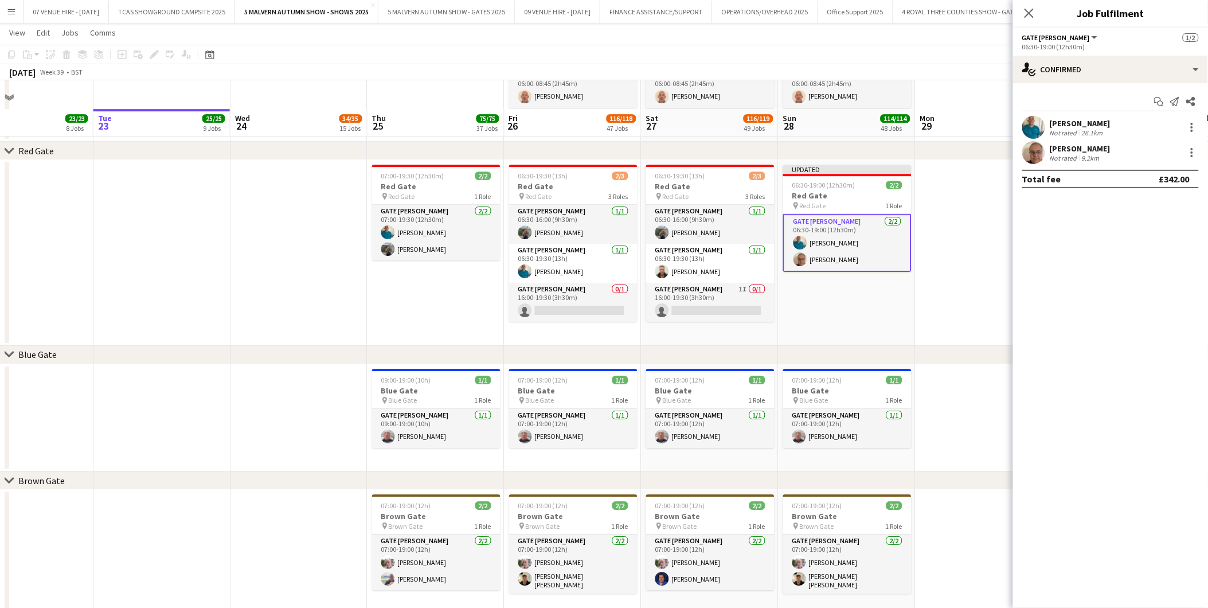
click at [967, 176] on app-date-cell at bounding box center [984, 253] width 137 height 186
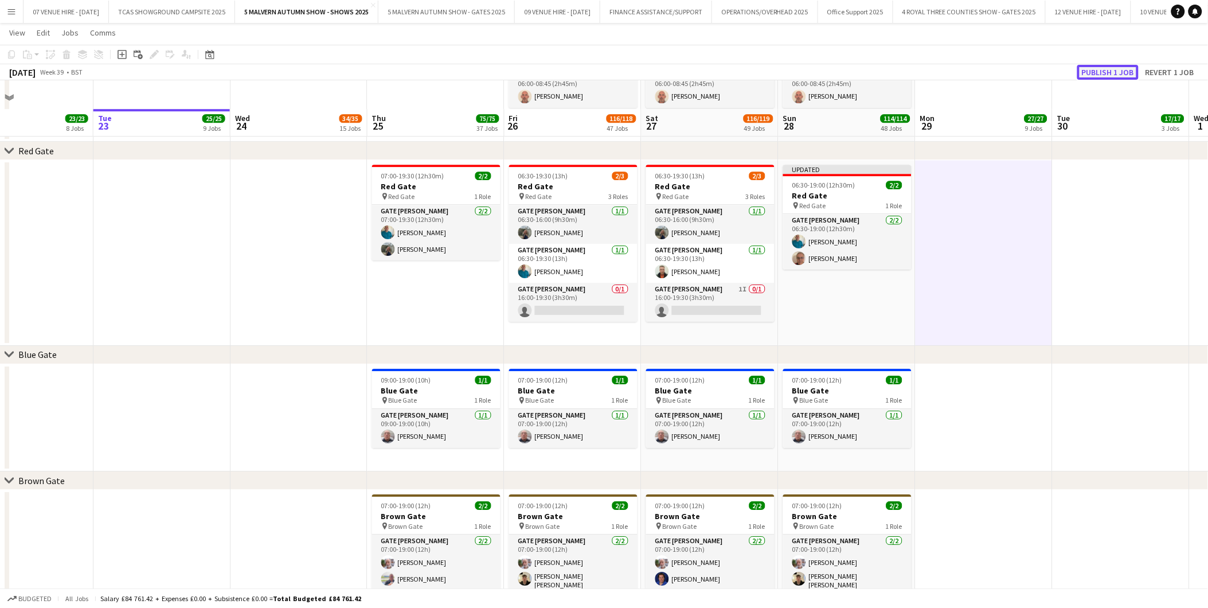
click at [1096, 65] on button "Publish 1 job" at bounding box center [1107, 72] width 61 height 15
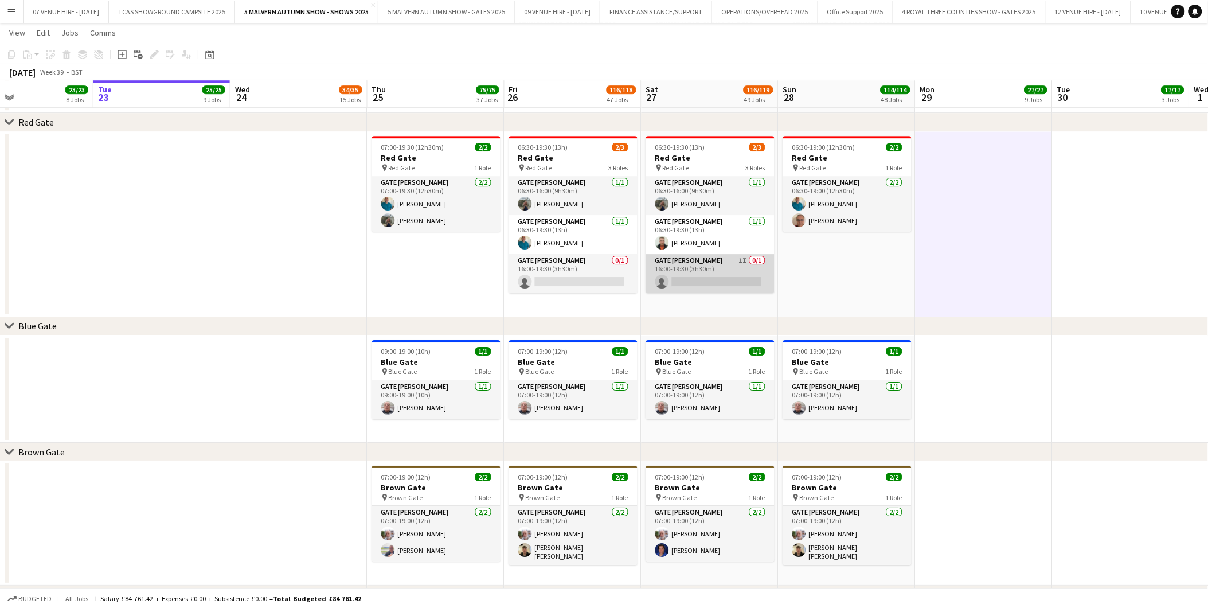
click at [735, 274] on app-card-role "Gate [PERSON_NAME] 1I 0/1 16:00-19:30 (3h30m) single-neutral-actions" at bounding box center [710, 273] width 128 height 39
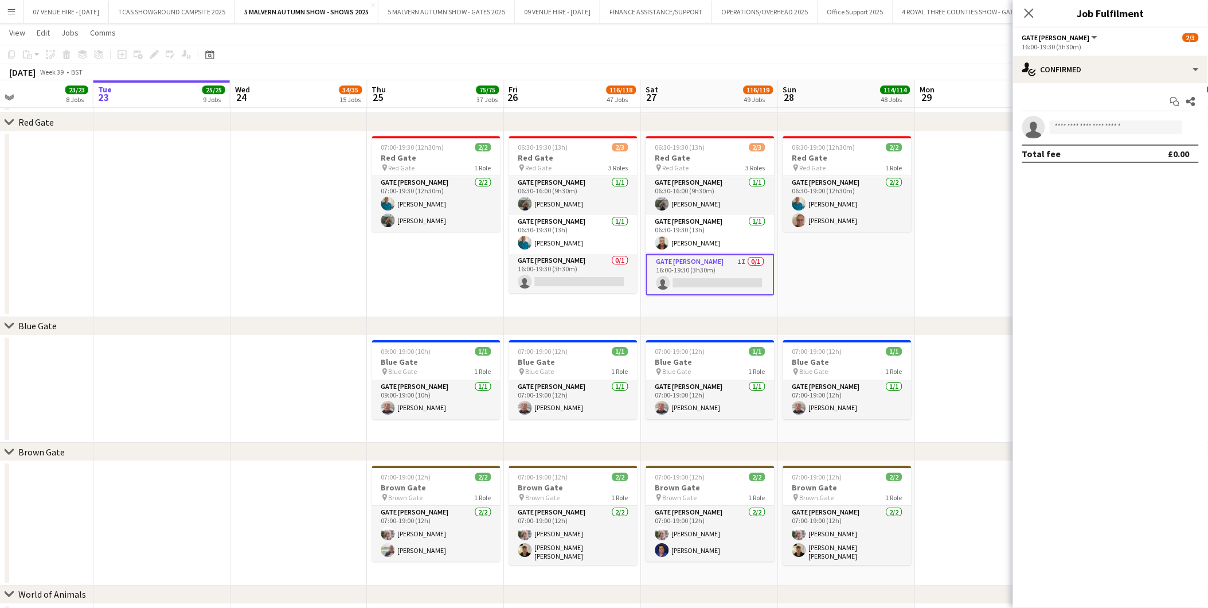
click at [1088, 84] on div "Start chat Share single-neutral-actions Total fee £0.00" at bounding box center [1110, 127] width 195 height 89
click at [1097, 70] on div "single-neutral-actions-check-2 Confirmed" at bounding box center [1110, 70] width 195 height 28
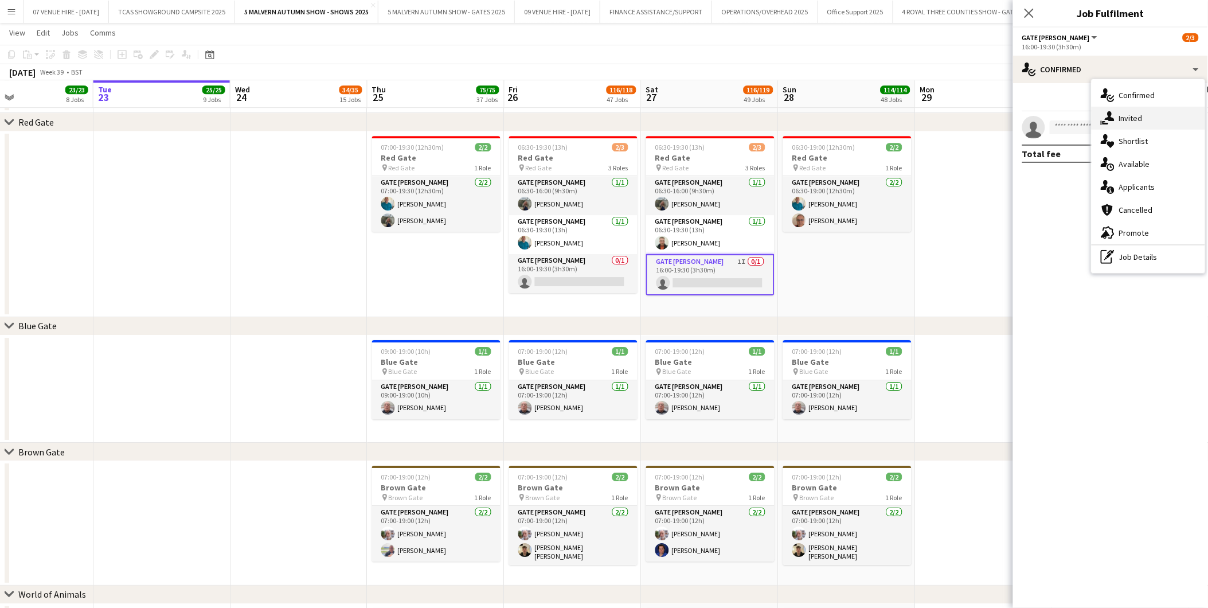
click at [1133, 120] on span "Invited" at bounding box center [1131, 118] width 24 height 10
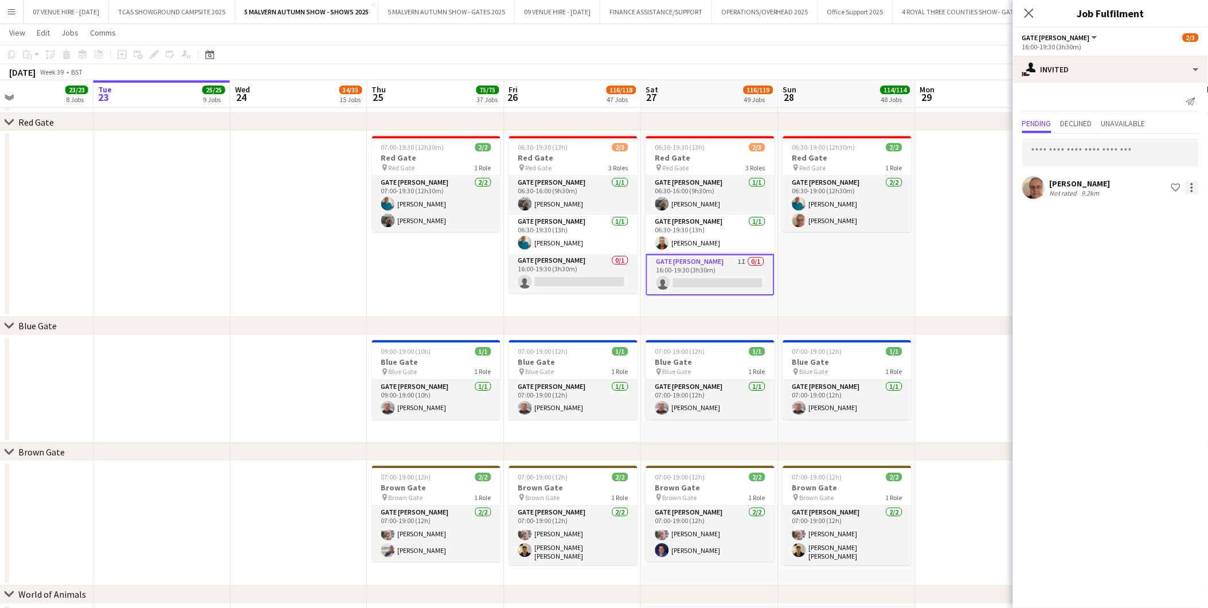
click at [1193, 190] on div at bounding box center [1192, 191] width 2 height 2
click at [1153, 292] on span "Cancel invitation" at bounding box center [1155, 291] width 67 height 10
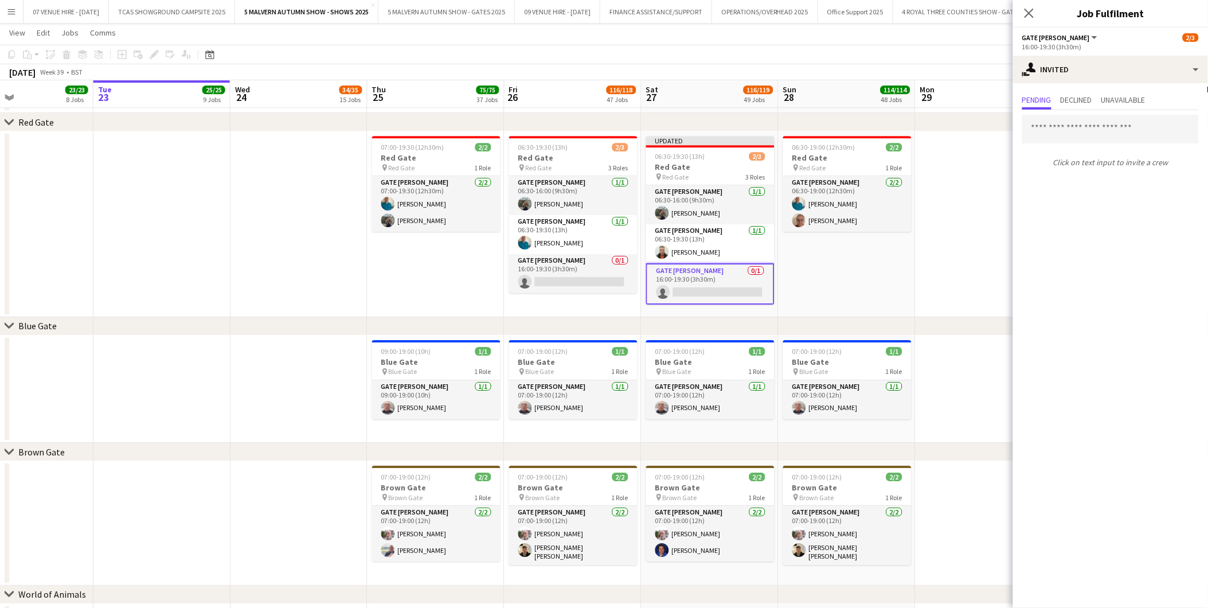
click at [1004, 304] on app-date-cell at bounding box center [984, 224] width 137 height 186
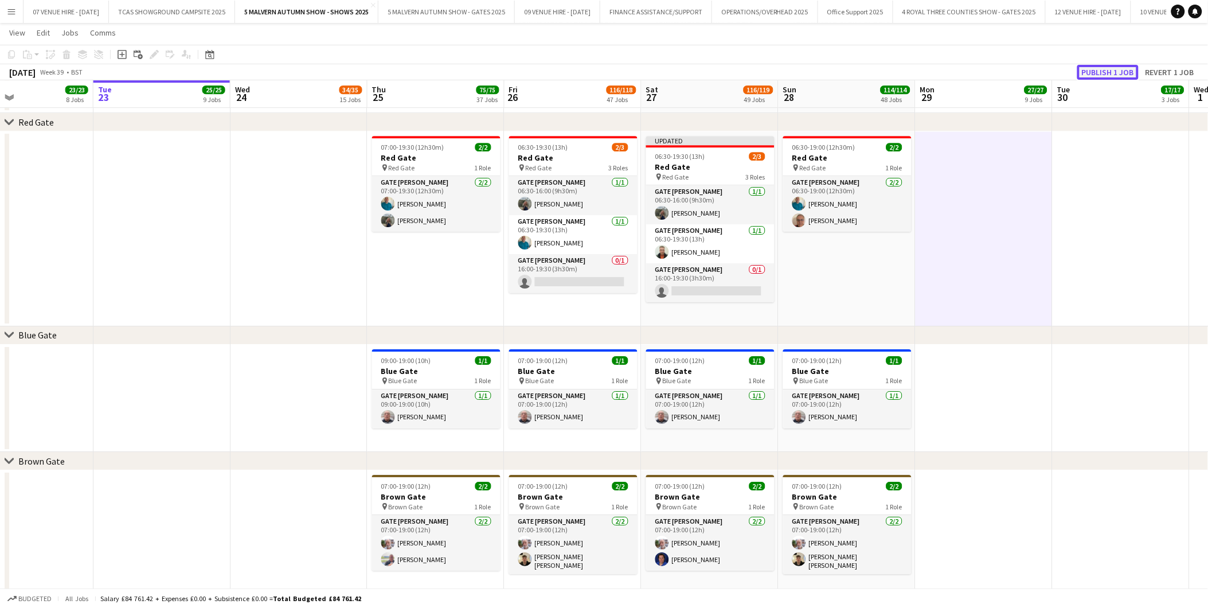
click at [1100, 73] on button "Publish 1 job" at bounding box center [1107, 72] width 61 height 15
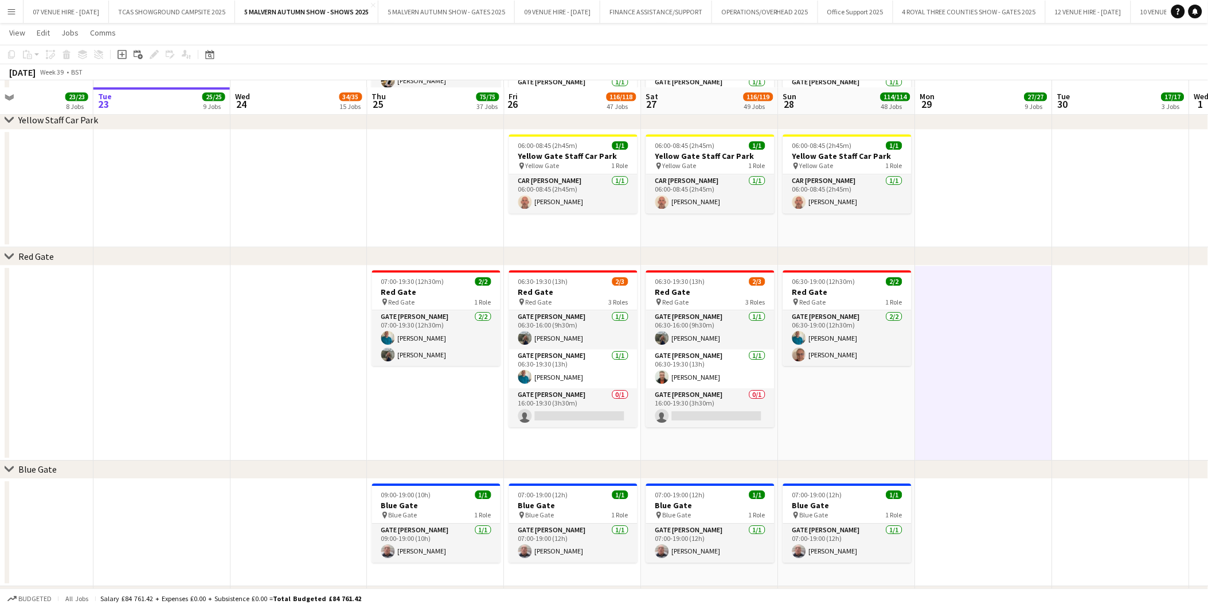
scroll to position [1082, 0]
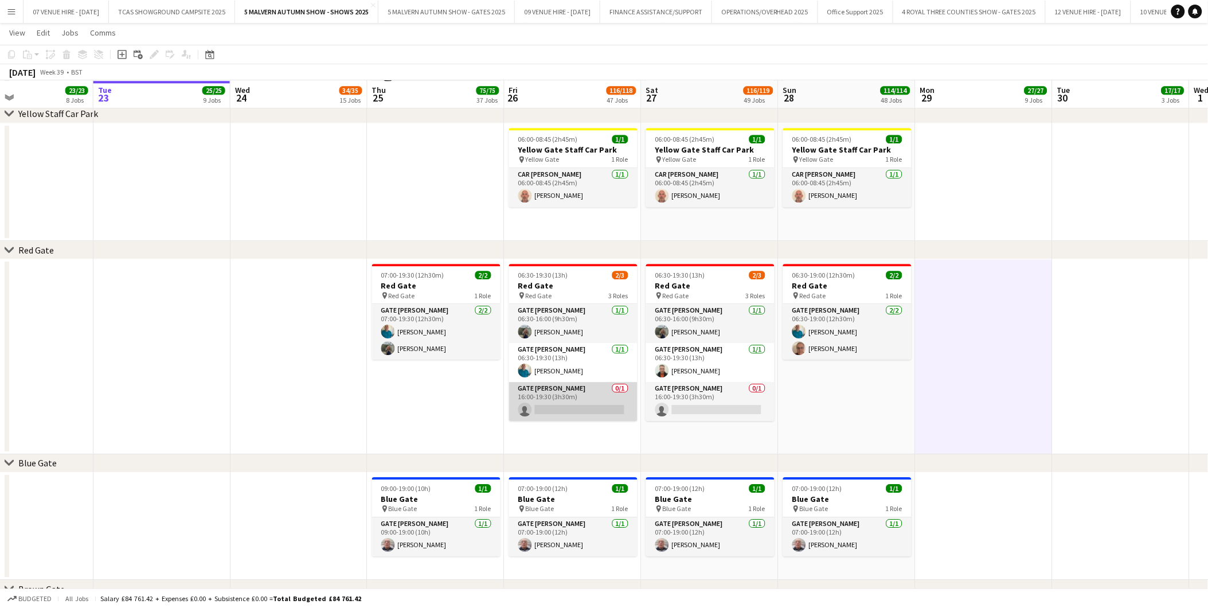
click at [558, 413] on app-card-role "Gate [PERSON_NAME] 0/1 16:00-19:30 (3h30m) single-neutral-actions" at bounding box center [573, 401] width 128 height 39
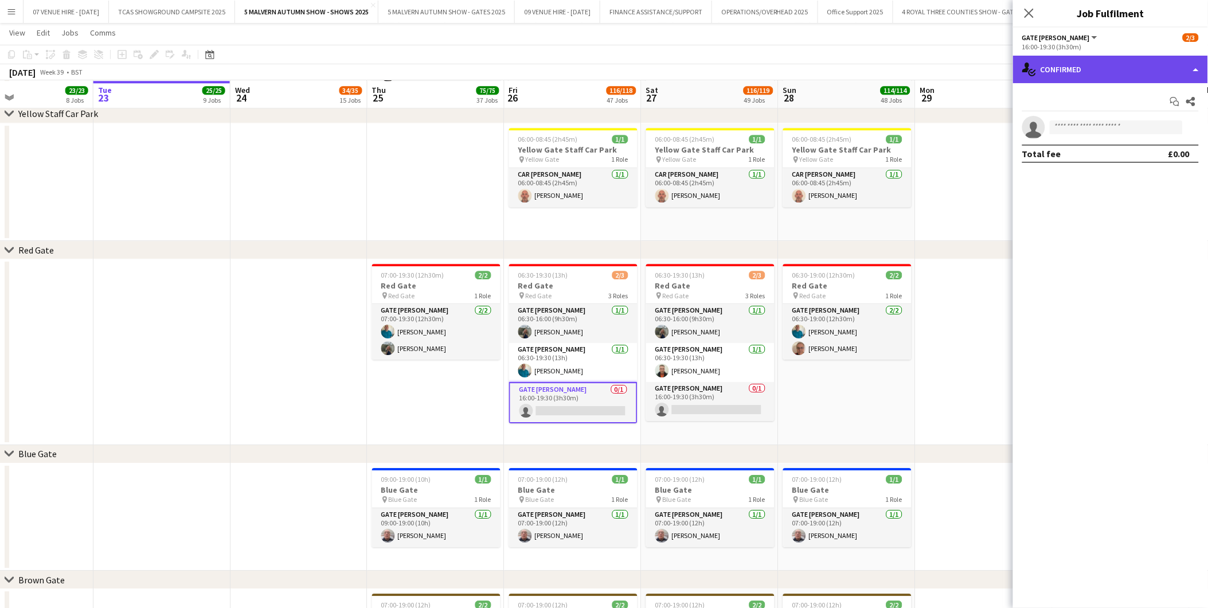
click at [1090, 71] on div "single-neutral-actions-check-2 Confirmed" at bounding box center [1110, 70] width 195 height 28
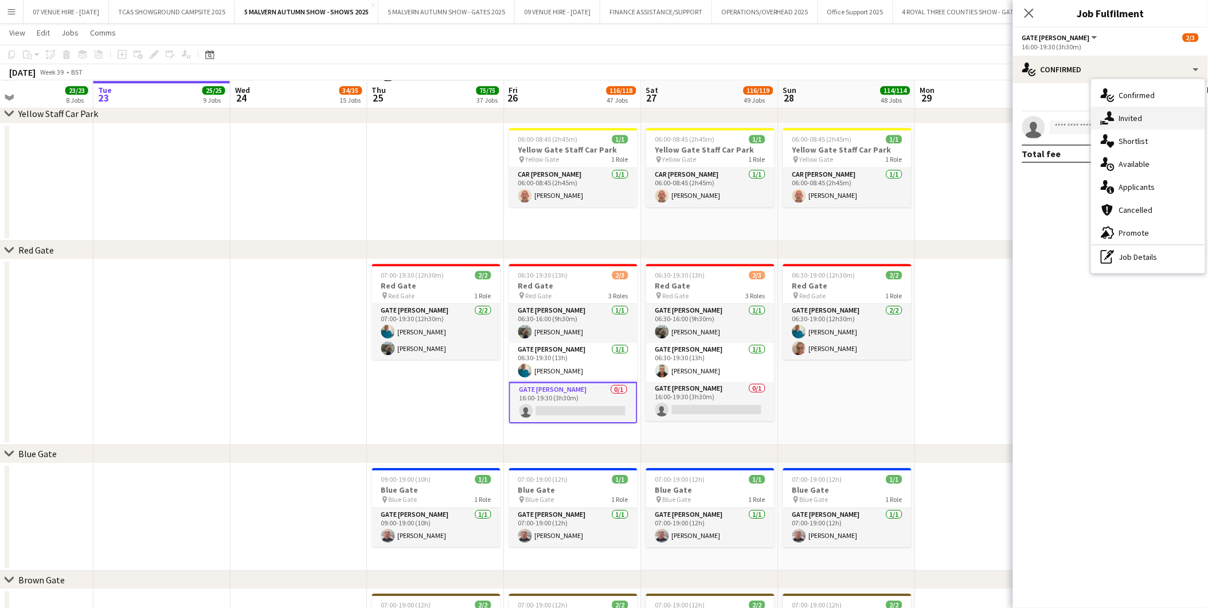
click at [1131, 117] on span "Invited" at bounding box center [1131, 118] width 24 height 10
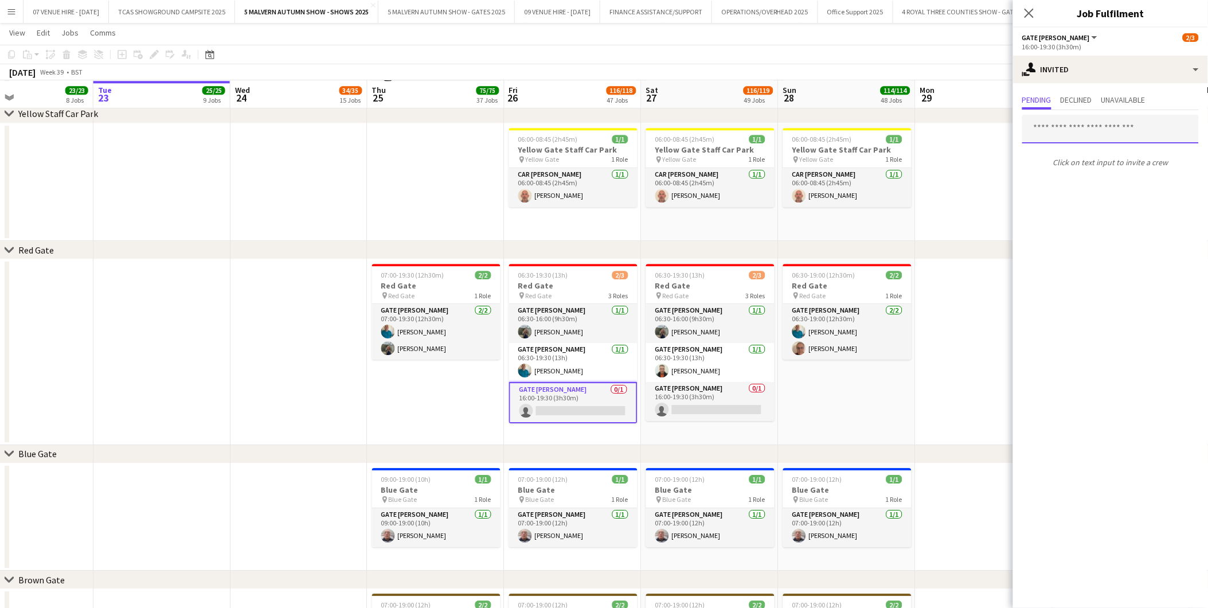
click at [1120, 123] on input "text" at bounding box center [1110, 129] width 177 height 29
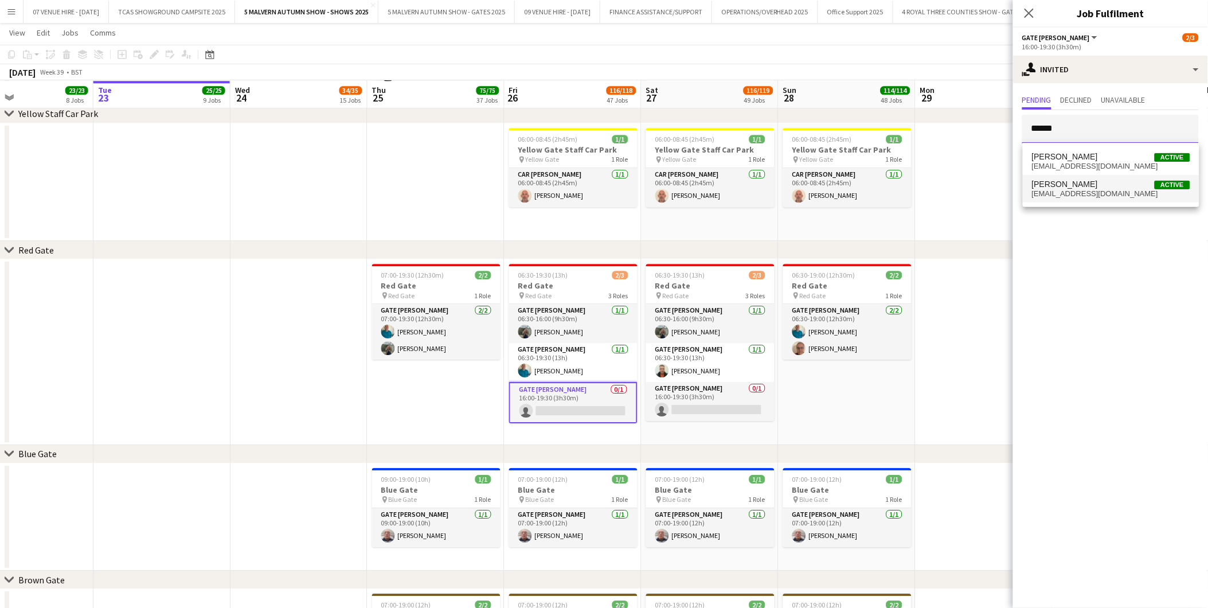
type input "******"
click at [1054, 187] on span "[PERSON_NAME]" at bounding box center [1065, 184] width 66 height 10
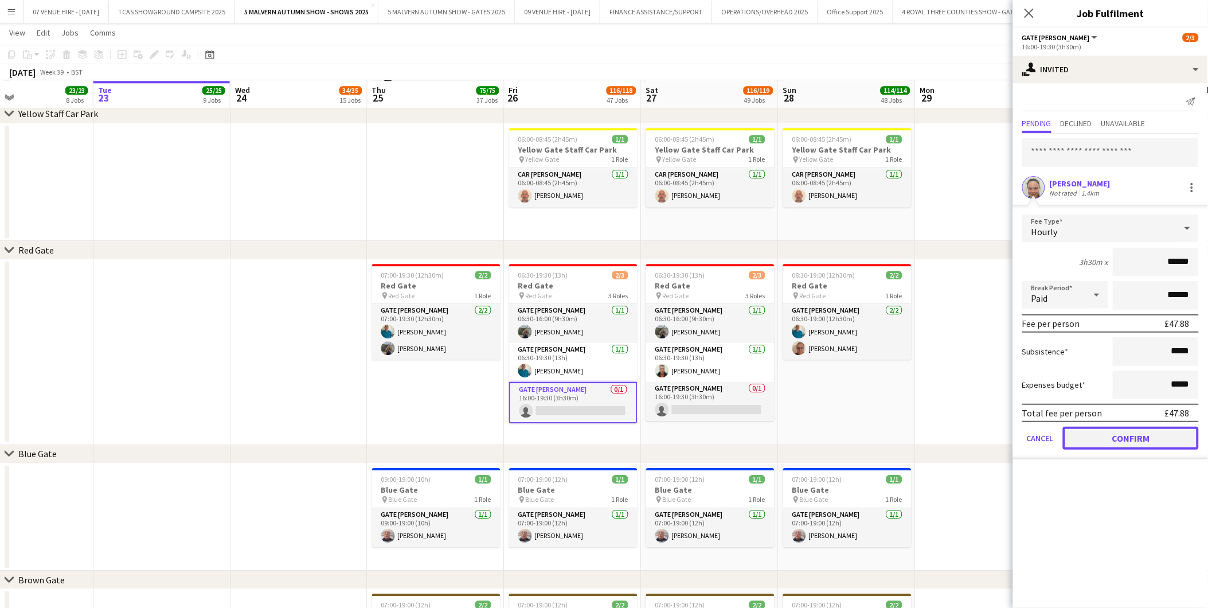
click at [1162, 439] on button "Confirm" at bounding box center [1131, 438] width 136 height 23
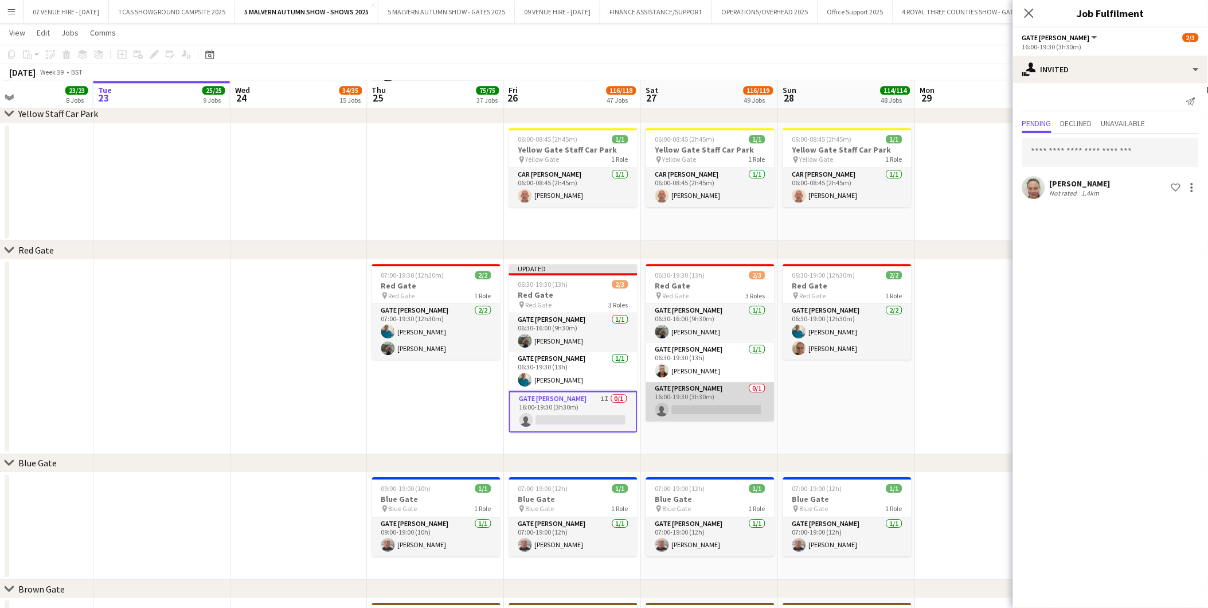
click at [720, 414] on app-card-role "Gate [PERSON_NAME] 0/1 16:00-19:30 (3h30m) single-neutral-actions" at bounding box center [710, 401] width 128 height 39
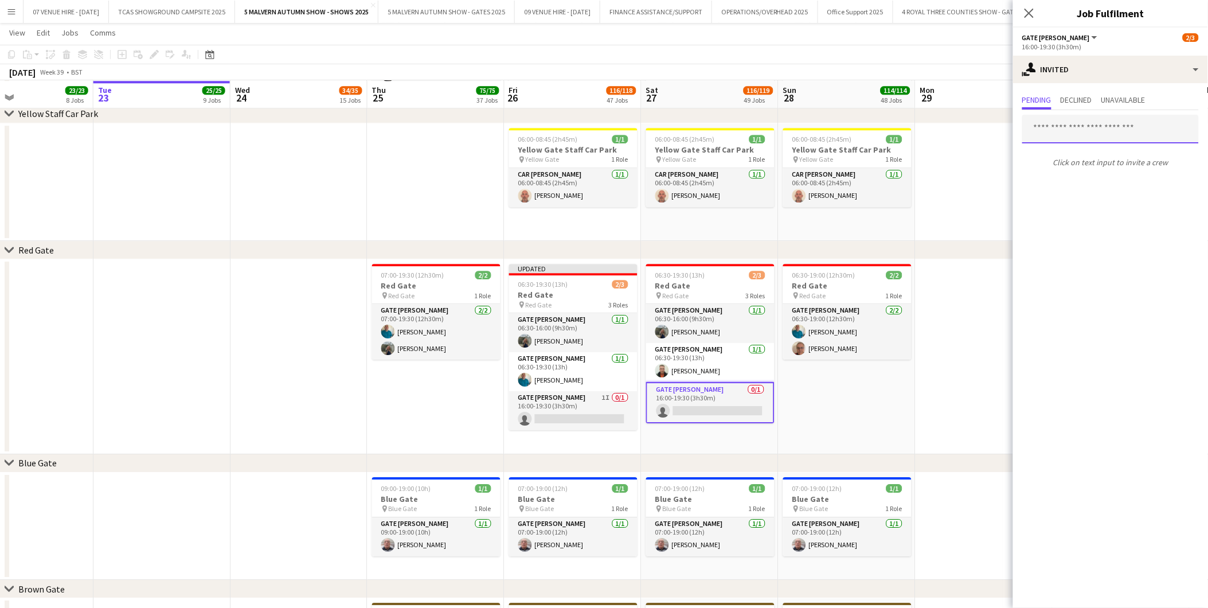
click at [1119, 118] on input "text" at bounding box center [1110, 129] width 177 height 29
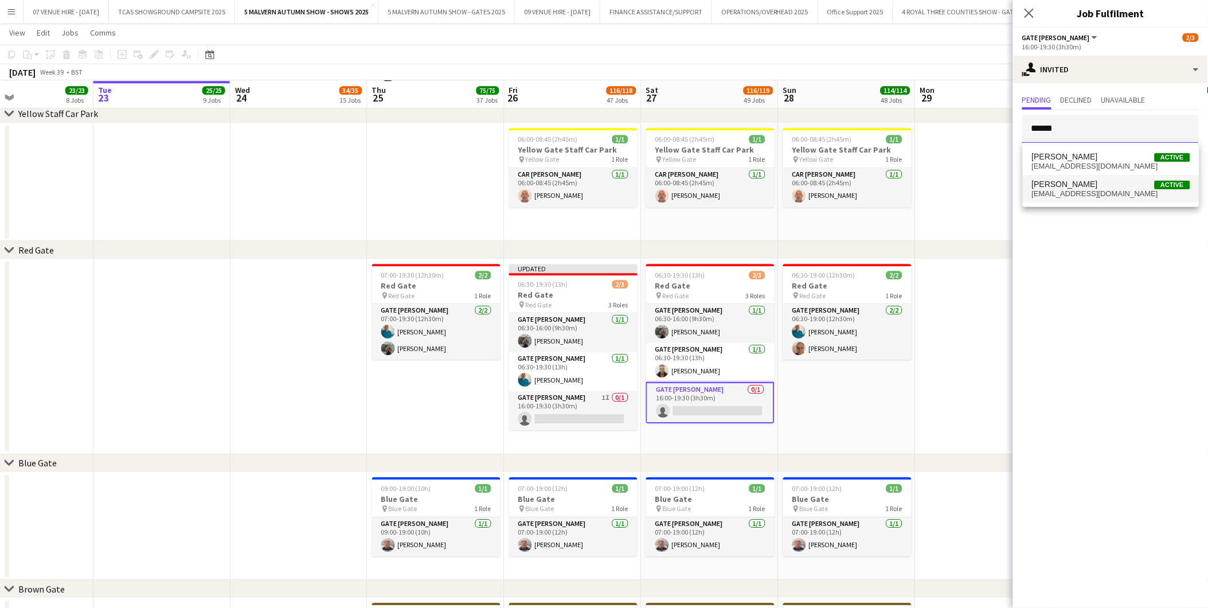
type input "******"
click at [1068, 187] on span "[PERSON_NAME]" at bounding box center [1065, 184] width 66 height 10
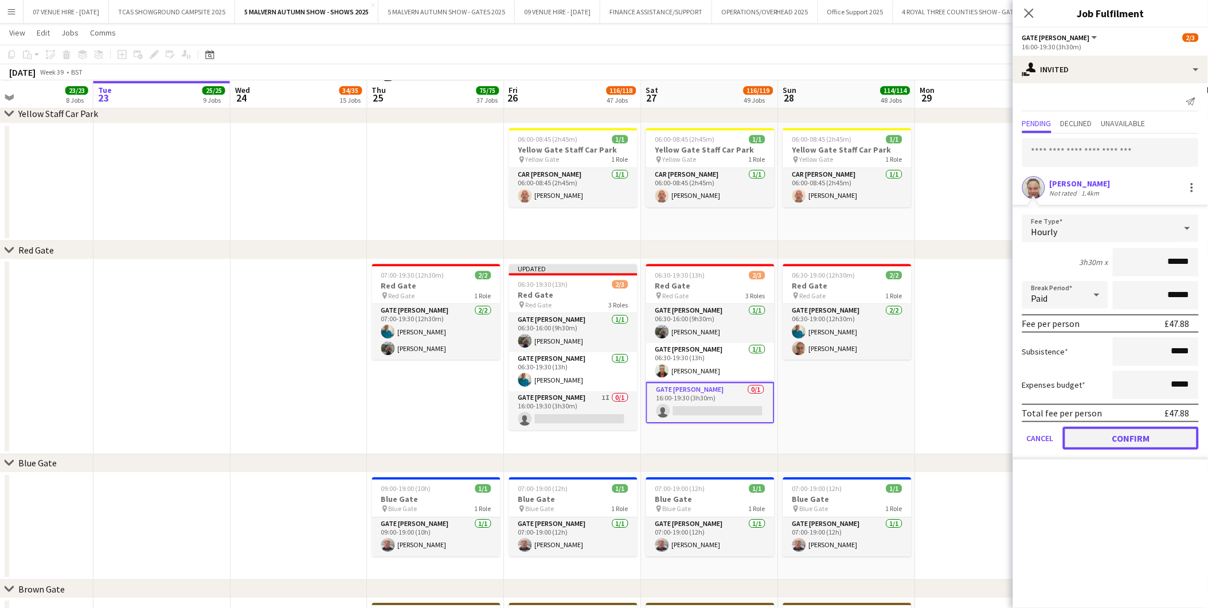
click at [1180, 432] on button "Confirm" at bounding box center [1131, 438] width 136 height 23
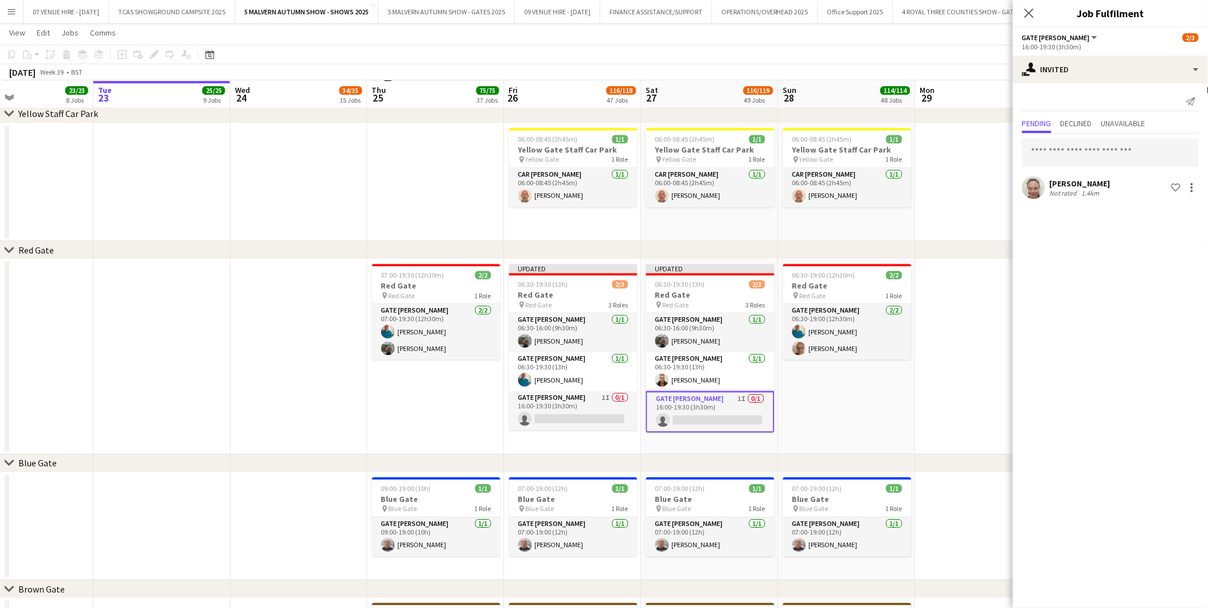
click at [925, 374] on app-date-cell at bounding box center [984, 356] width 137 height 195
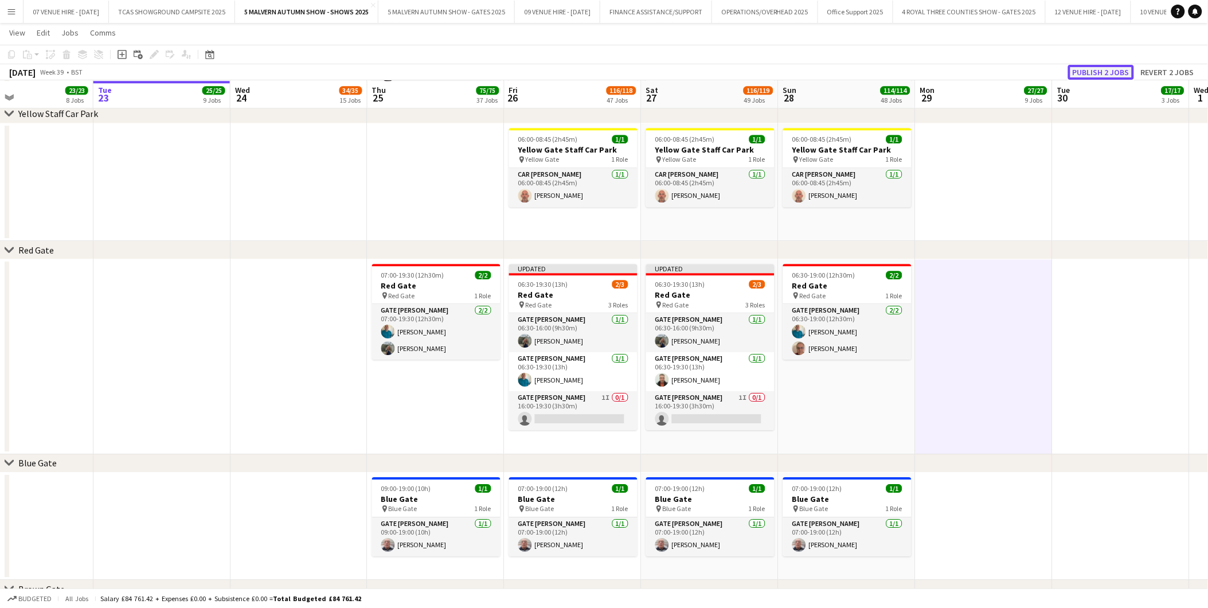
click at [1124, 75] on button "Publish 2 jobs" at bounding box center [1101, 72] width 66 height 15
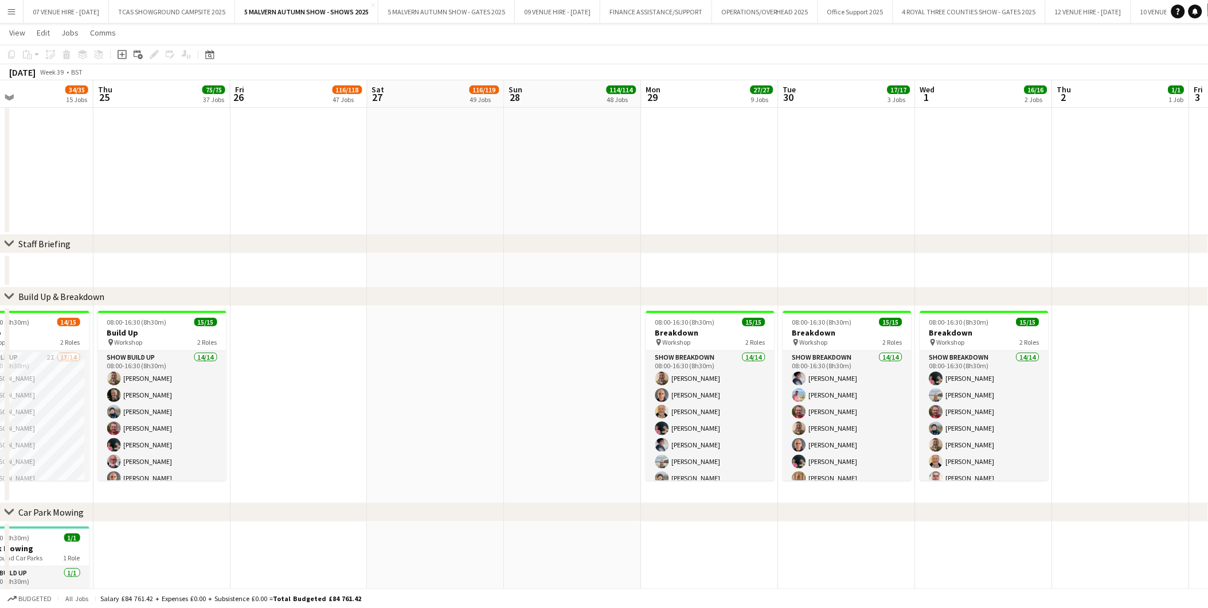
scroll to position [0, 349]
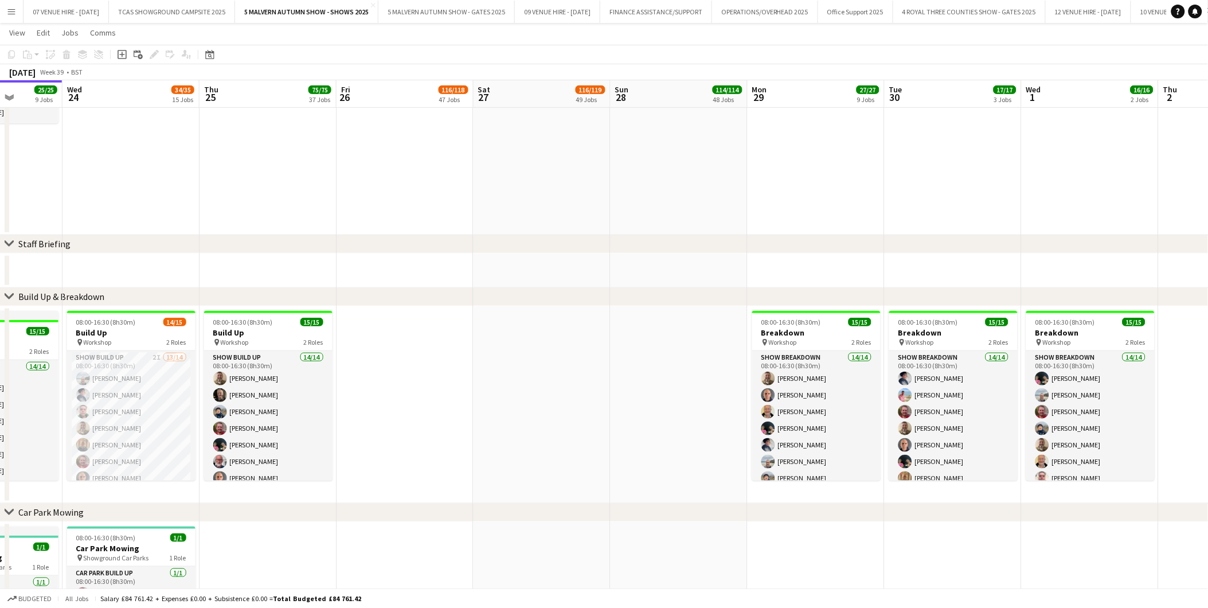
drag, startPoint x: 578, startPoint y: 207, endPoint x: 410, endPoint y: 222, distance: 168.7
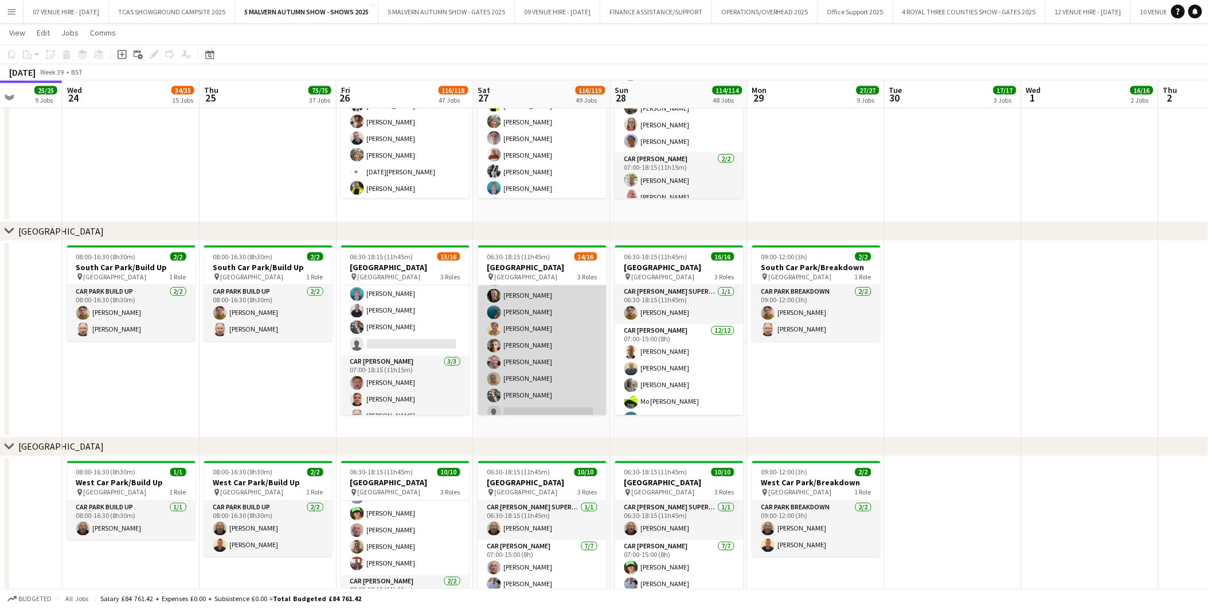
scroll to position [127, 0]
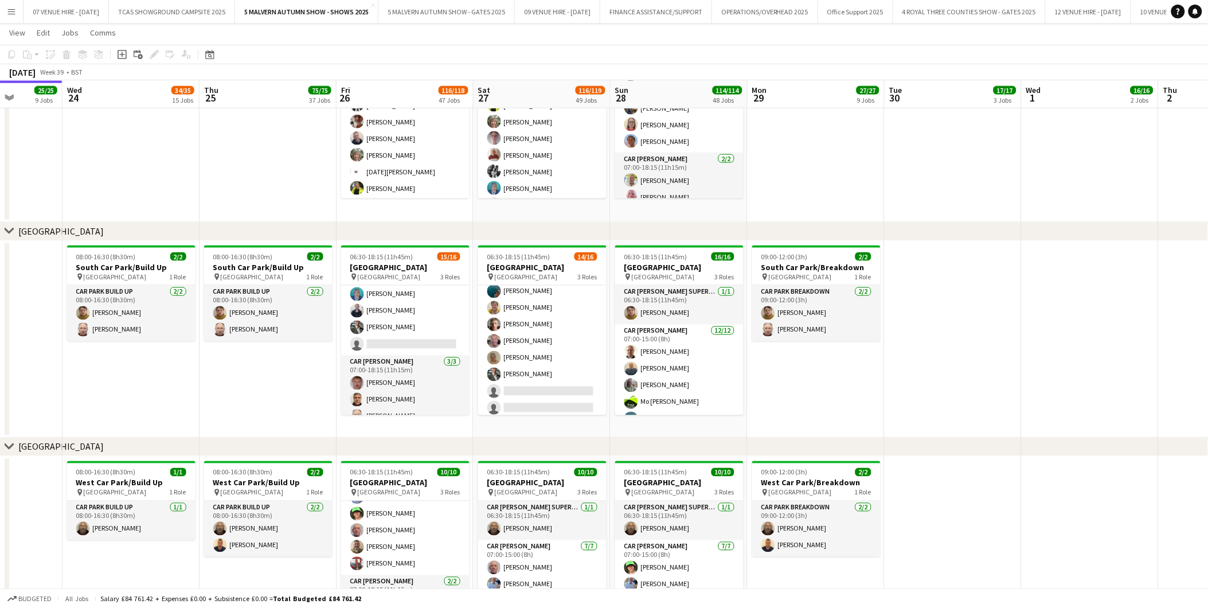
click at [15, 10] on app-icon "Menu" at bounding box center [11, 11] width 9 height 9
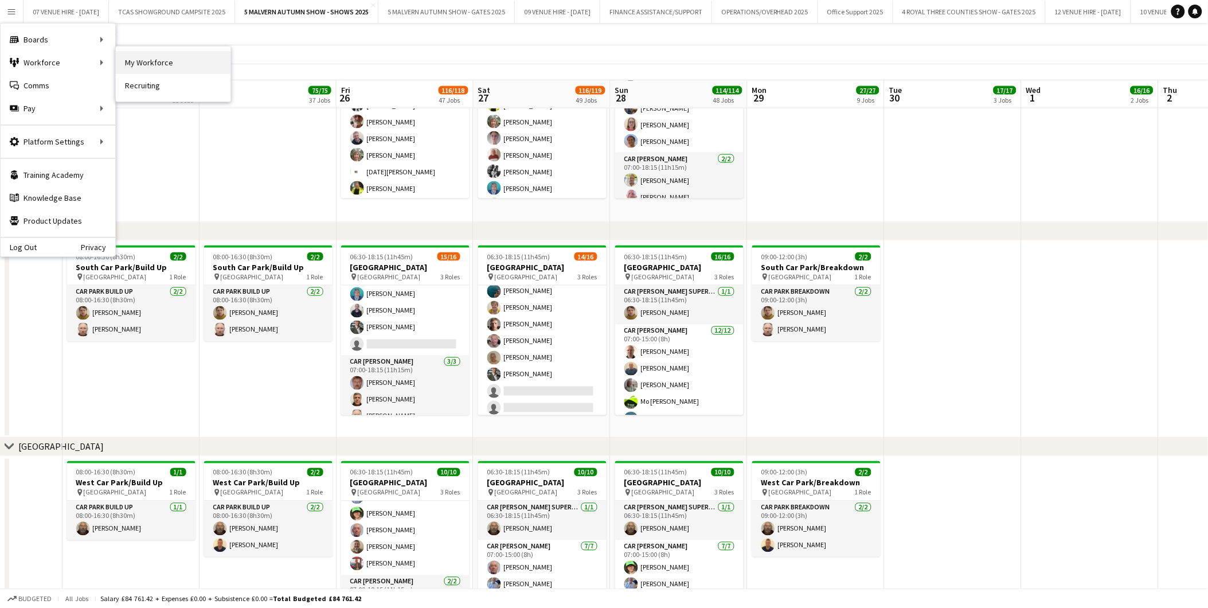
click at [128, 60] on link "My Workforce" at bounding box center [173, 62] width 115 height 23
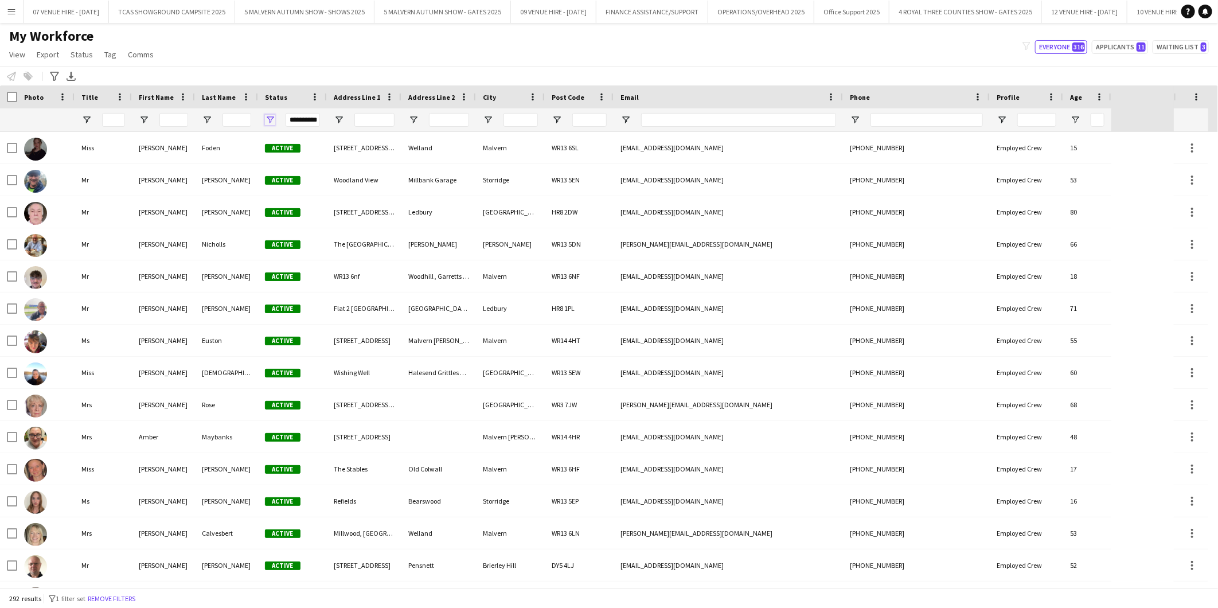
click at [271, 116] on span "Open Filter Menu" at bounding box center [270, 120] width 10 height 10
drag, startPoint x: 374, startPoint y: 204, endPoint x: 380, endPoint y: 250, distance: 46.7
click at [380, 250] on div "Column Filter" at bounding box center [379, 211] width 3 height 163
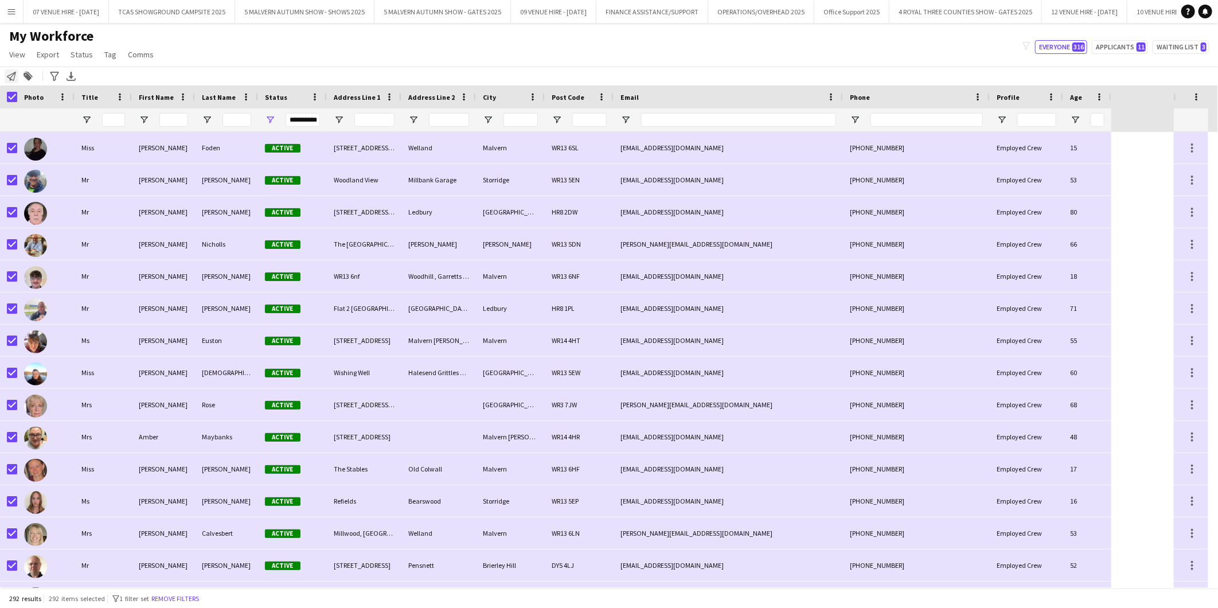
click at [13, 75] on icon at bounding box center [11, 76] width 9 height 9
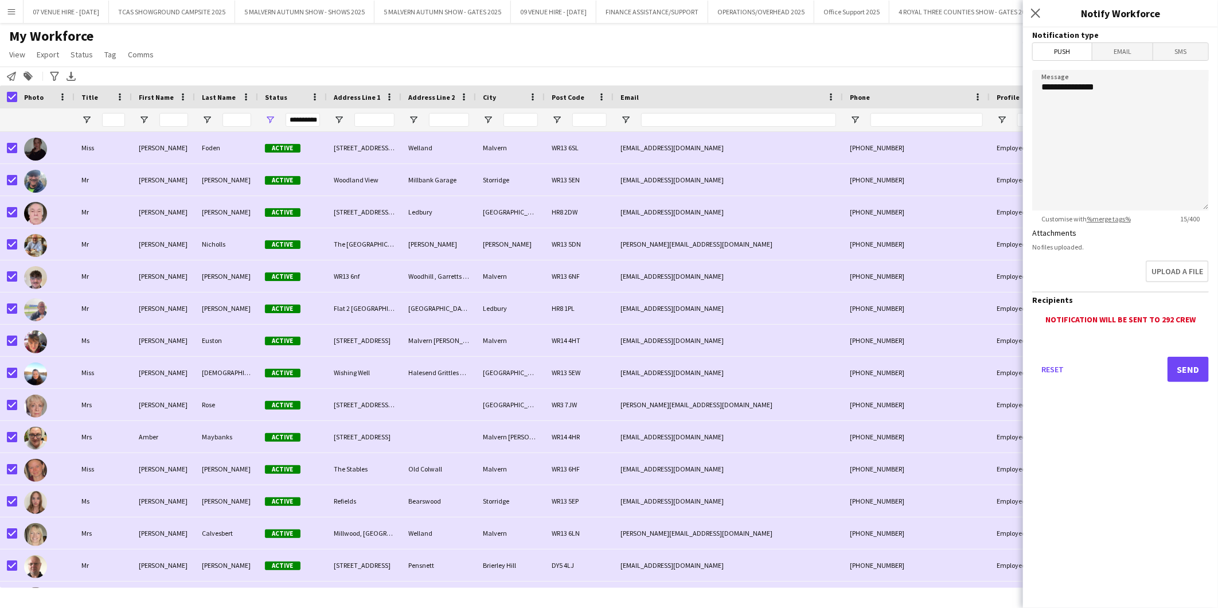
click at [1116, 49] on span "Email" at bounding box center [1122, 51] width 61 height 17
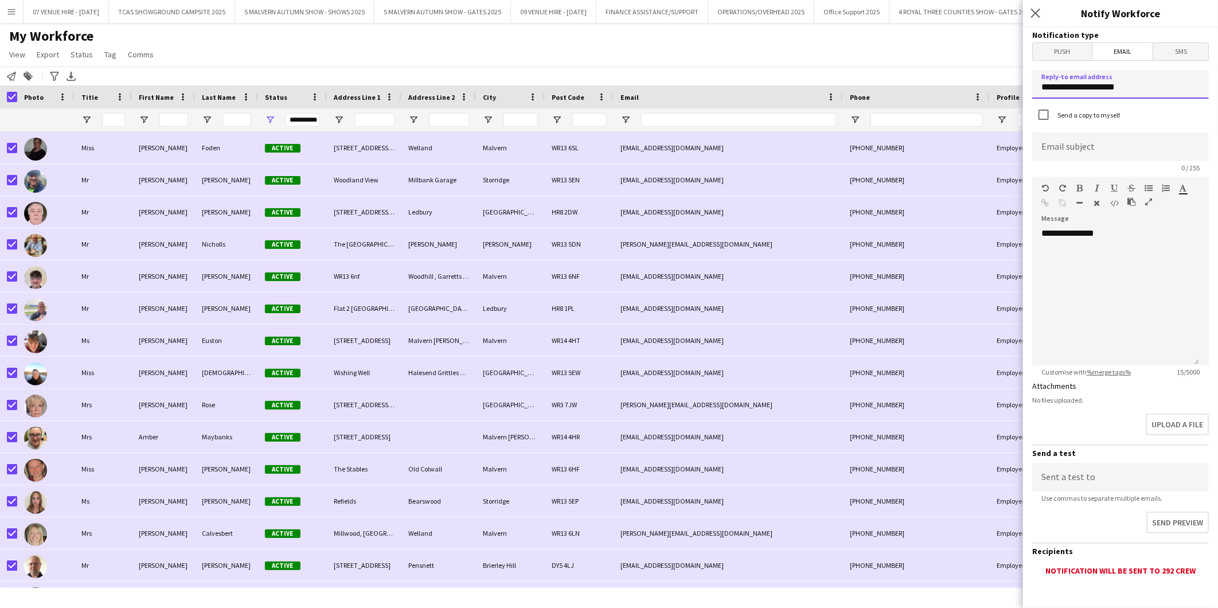
drag, startPoint x: 1137, startPoint y: 87, endPoint x: 983, endPoint y: 77, distance: 154.0
click at [983, 77] on body "Menu Boards Boards Boards All jobs Status Workforce Workforce My Workforce Recr…" at bounding box center [609, 304] width 1218 height 608
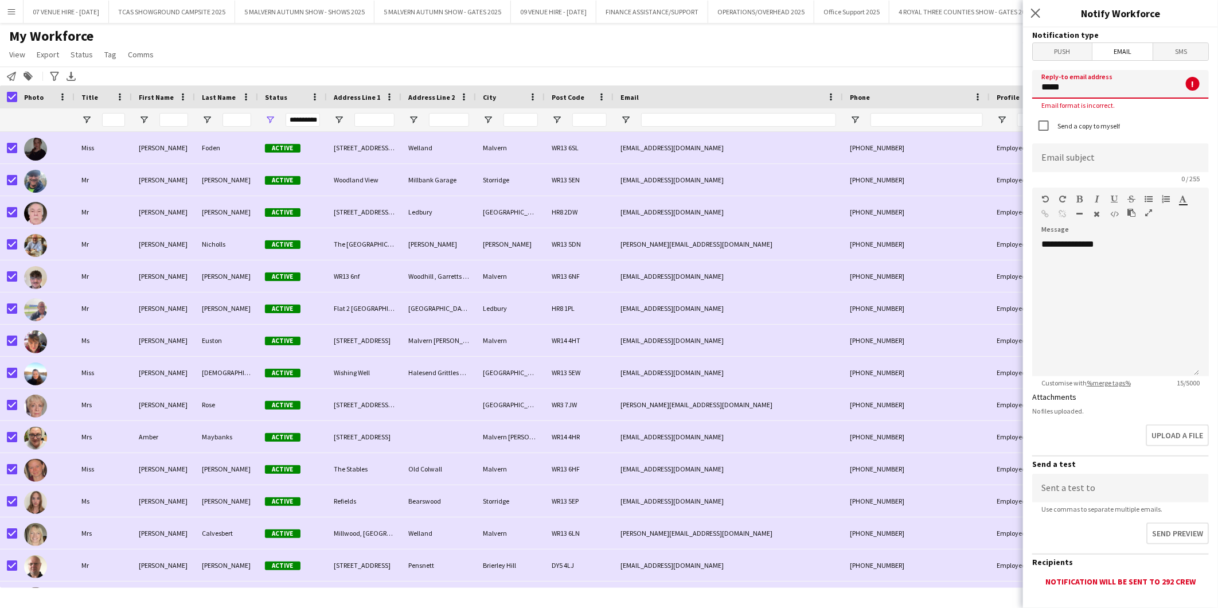
type input "**********"
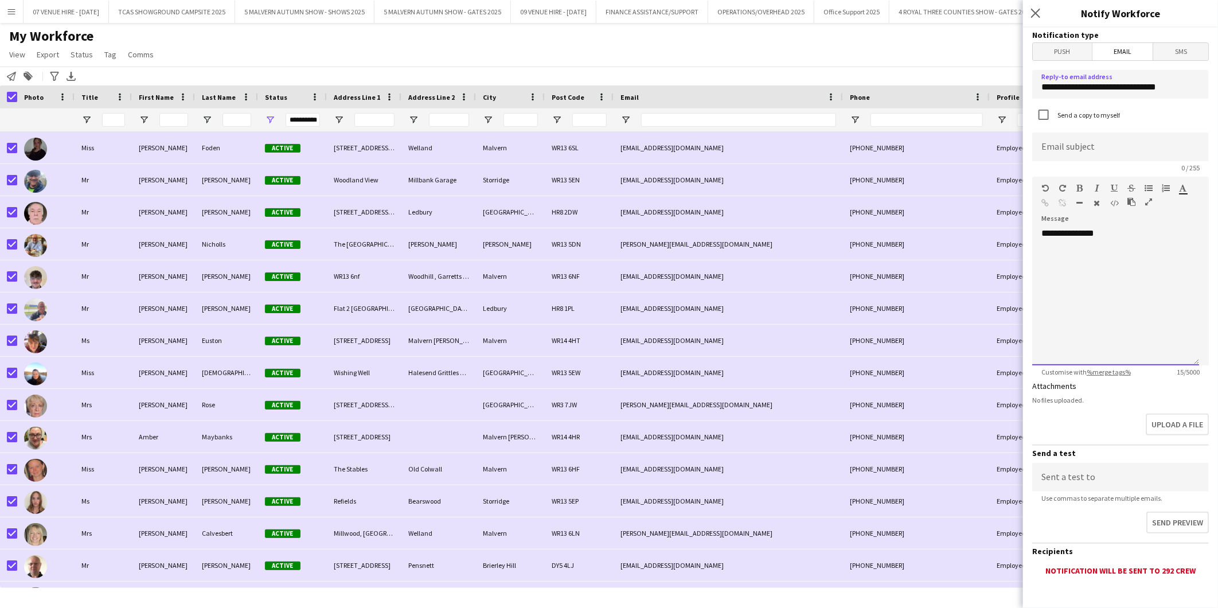
click at [1058, 249] on div "**********" at bounding box center [1115, 297] width 167 height 138
click at [1114, 236] on div "**********" at bounding box center [1115, 297] width 167 height 138
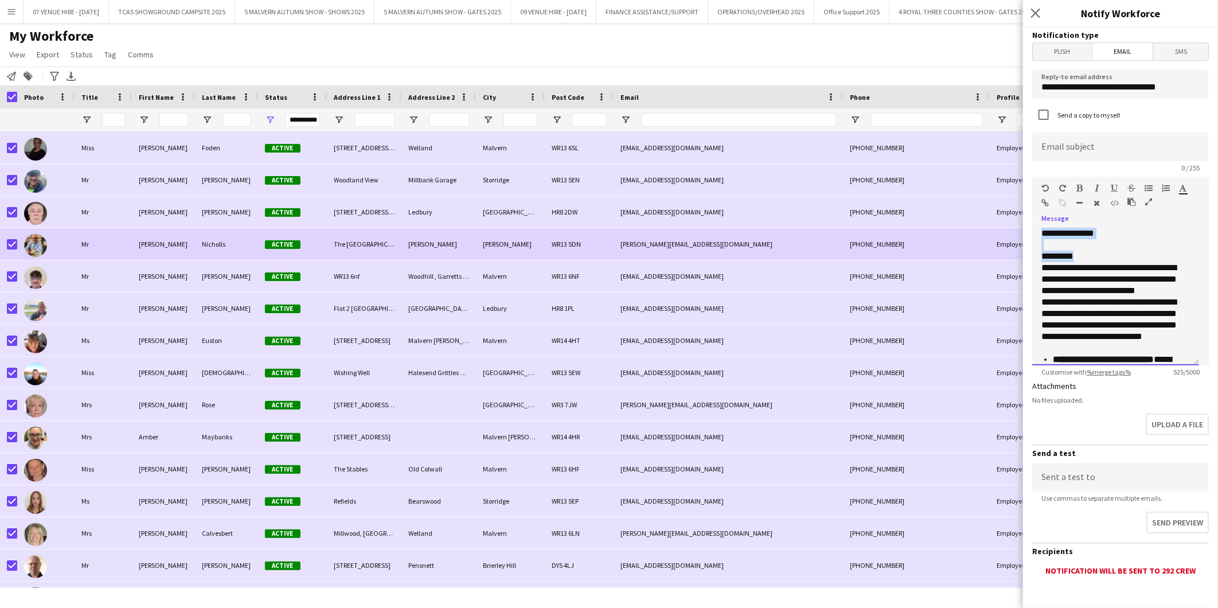
drag, startPoint x: 1074, startPoint y: 255, endPoint x: 1021, endPoint y: 256, distance: 53.3
click at [1021, 256] on body "Menu Boards Boards Boards All jobs Status Workforce Workforce My Workforce Recr…" at bounding box center [609, 304] width 1218 height 608
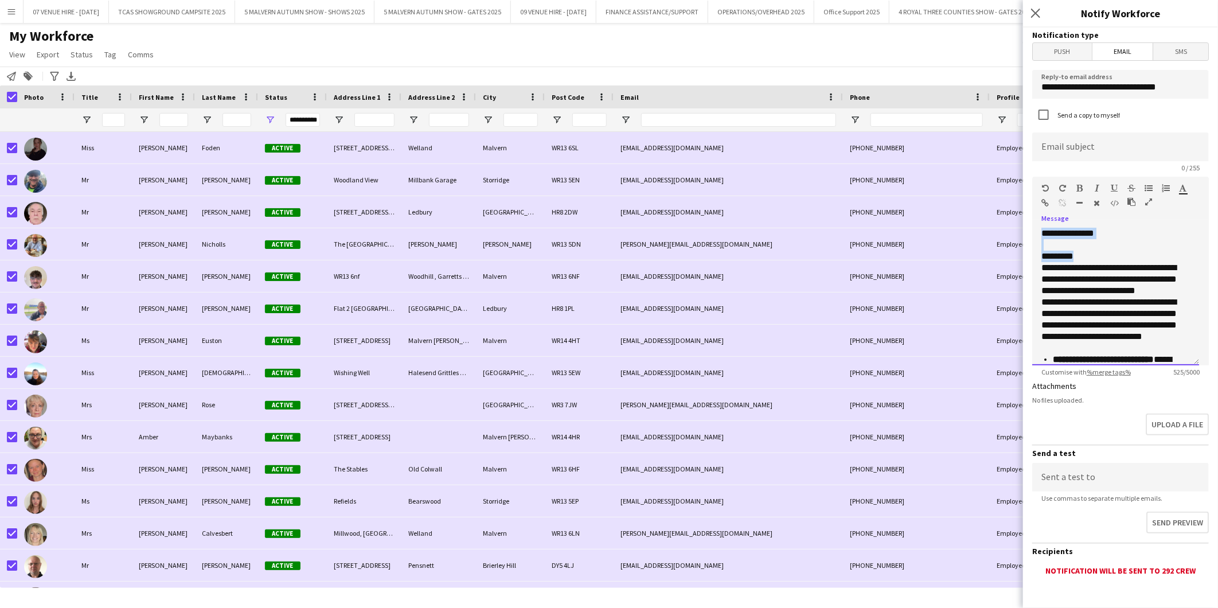
click at [1101, 247] on div at bounding box center [1115, 244] width 148 height 11
drag, startPoint x: 1087, startPoint y: 254, endPoint x: 1021, endPoint y: 260, distance: 66.2
click at [1022, 260] on body "Menu Boards Boards Boards All jobs Status Workforce Workforce My Workforce Recr…" at bounding box center [609, 304] width 1218 height 608
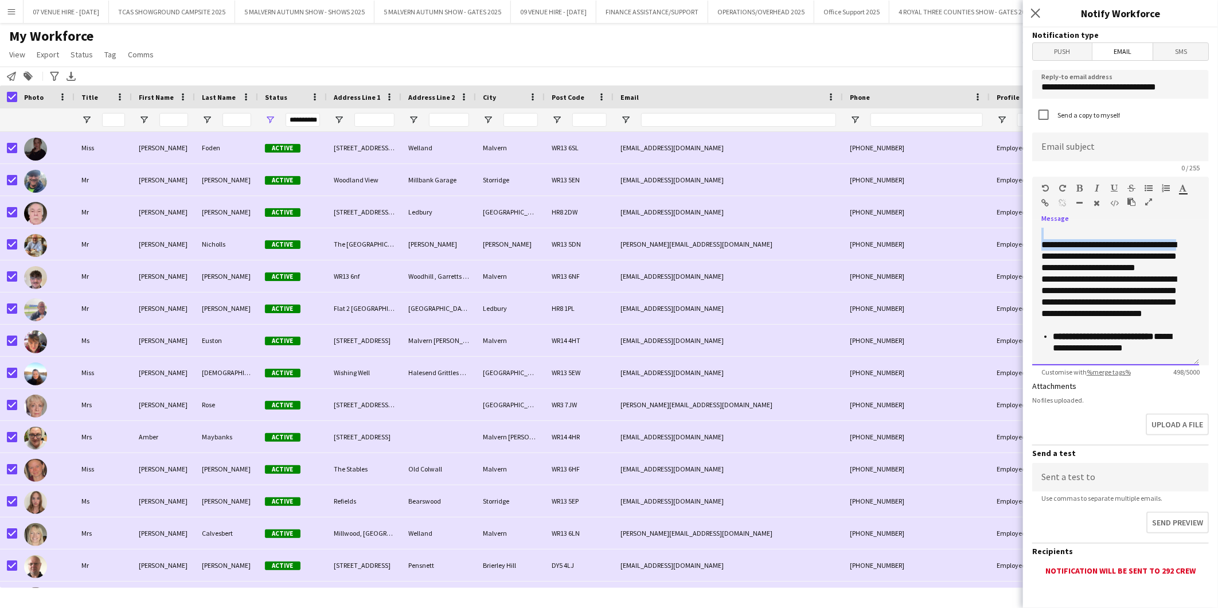
drag, startPoint x: 1179, startPoint y: 239, endPoint x: 1073, endPoint y: 234, distance: 106.8
click at [1073, 234] on div "**********" at bounding box center [1115, 297] width 167 height 138
click at [1065, 261] on p "**********" at bounding box center [1110, 256] width 139 height 34
click at [1042, 240] on b "**********" at bounding box center [1100, 250] width 118 height 20
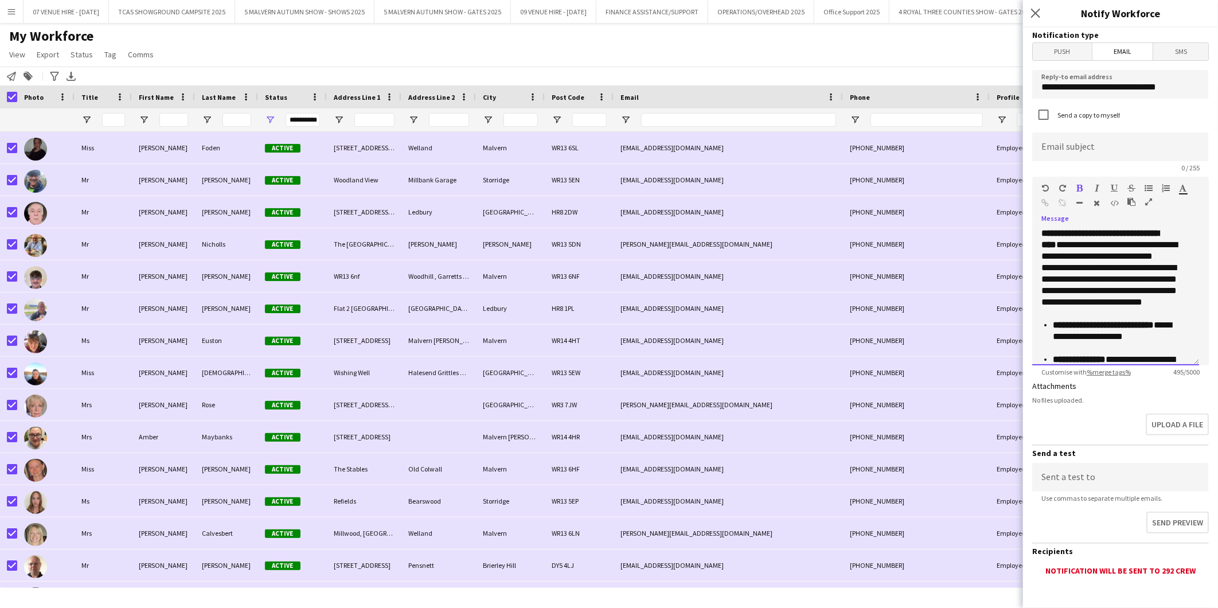
click at [1063, 241] on p "**********" at bounding box center [1110, 245] width 139 height 34
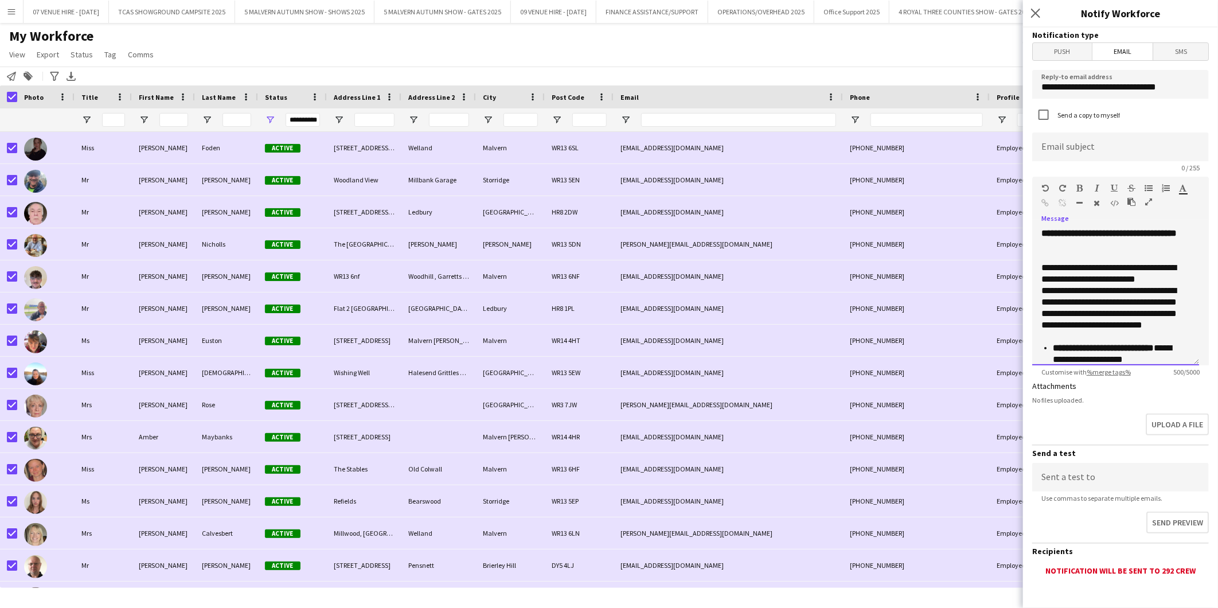
click at [1178, 278] on p "**********" at bounding box center [1110, 273] width 139 height 23
click at [1098, 344] on p "**********" at bounding box center [1110, 324] width 139 height 57
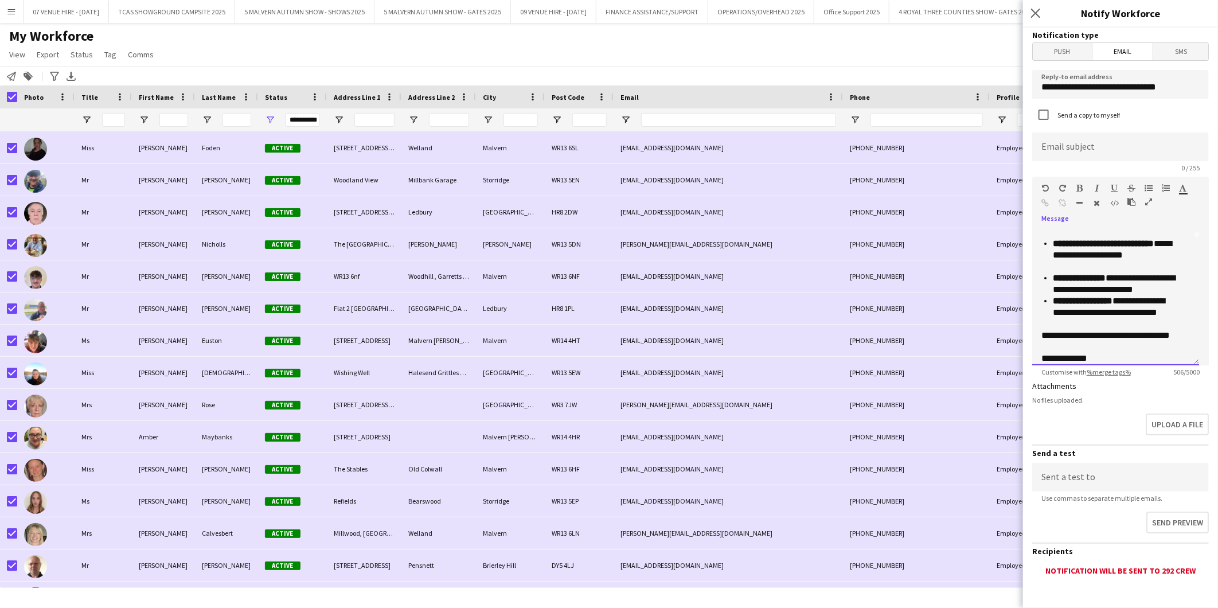
scroll to position [128, 0]
click at [1120, 319] on p "**********" at bounding box center [1117, 311] width 128 height 34
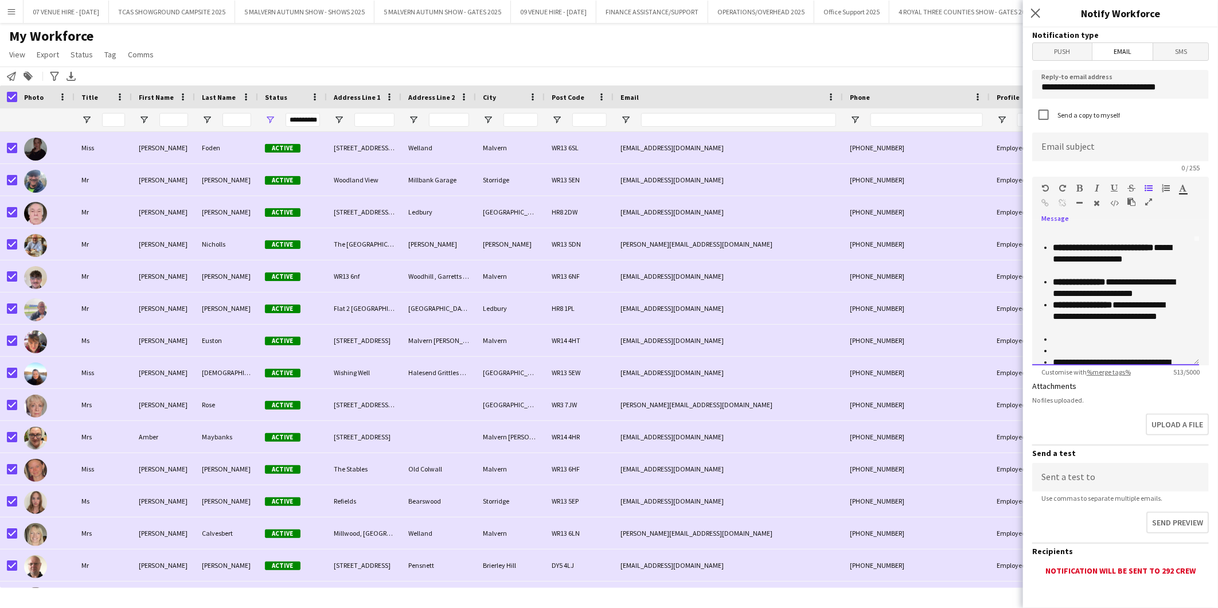
scroll to position [127, 0]
click at [1080, 344] on p at bounding box center [1117, 346] width 128 height 11
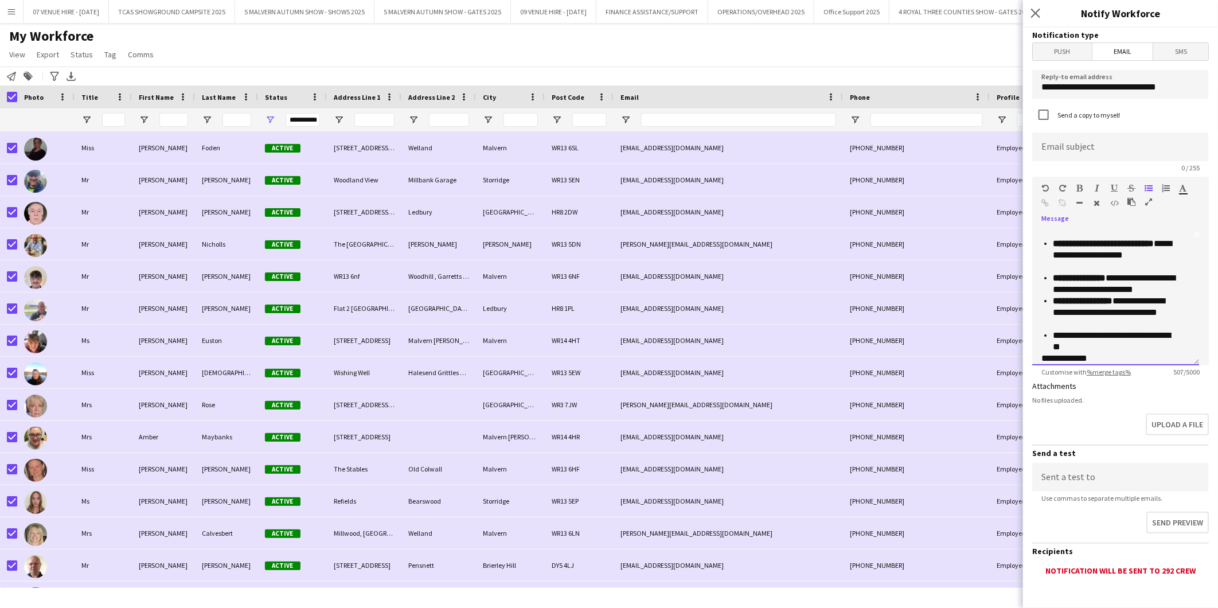
click at [1055, 334] on span "**********" at bounding box center [1112, 341] width 118 height 20
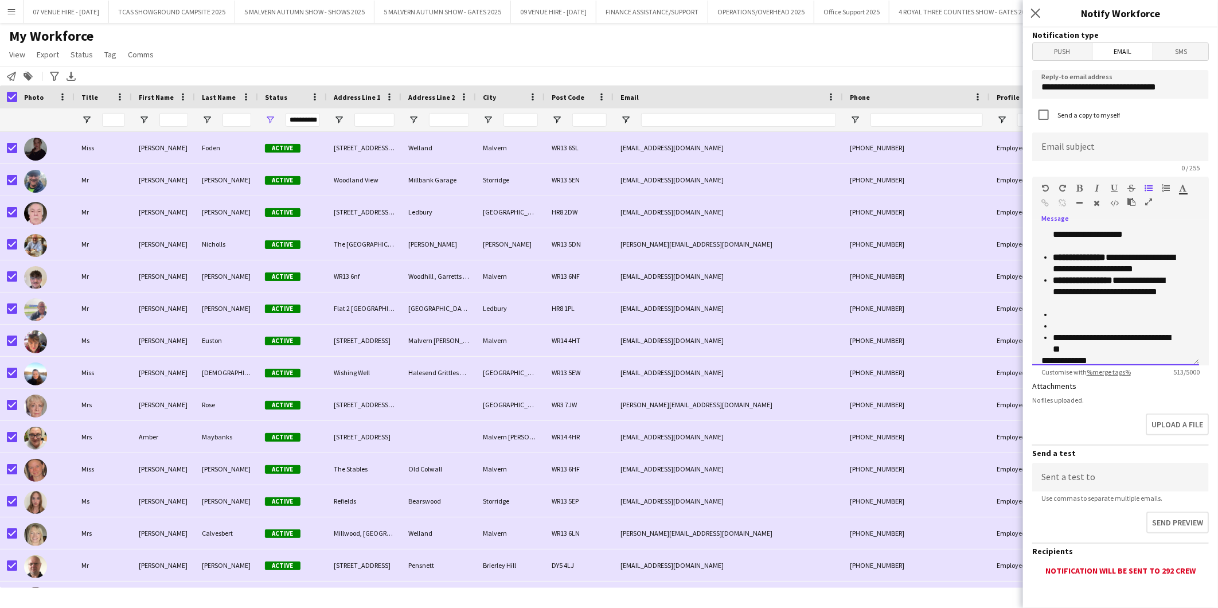
scroll to position [158, 0]
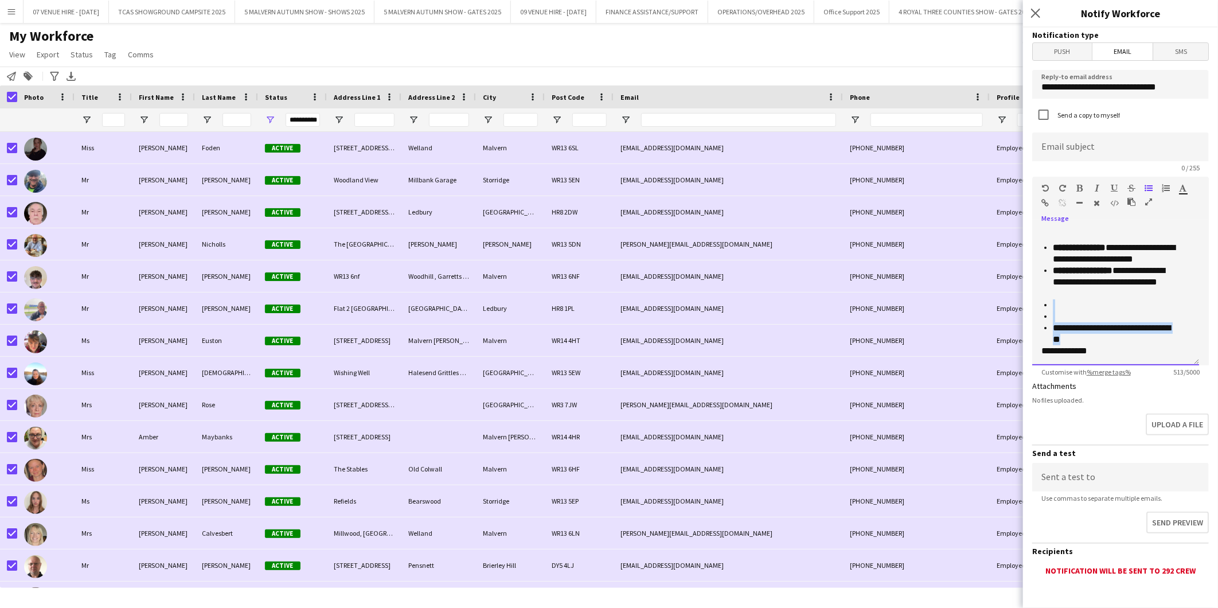
drag, startPoint x: 1097, startPoint y: 338, endPoint x: 1038, endPoint y: 304, distance: 68.8
click at [1038, 304] on div "**********" at bounding box center [1115, 297] width 167 height 138
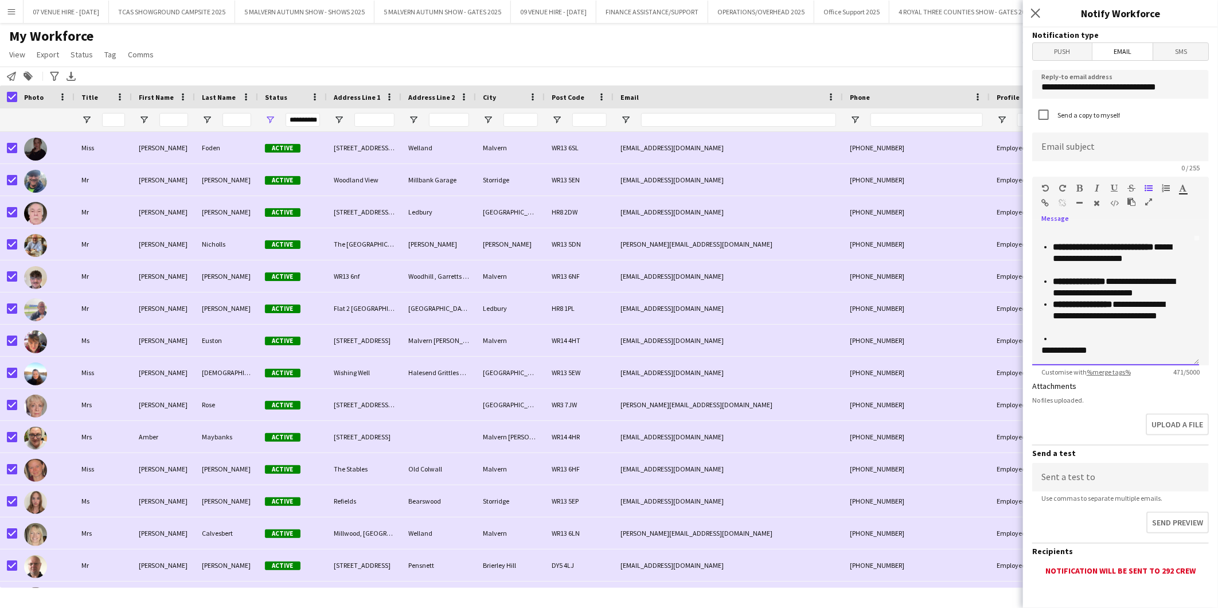
scroll to position [123, 0]
click at [1051, 343] on ul "**********" at bounding box center [1110, 293] width 139 height 103
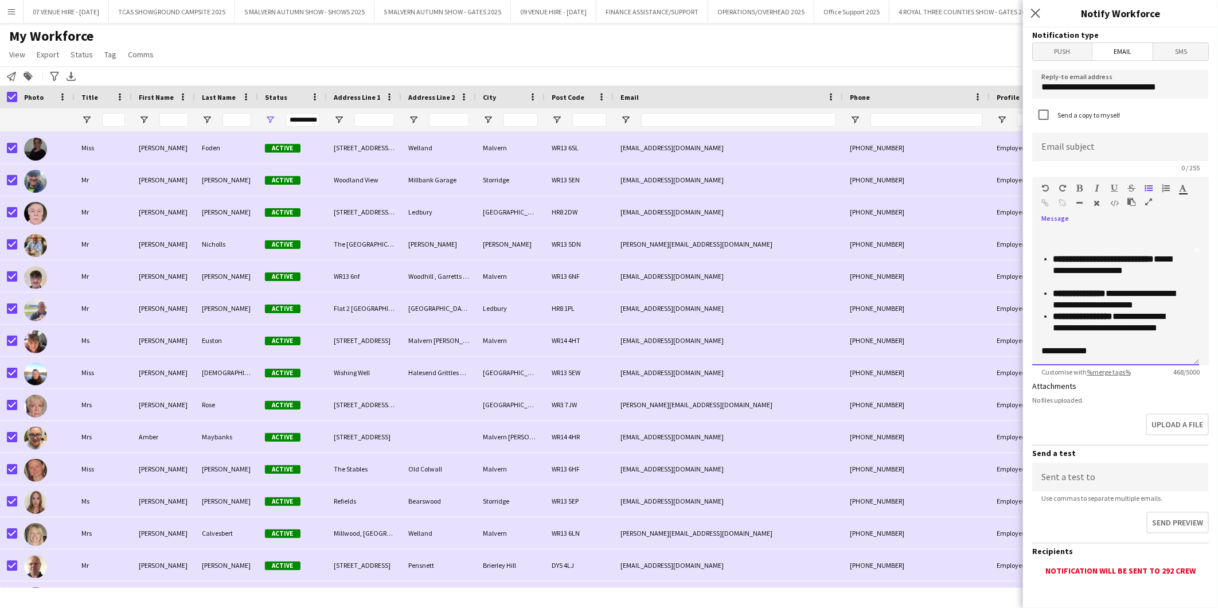
click at [1042, 351] on p "**********" at bounding box center [1110, 350] width 139 height 11
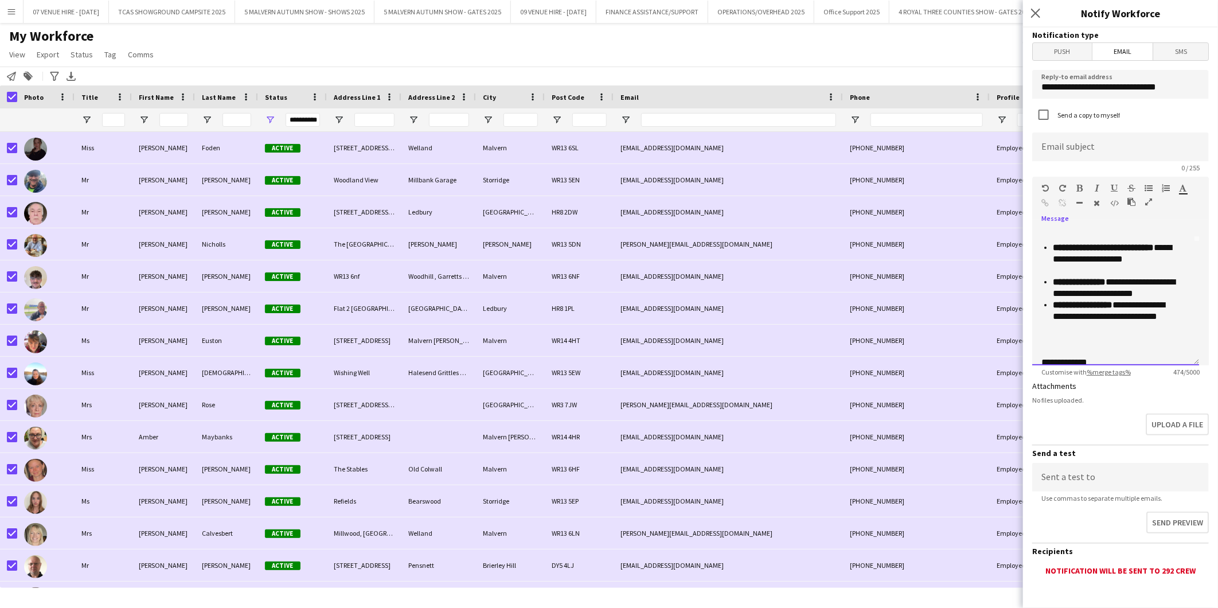
scroll to position [135, 0]
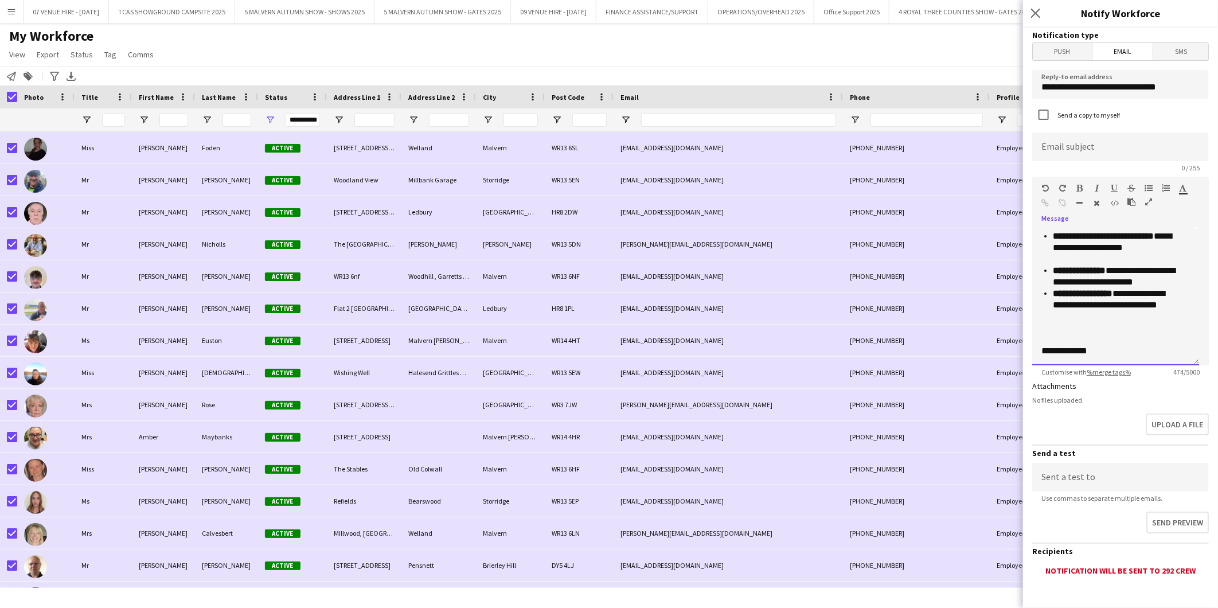
click at [1037, 335] on div "**********" at bounding box center [1115, 297] width 167 height 138
click at [1044, 337] on p at bounding box center [1115, 339] width 148 height 11
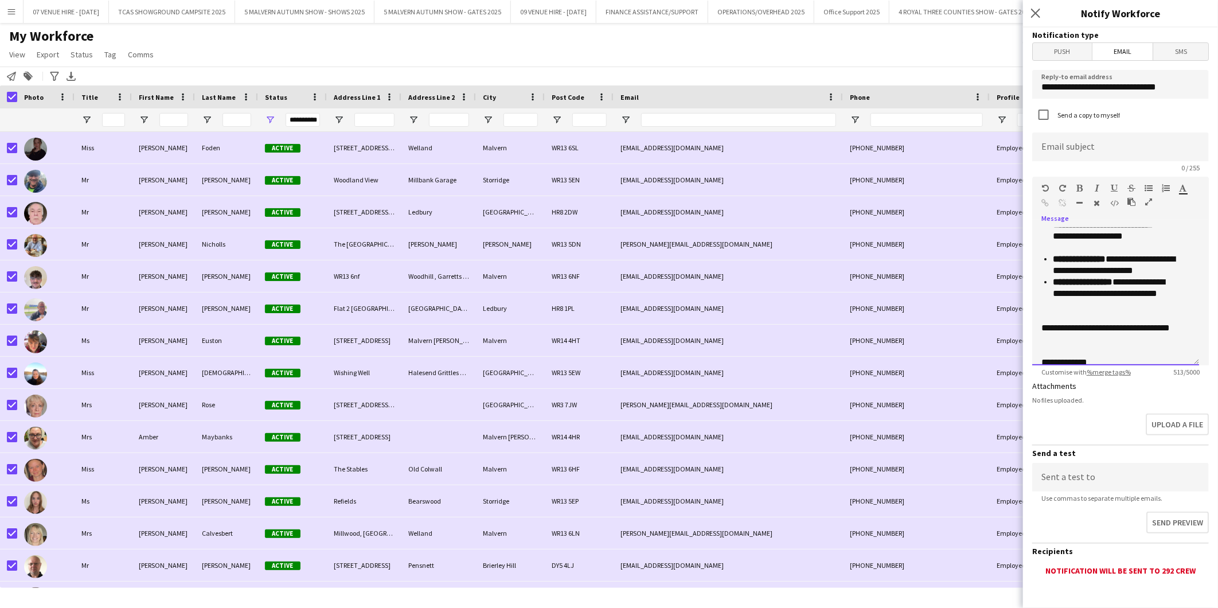
scroll to position [158, 0]
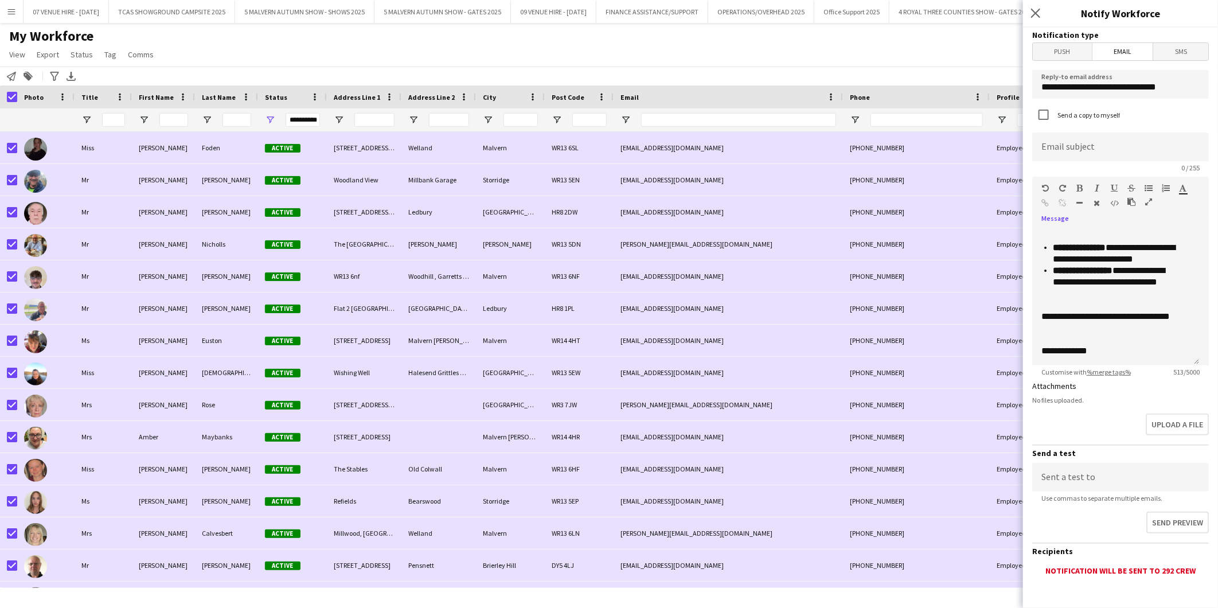
click at [1133, 49] on span "Email" at bounding box center [1122, 51] width 61 height 17
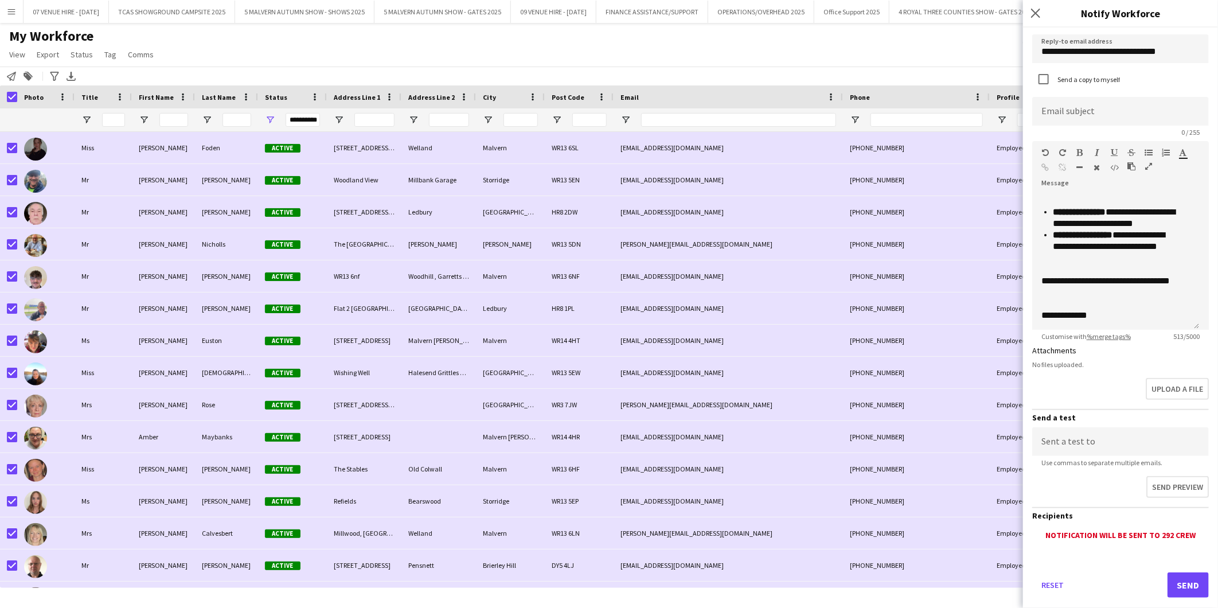
scroll to position [52, 0]
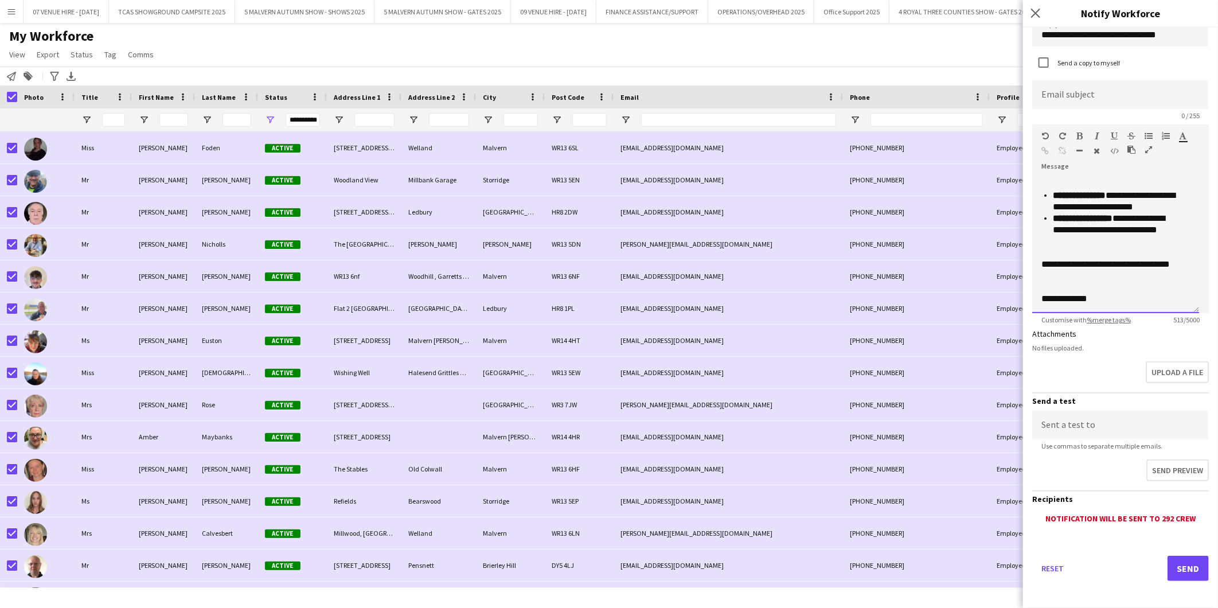
click at [1113, 293] on p "**********" at bounding box center [1110, 298] width 139 height 11
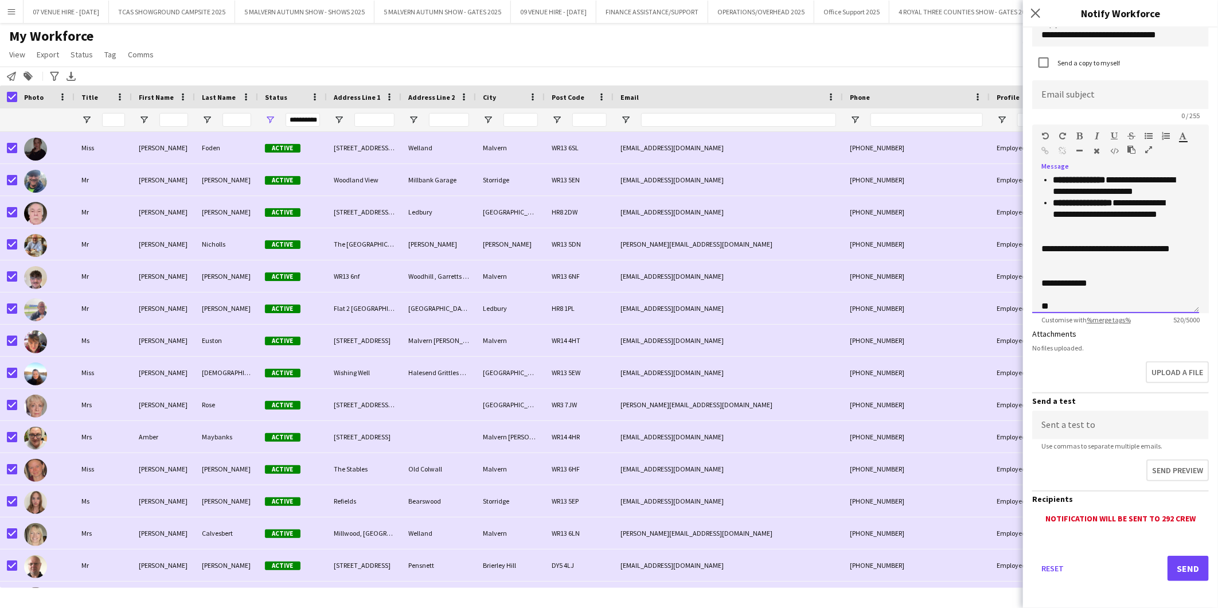
scroll to position [0, 0]
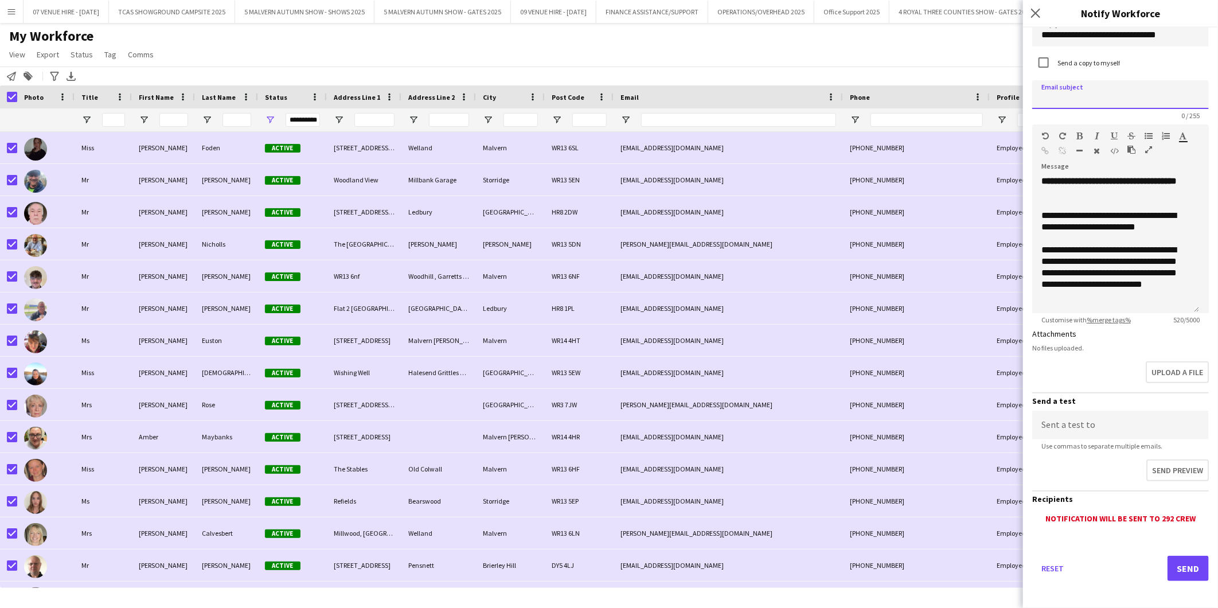
click at [1104, 89] on input at bounding box center [1120, 94] width 177 height 29
type input "**********"
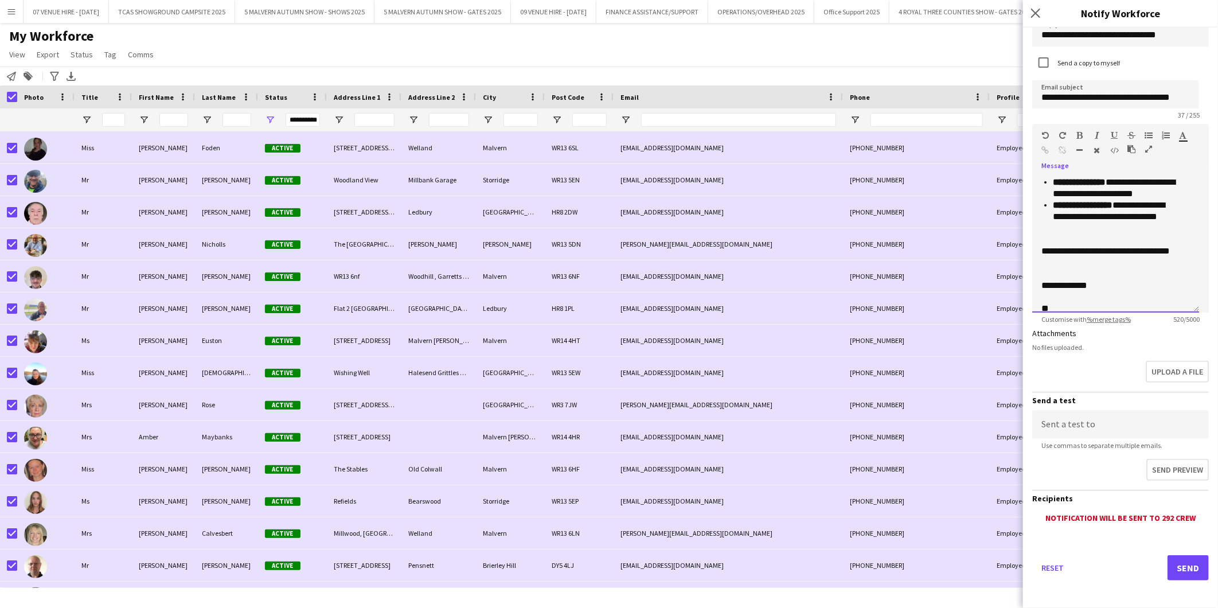
scroll to position [174, 0]
click at [1042, 306] on p "**" at bounding box center [1110, 304] width 139 height 11
click at [1174, 562] on button "Send" at bounding box center [1187, 567] width 41 height 25
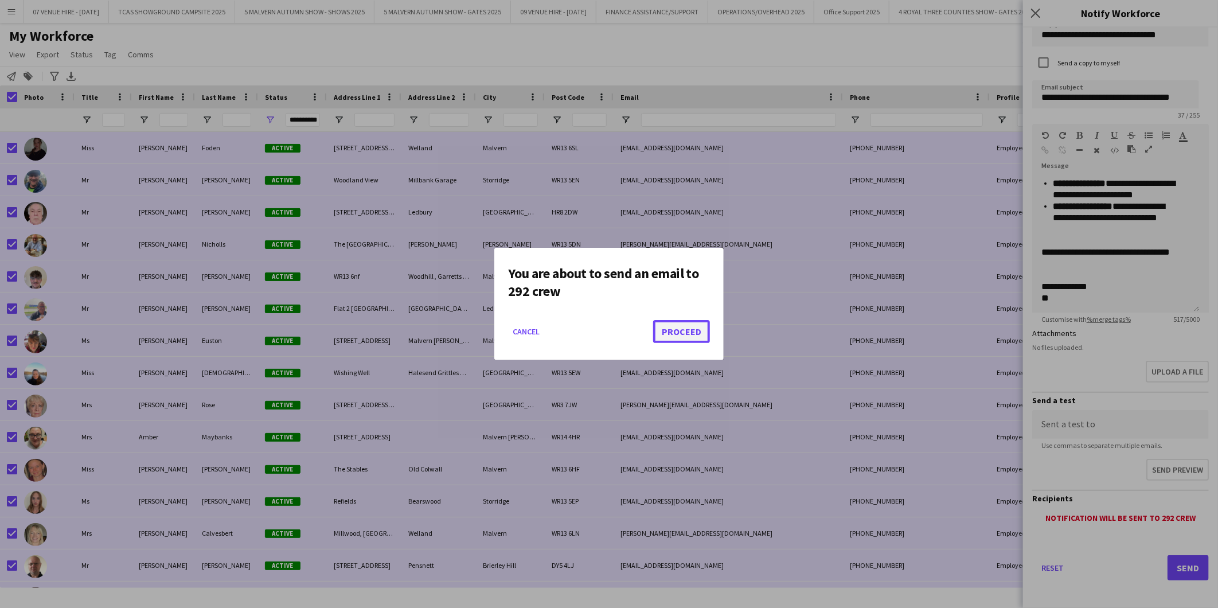
click at [683, 329] on button "Proceed" at bounding box center [681, 331] width 57 height 23
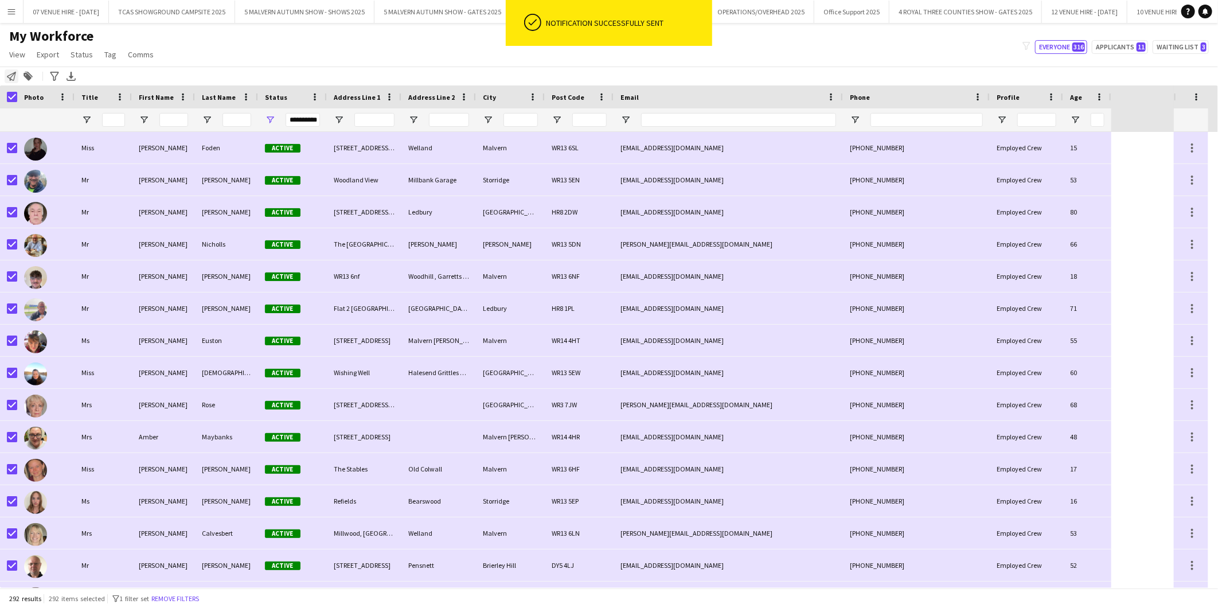
click at [13, 72] on icon "Notify workforce" at bounding box center [11, 76] width 9 height 9
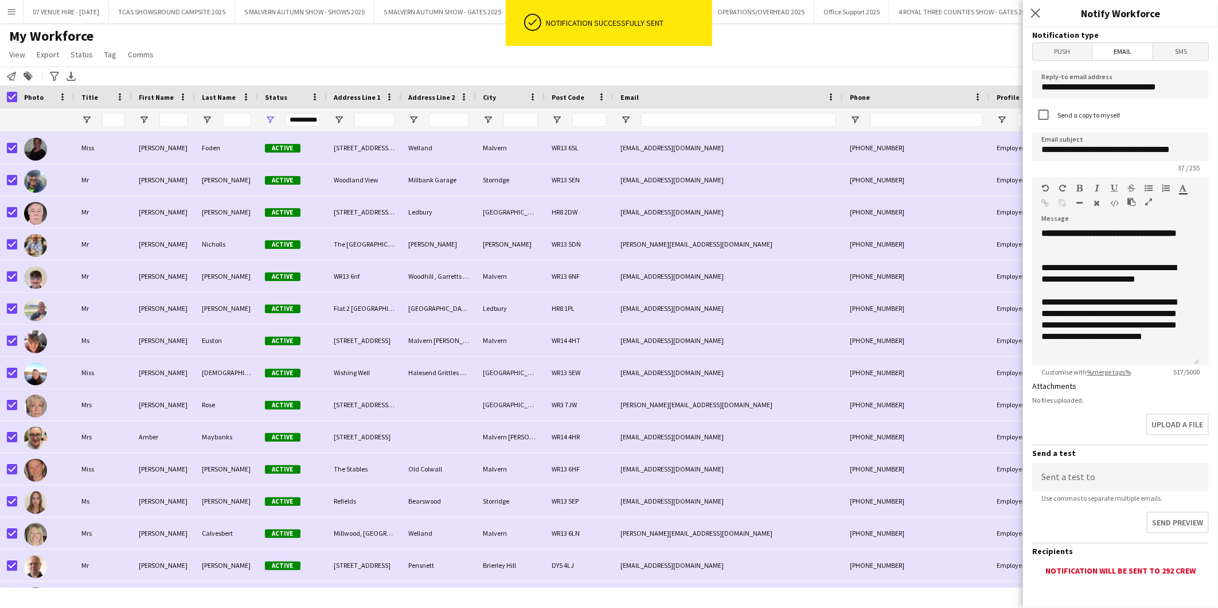
click at [1064, 46] on span "Push" at bounding box center [1062, 51] width 59 height 17
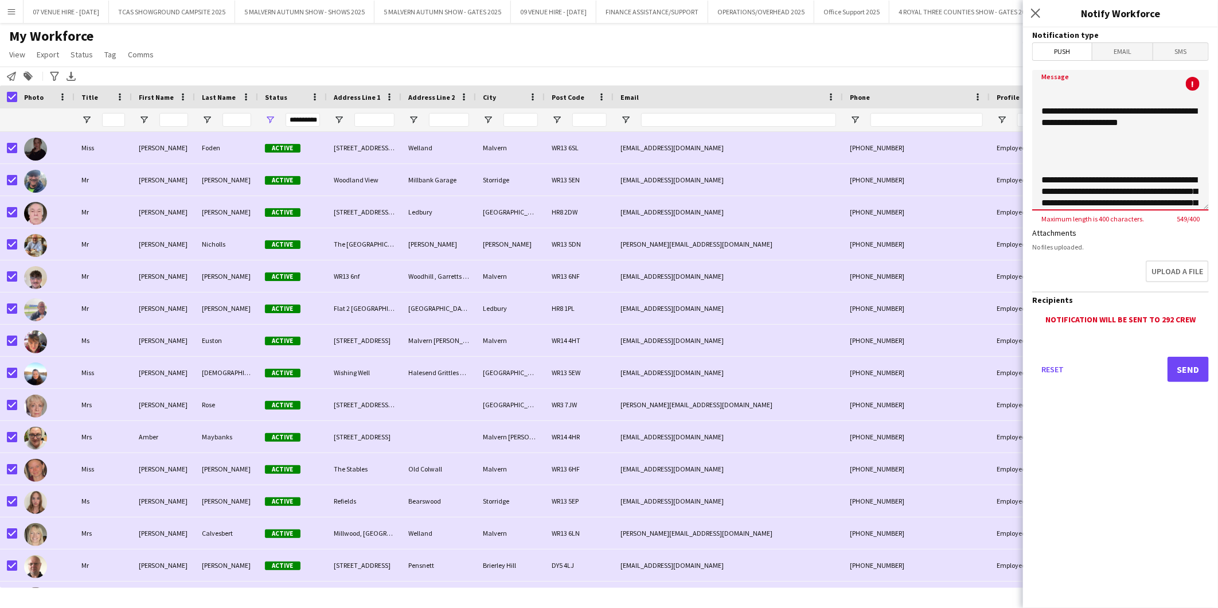
scroll to position [12, 0]
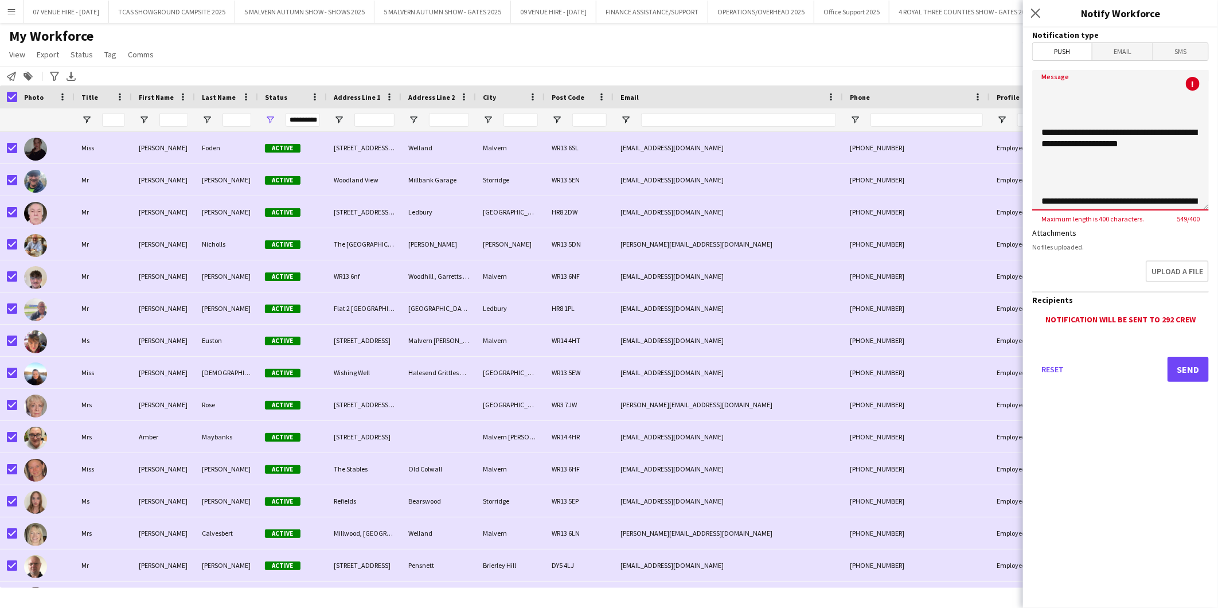
click at [1046, 112] on textarea "**********" at bounding box center [1120, 140] width 177 height 140
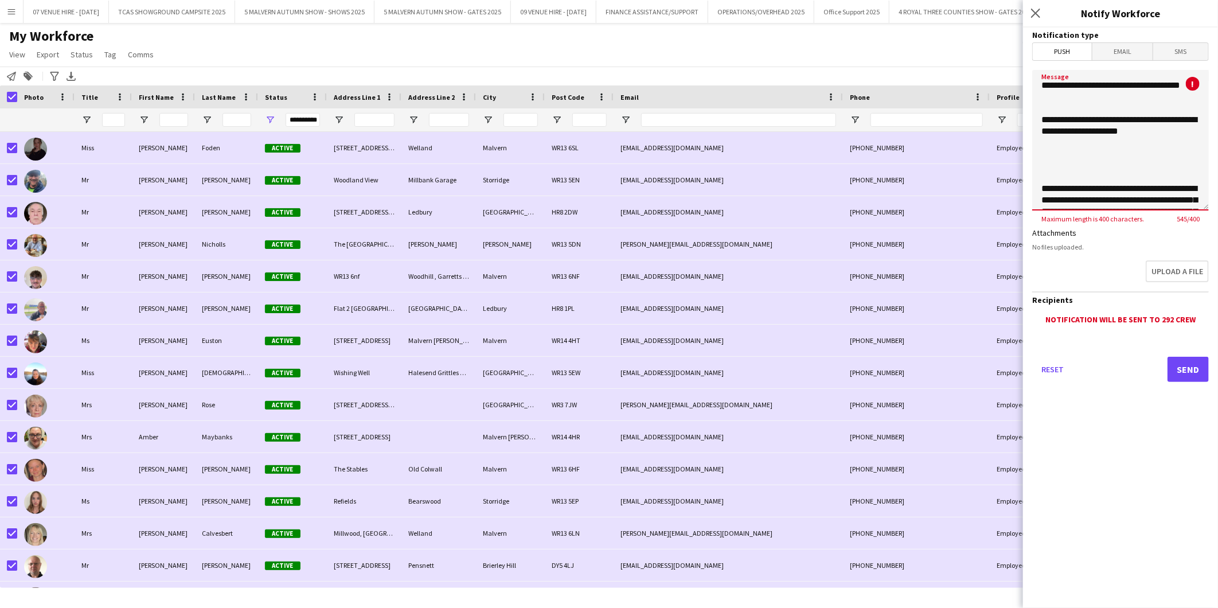
scroll to position [0, 0]
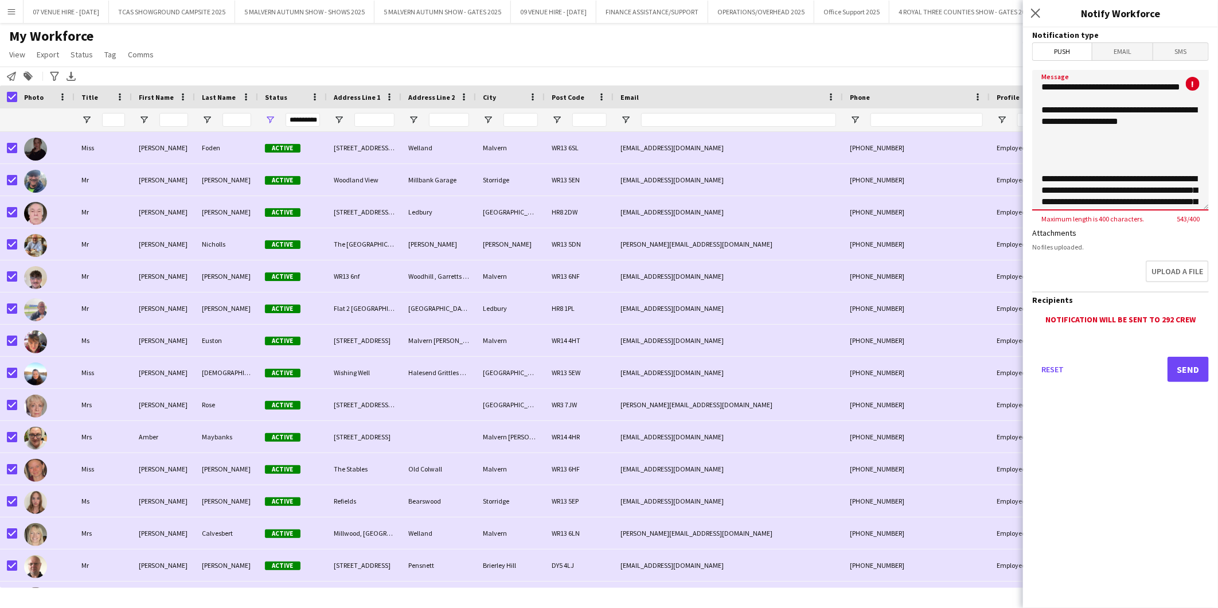
click at [1045, 161] on textarea "**********" at bounding box center [1120, 140] width 177 height 140
click at [1056, 148] on textarea "**********" at bounding box center [1120, 140] width 177 height 140
click at [1040, 161] on textarea "**********" at bounding box center [1120, 140] width 177 height 140
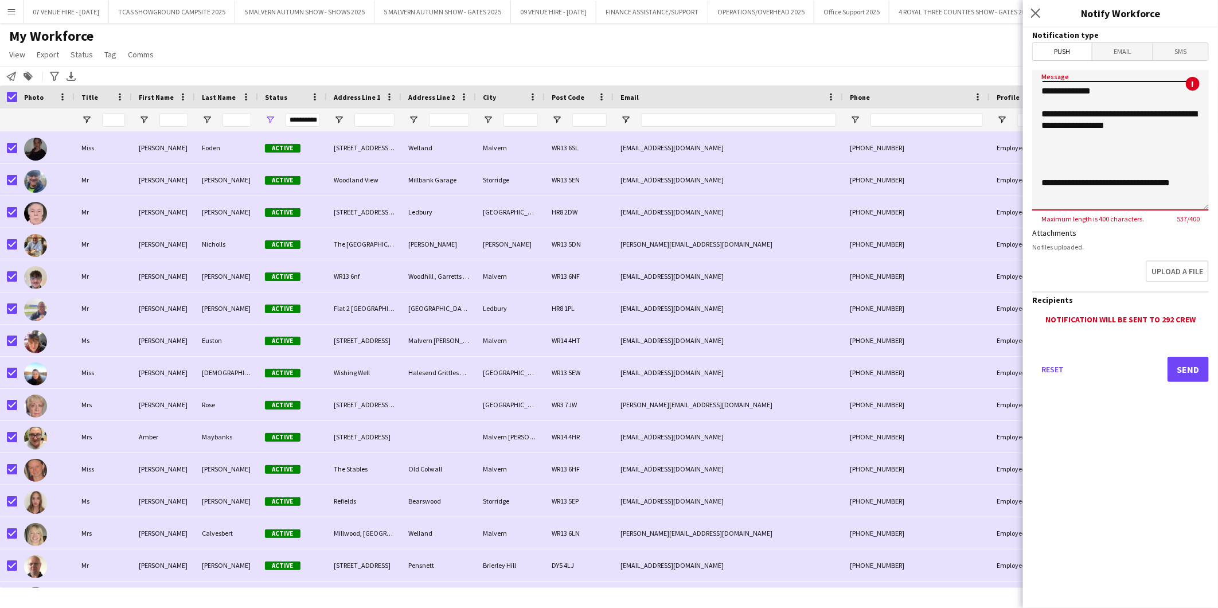
scroll to position [64, 0]
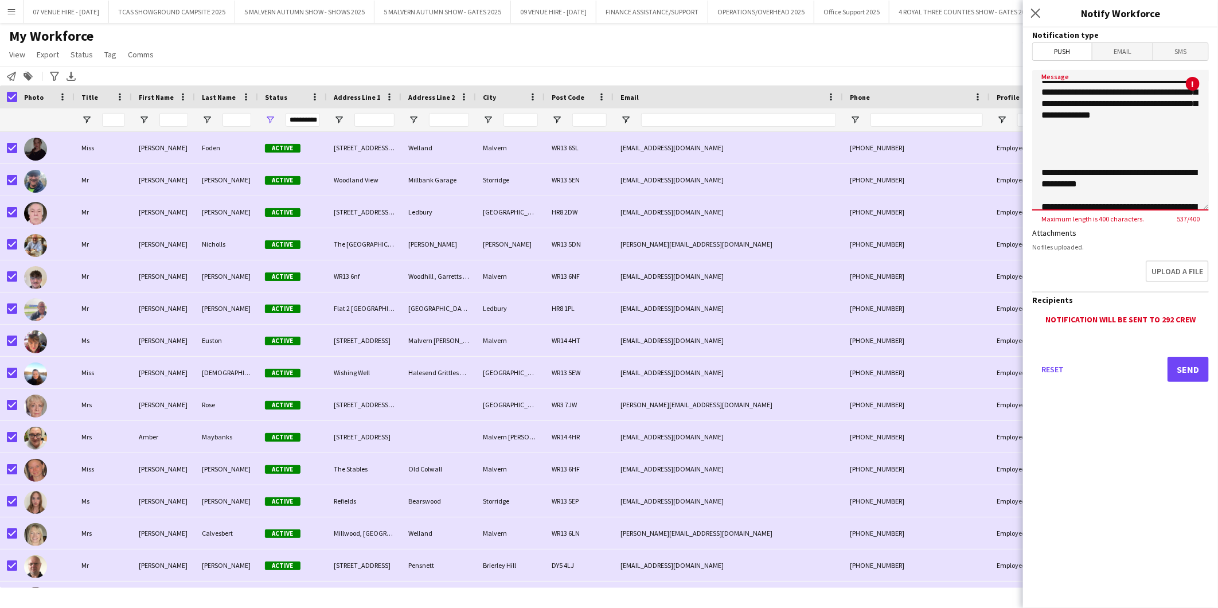
click at [1034, 185] on textarea "**********" at bounding box center [1120, 140] width 177 height 140
click at [1038, 183] on textarea "**********" at bounding box center [1120, 140] width 177 height 140
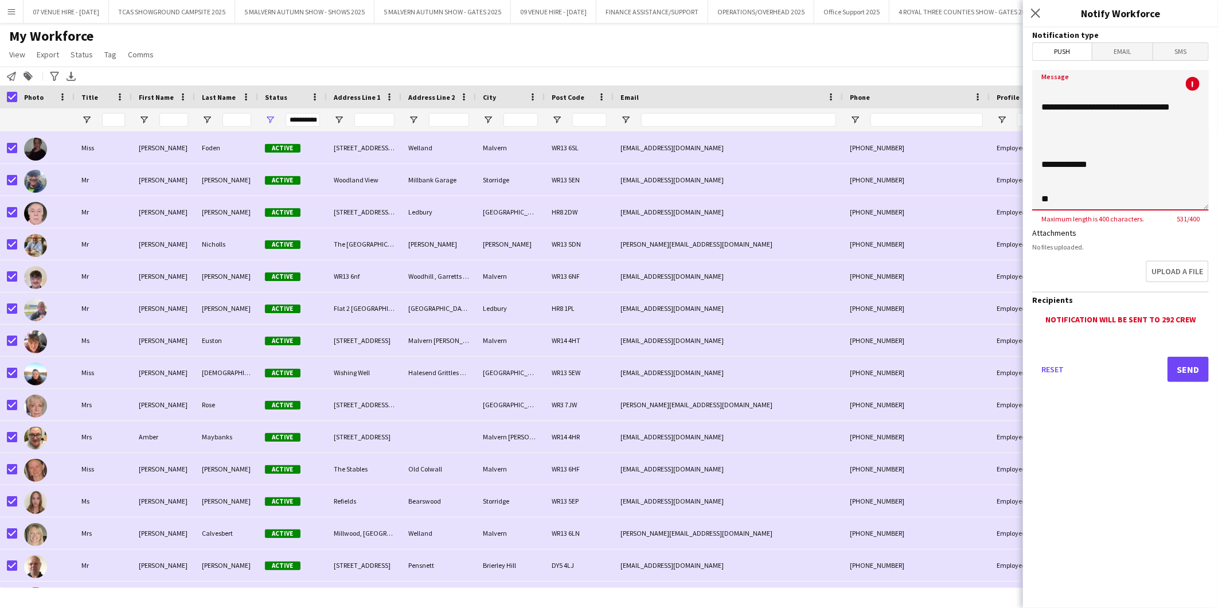
scroll to position [179, 0]
drag, startPoint x: 1191, startPoint y: 170, endPoint x: 1038, endPoint y: 173, distance: 153.1
click at [1038, 173] on textarea "**********" at bounding box center [1120, 140] width 177 height 140
click at [1040, 167] on textarea "**********" at bounding box center [1120, 140] width 177 height 140
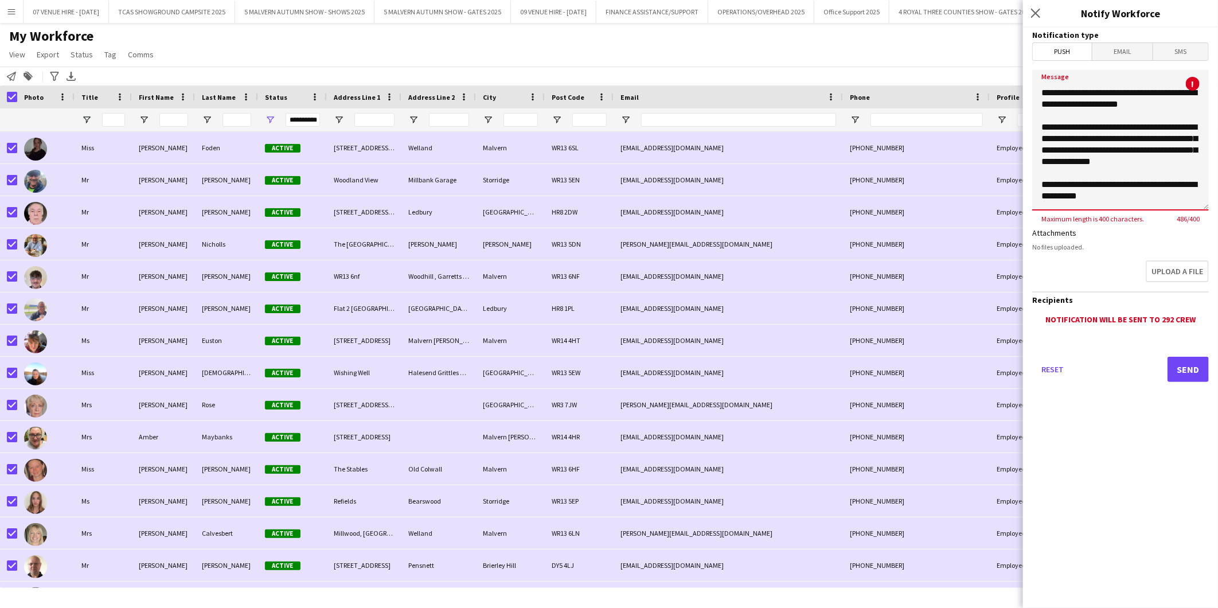
scroll to position [0, 0]
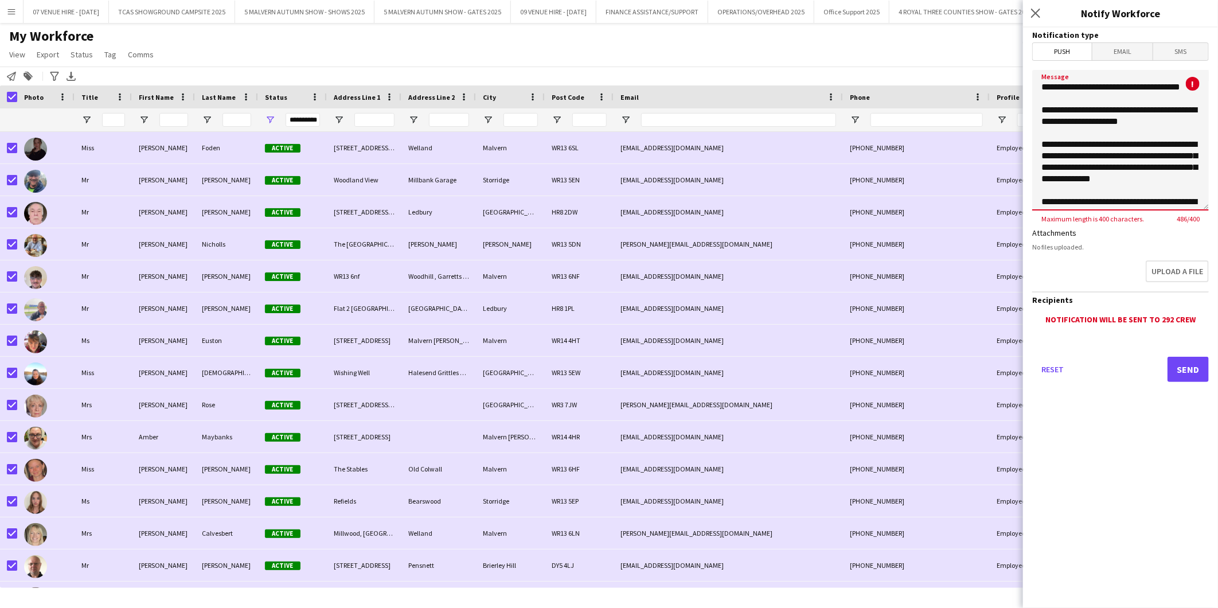
drag, startPoint x: 1069, startPoint y: 201, endPoint x: 1033, endPoint y: 88, distance: 118.6
click at [1033, 88] on textarea "**********" at bounding box center [1120, 140] width 177 height 140
paste textarea "**********"
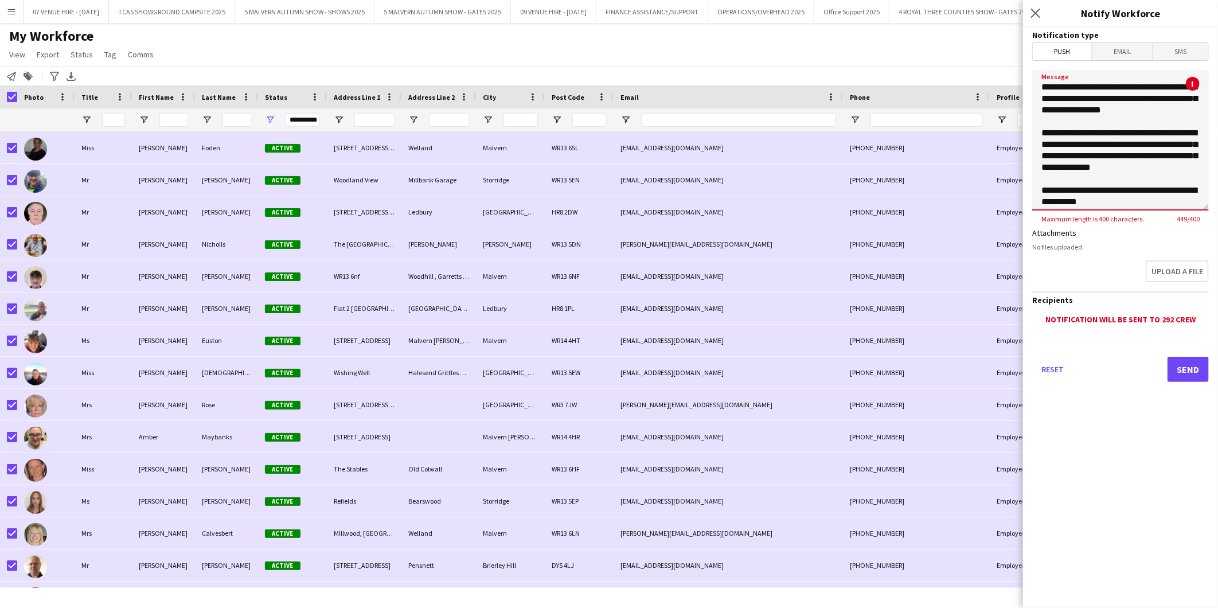
drag, startPoint x: 1166, startPoint y: 107, endPoint x: 1178, endPoint y: 79, distance: 30.3
click at [1178, 79] on textarea "**********" at bounding box center [1120, 140] width 177 height 140
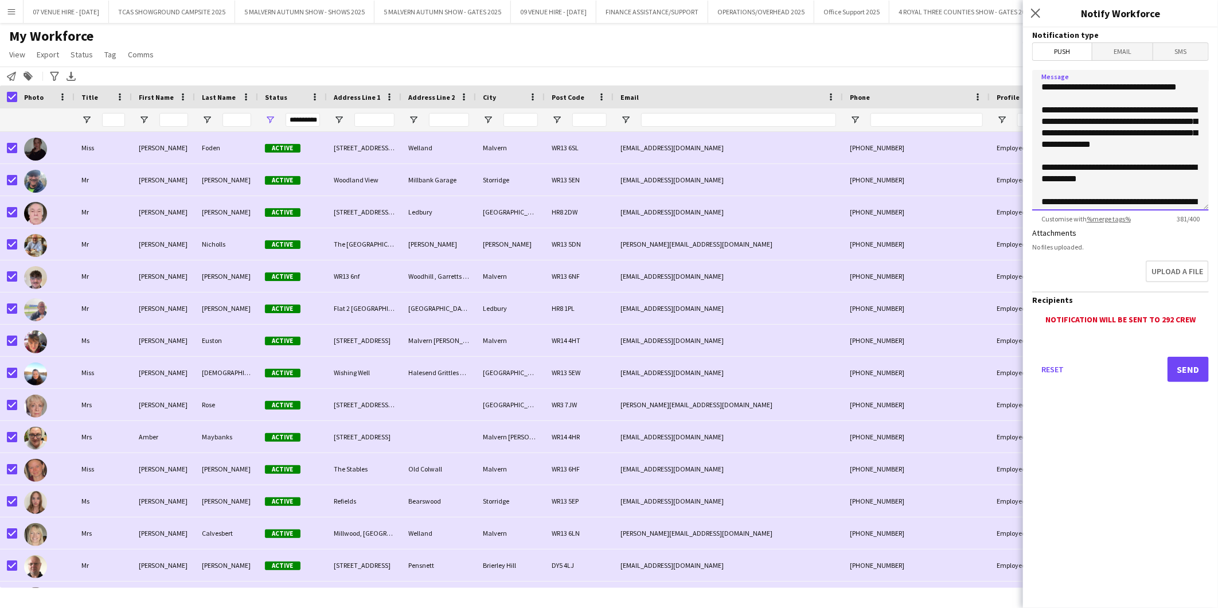
click at [1118, 118] on textarea "**********" at bounding box center [1120, 140] width 177 height 140
drag, startPoint x: 1096, startPoint y: 134, endPoint x: 1151, endPoint y: 136, distance: 55.1
click at [1151, 136] on textarea "**********" at bounding box center [1120, 140] width 177 height 140
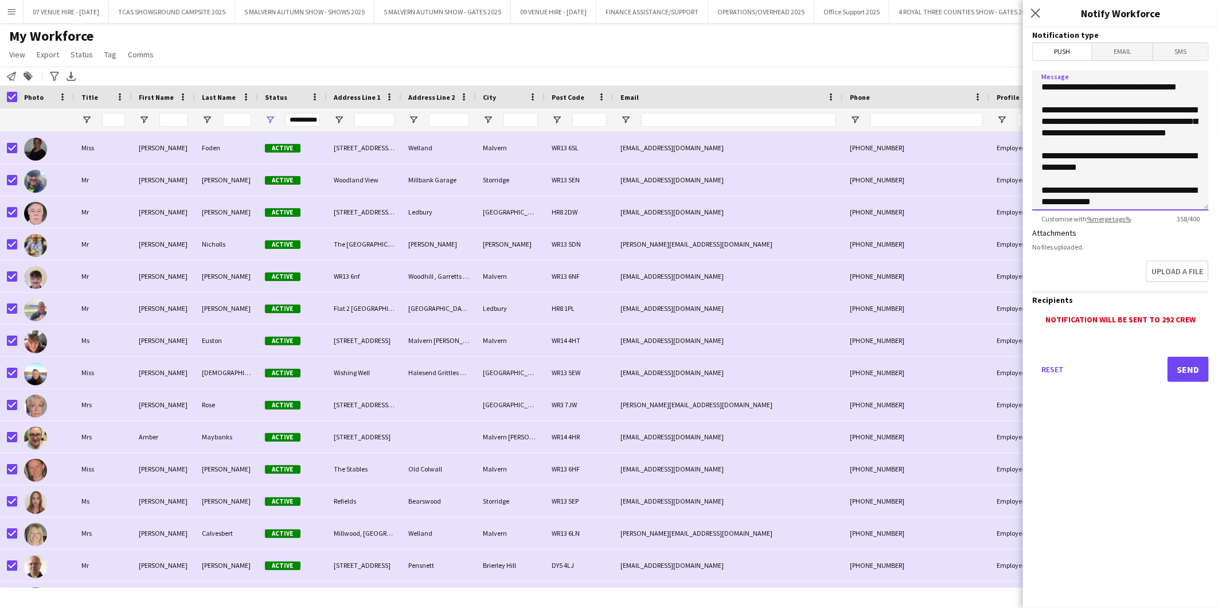
click at [1101, 130] on textarea "**********" at bounding box center [1120, 140] width 177 height 140
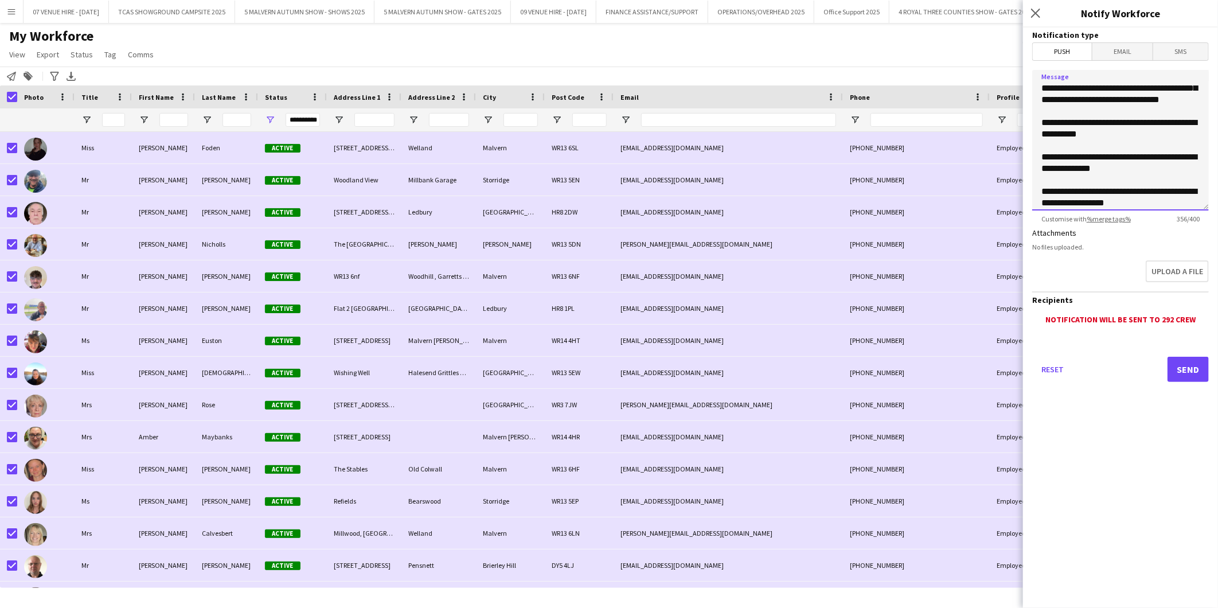
scroll to position [48, 0]
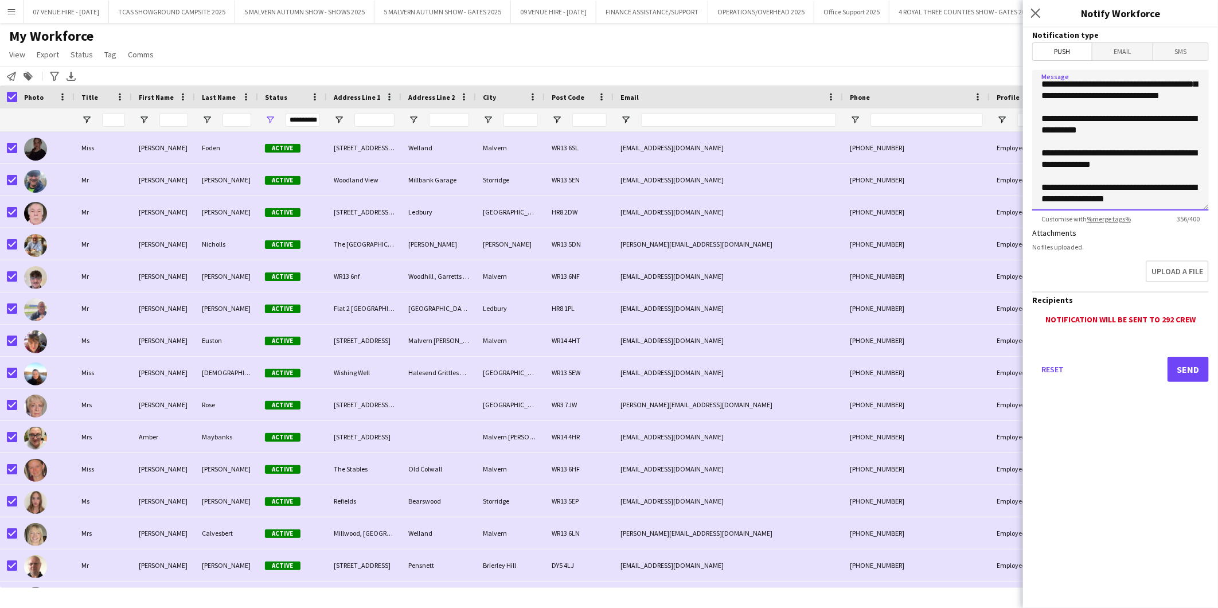
click at [1174, 206] on textarea "**********" at bounding box center [1120, 140] width 177 height 140
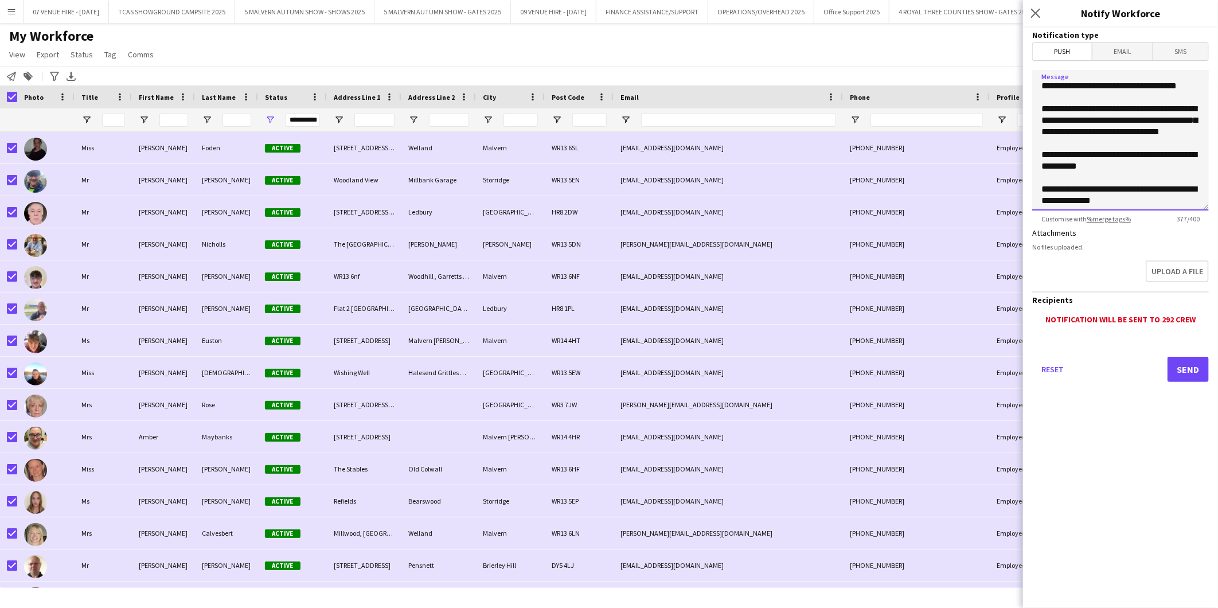
scroll to position [0, 0]
click at [1061, 47] on span "Push" at bounding box center [1062, 51] width 59 height 17
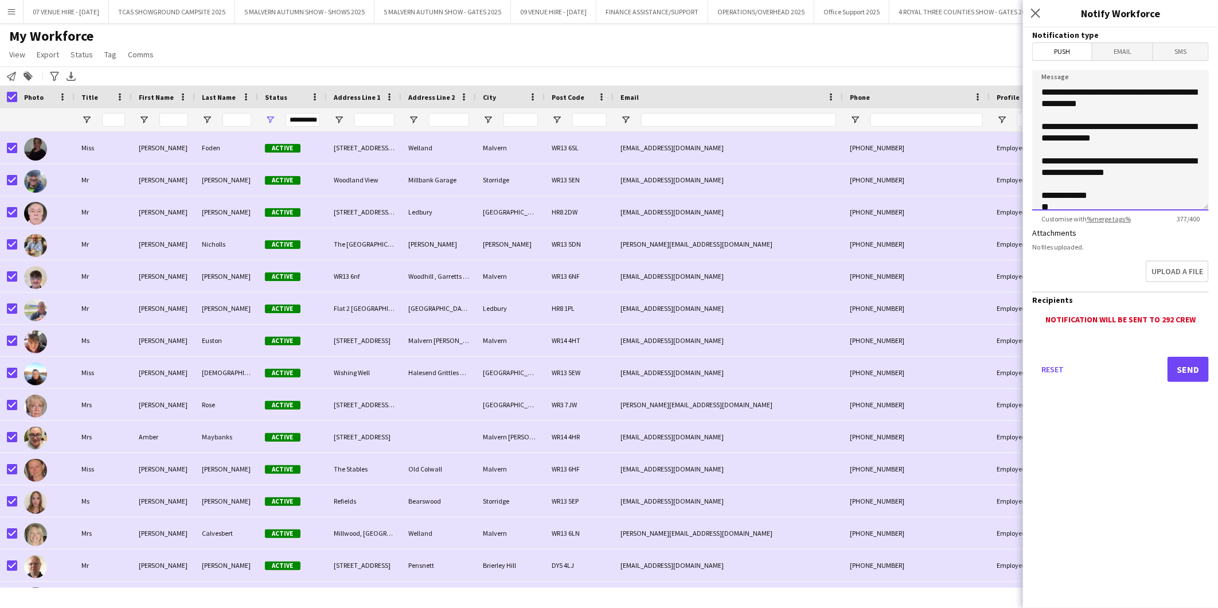
click at [1139, 120] on textarea "**********" at bounding box center [1120, 140] width 177 height 140
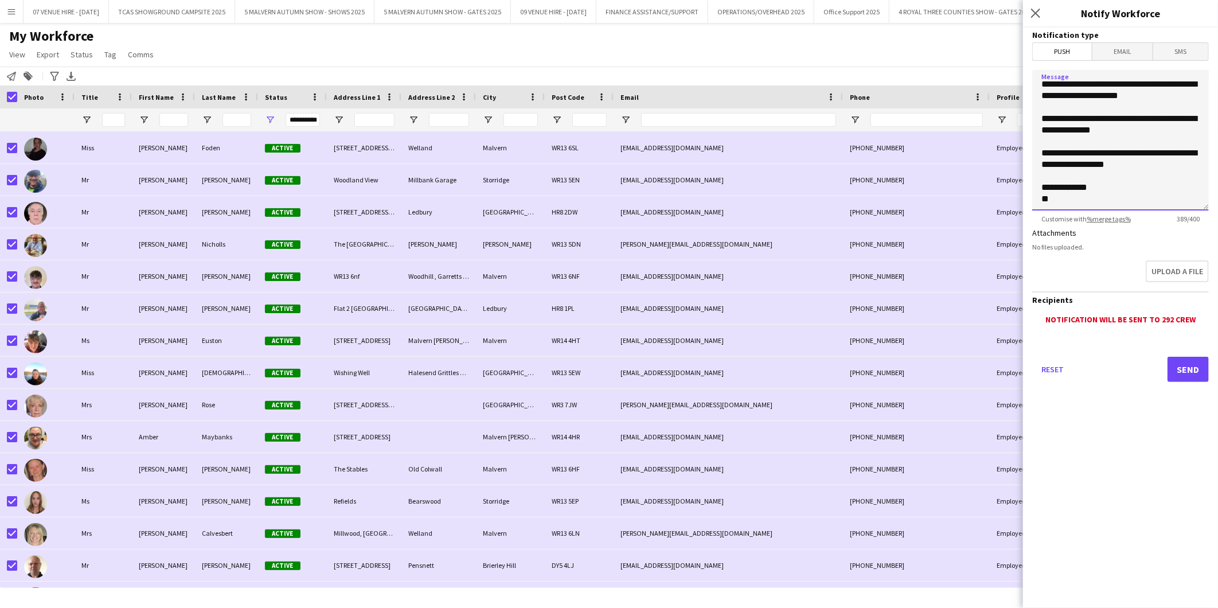
scroll to position [82, 0]
type textarea "**********"
click at [1183, 380] on button "Send" at bounding box center [1187, 369] width 41 height 25
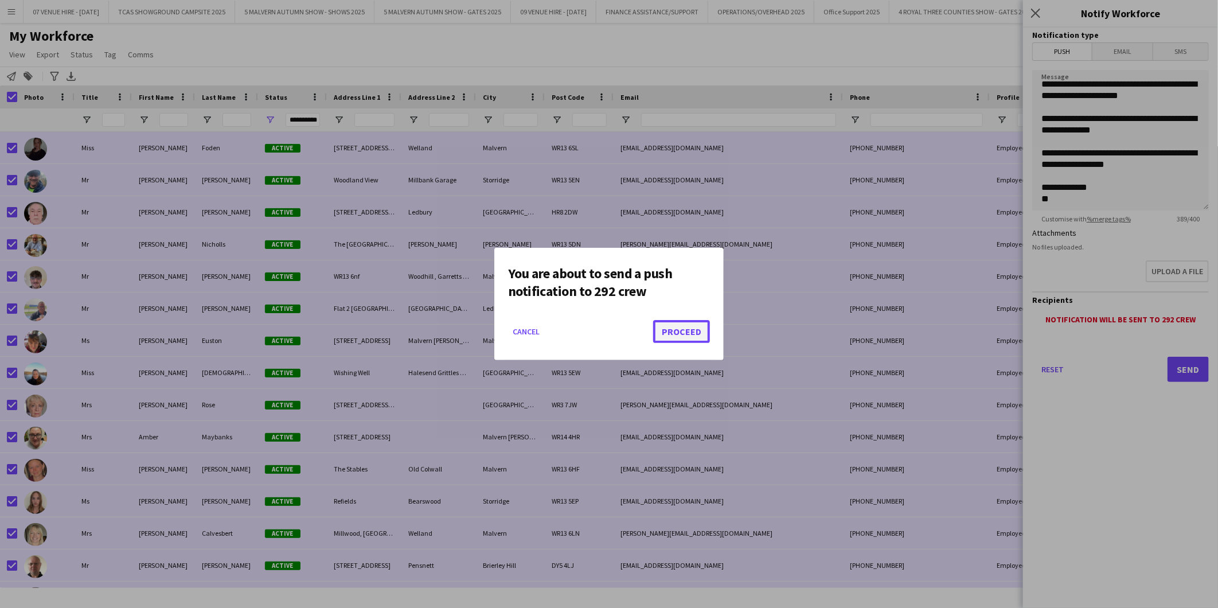
click at [703, 326] on button "Proceed" at bounding box center [681, 331] width 57 height 23
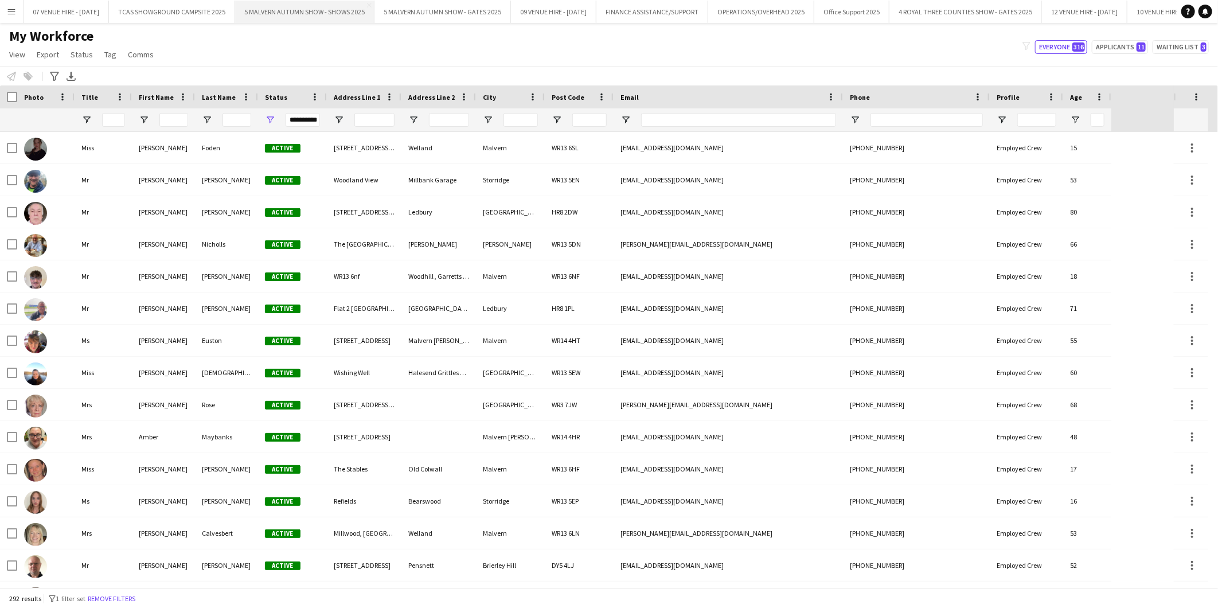
click at [348, 9] on button "5 MALVERN AUTUMN SHOW - SHOWS 2025 Close" at bounding box center [304, 12] width 139 height 22
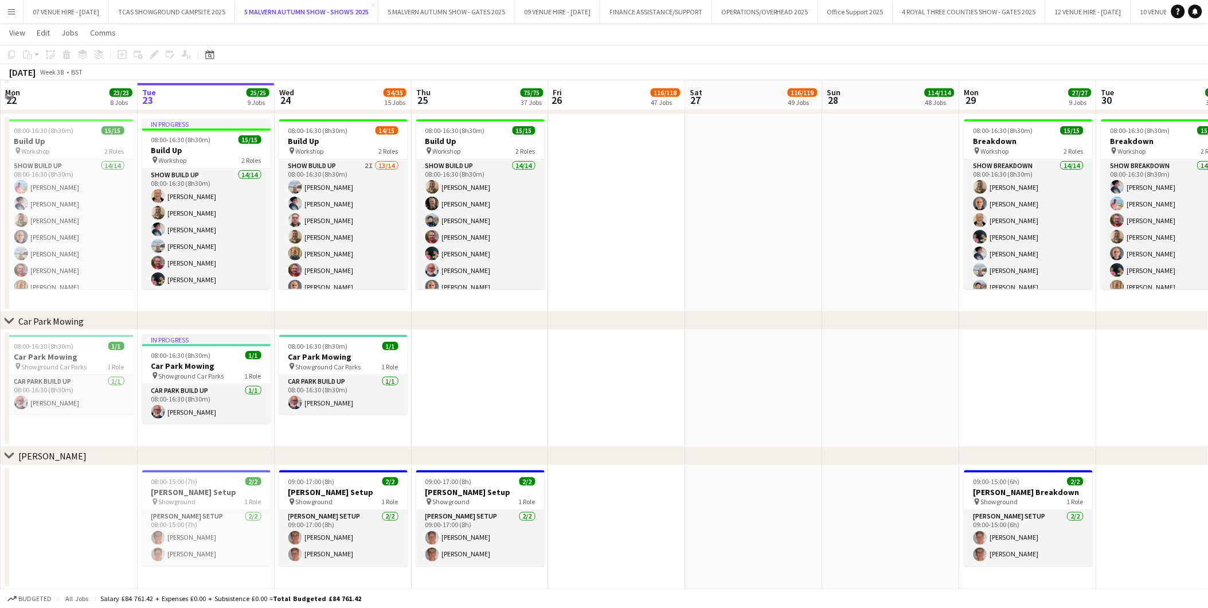
scroll to position [318, 0]
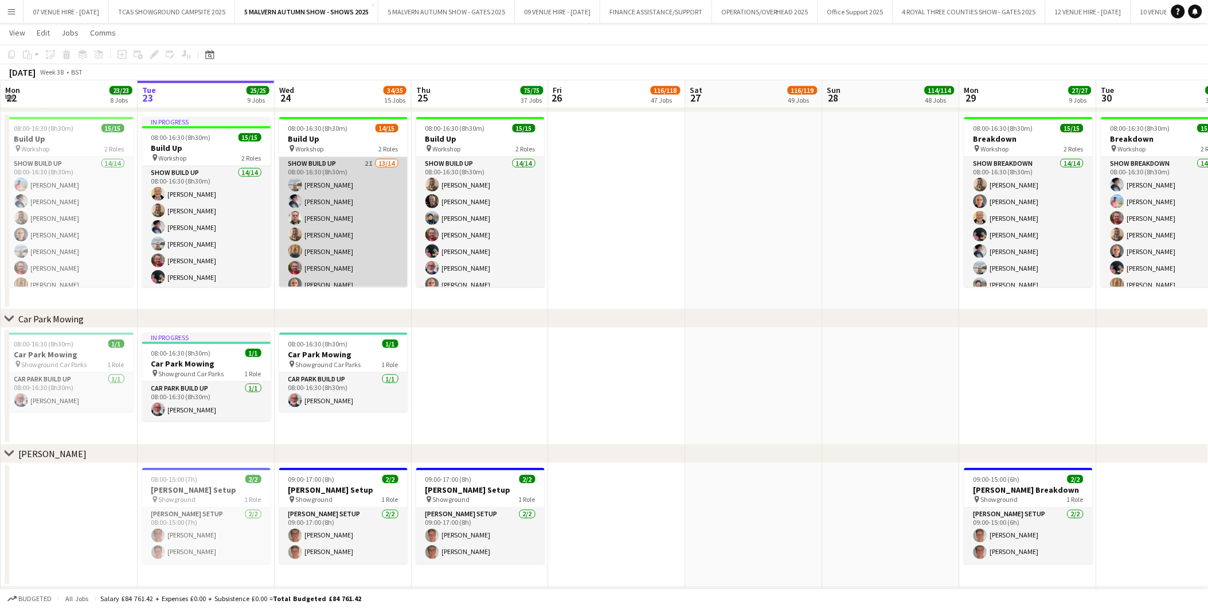
click at [339, 235] on app-card-role "Show Build Up 2I 13/14 08:00-16:30 (8h30m) [PERSON_NAME] [PERSON_NAME] [PERSON_…" at bounding box center [343, 286] width 128 height 259
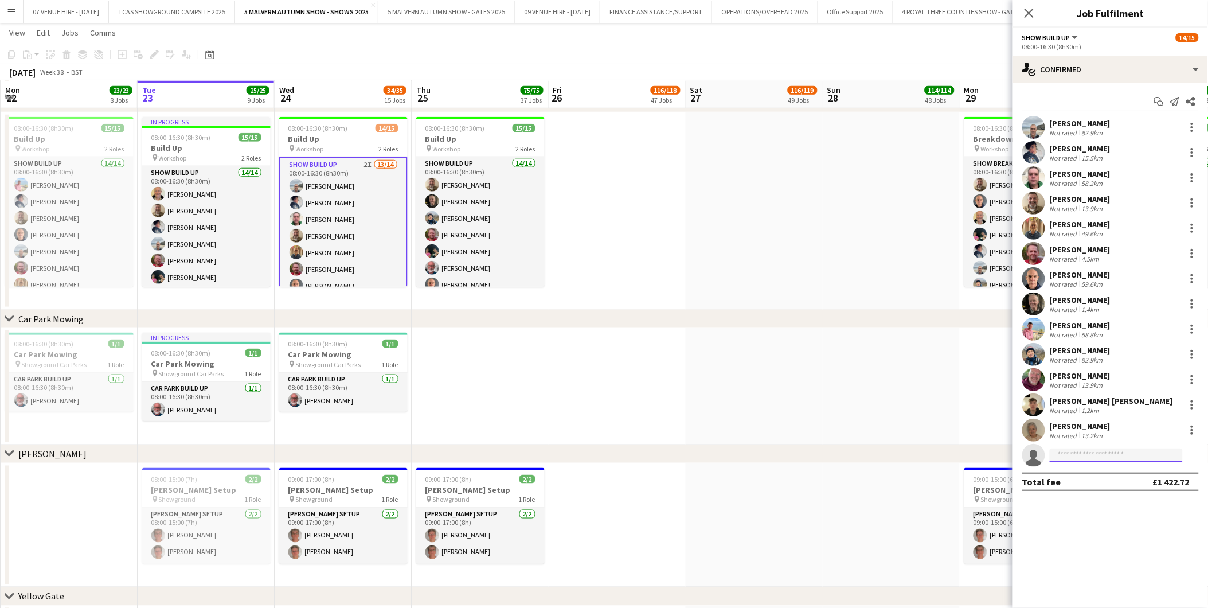
click at [1119, 451] on input at bounding box center [1116, 455] width 133 height 14
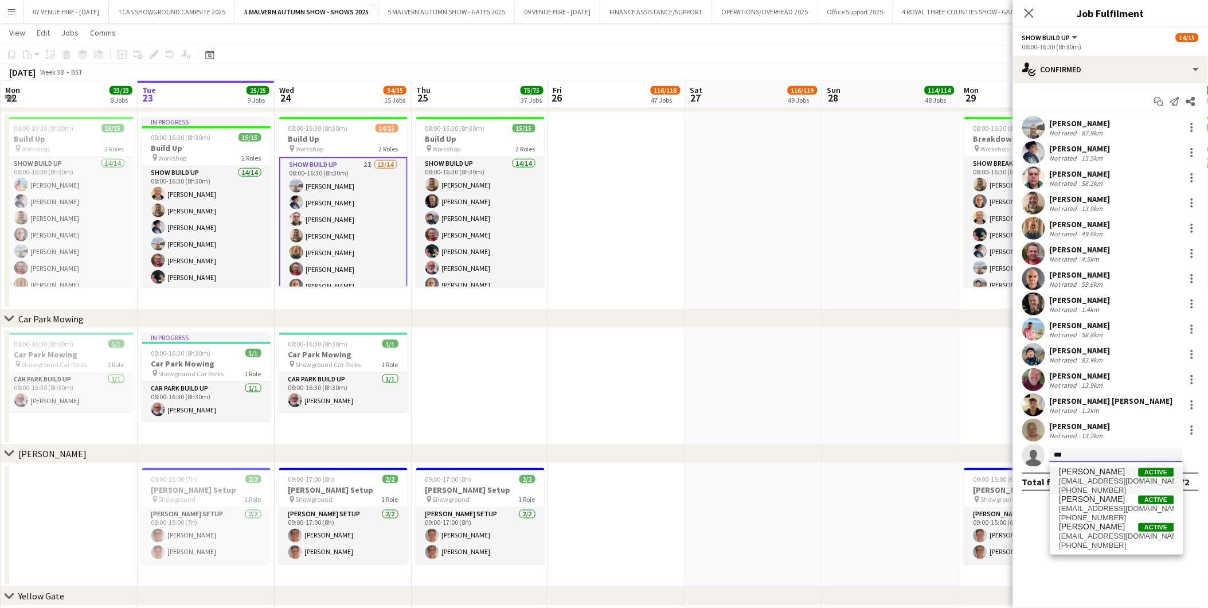
type input "***"
click at [1074, 474] on span "[PERSON_NAME]" at bounding box center [1093, 472] width 66 height 10
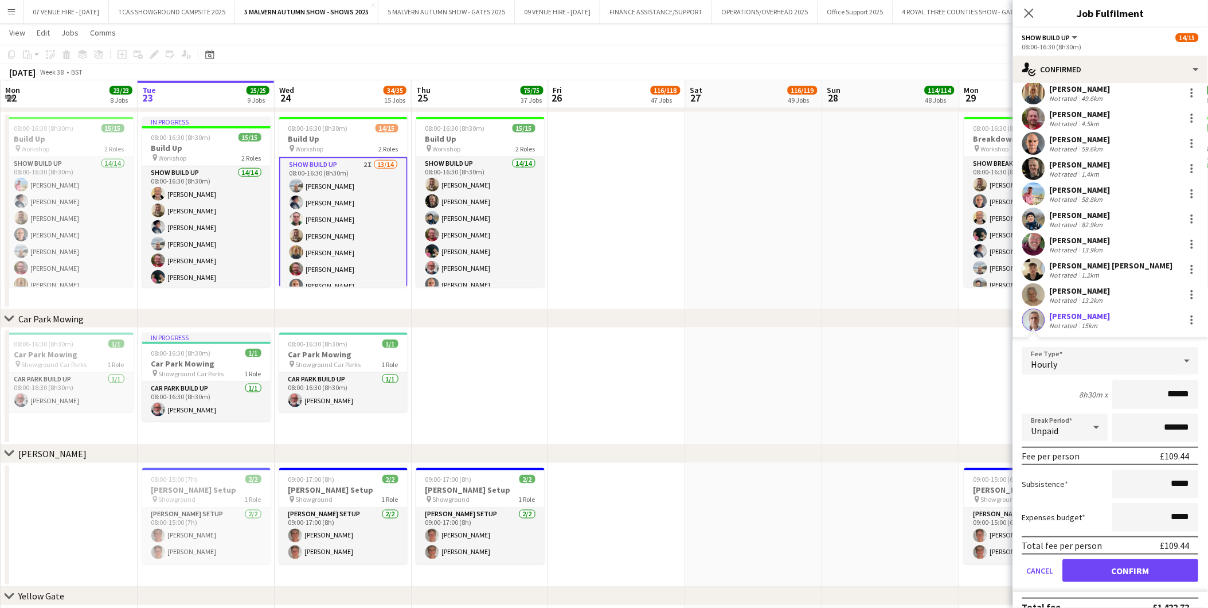
scroll to position [149, 0]
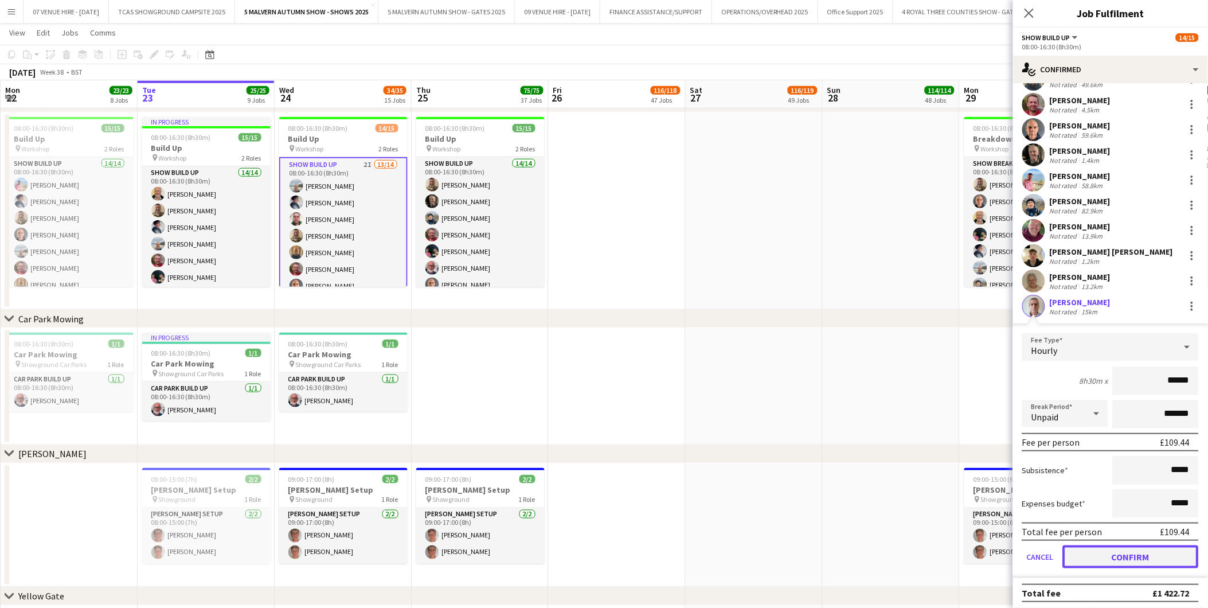
click at [1148, 551] on button "Confirm" at bounding box center [1131, 556] width 136 height 23
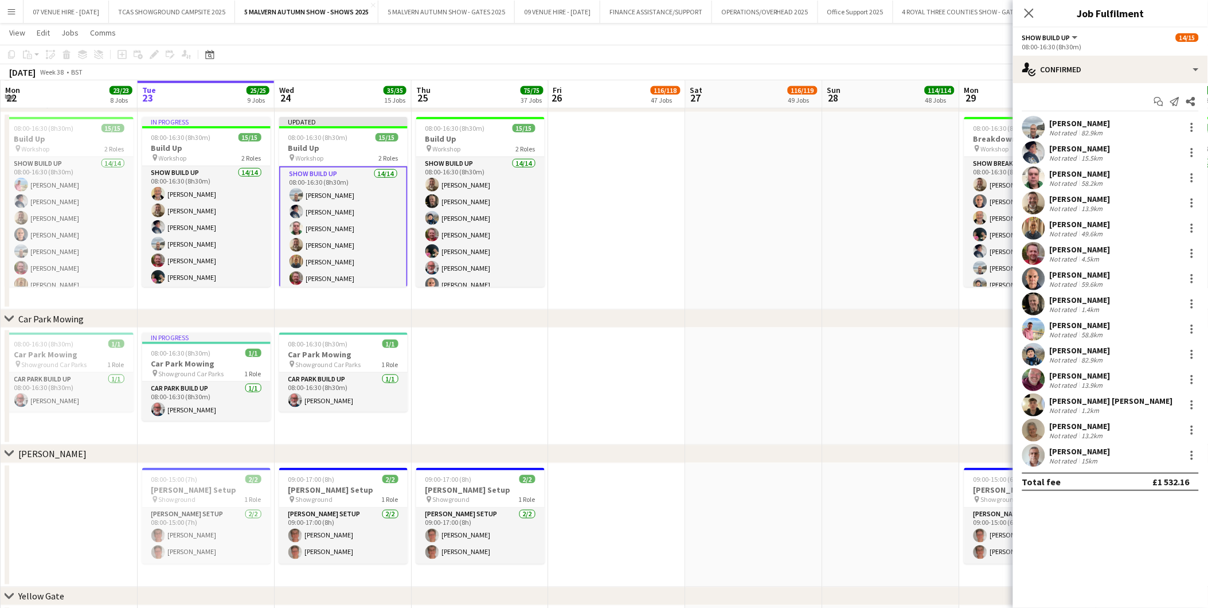
scroll to position [0, 0]
click at [840, 388] on app-date-cell at bounding box center [891, 386] width 137 height 117
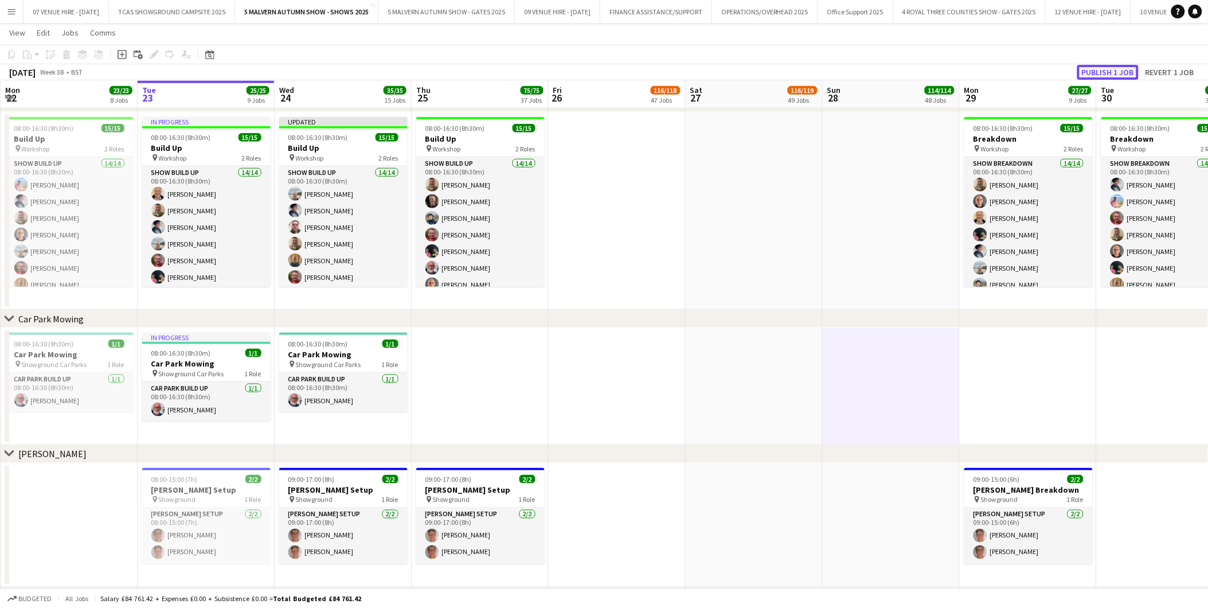
click at [1127, 67] on button "Publish 1 job" at bounding box center [1107, 72] width 61 height 15
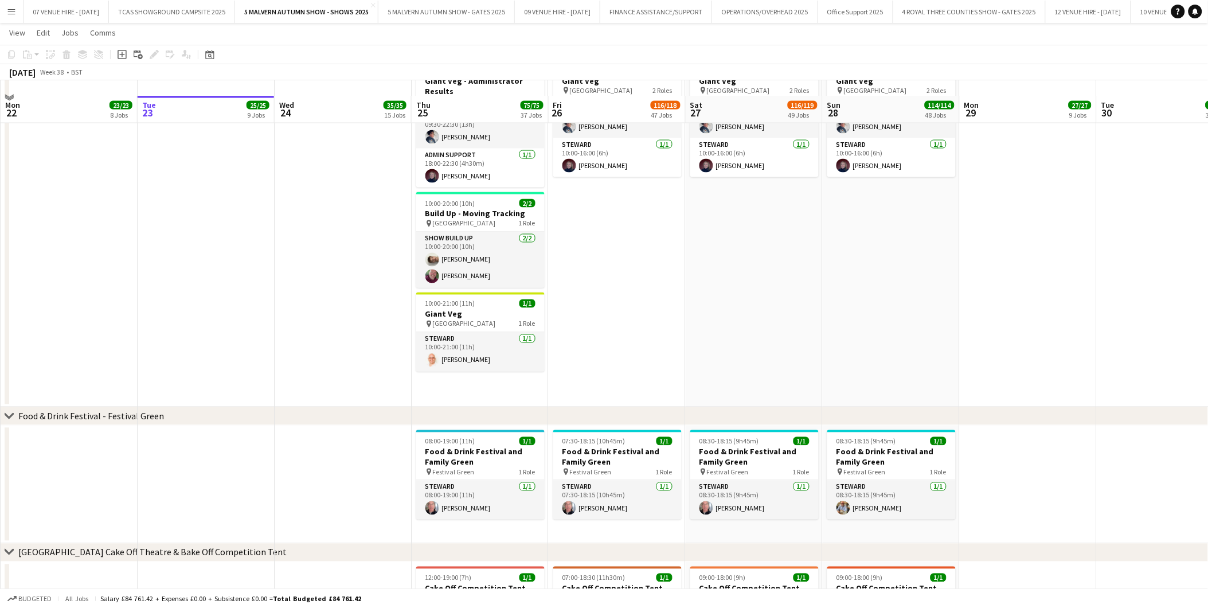
scroll to position [2357, 0]
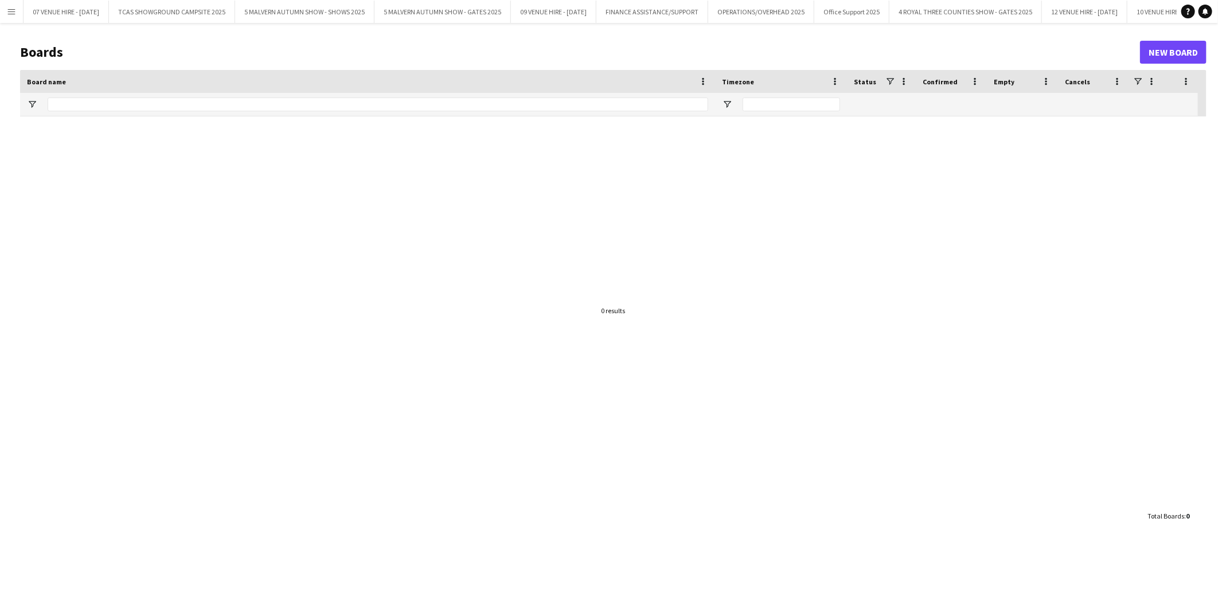
type input "*******"
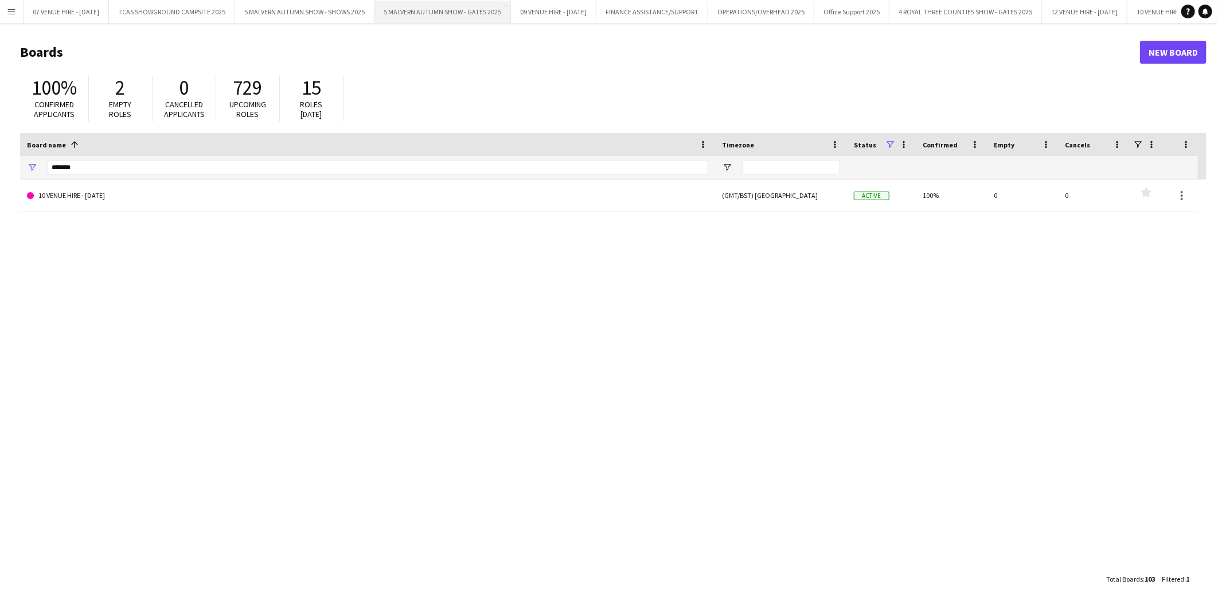
click at [466, 13] on button "5 MALVERN AUTUMN SHOW - GATES 2025 Close" at bounding box center [442, 12] width 136 height 22
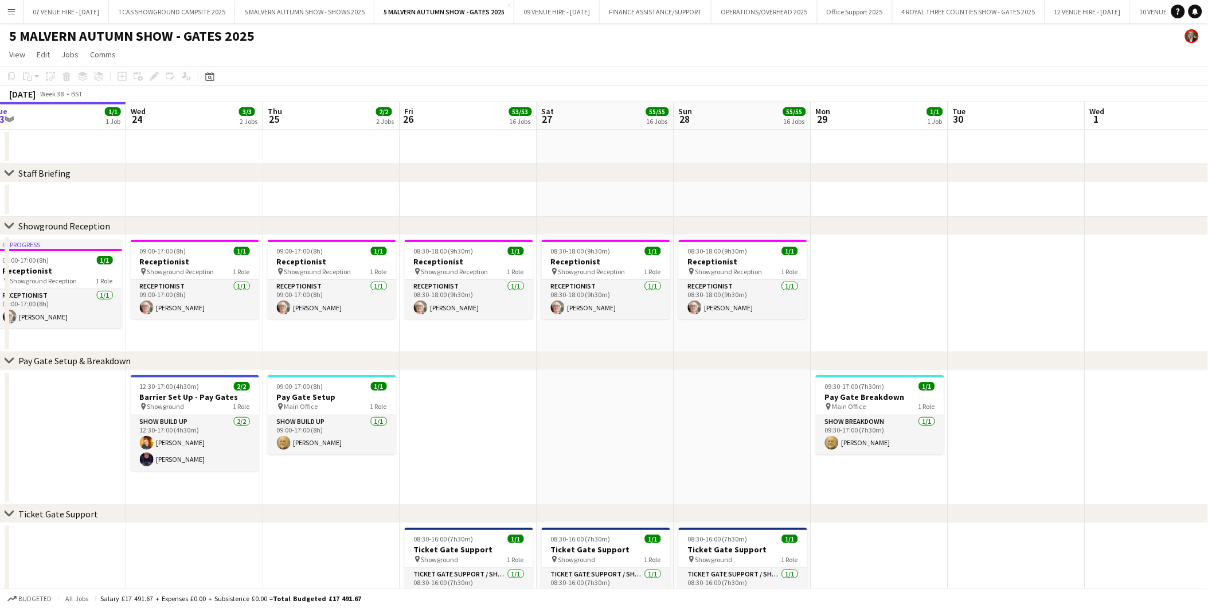
scroll to position [0, 428]
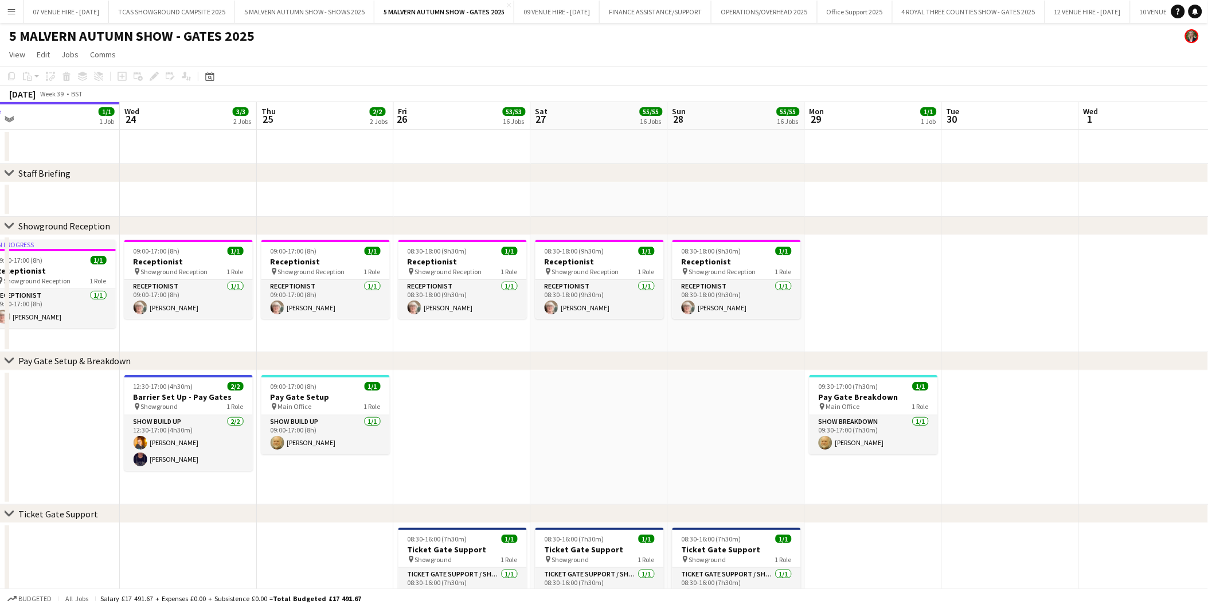
drag, startPoint x: 757, startPoint y: 248, endPoint x: 603, endPoint y: 263, distance: 155.5
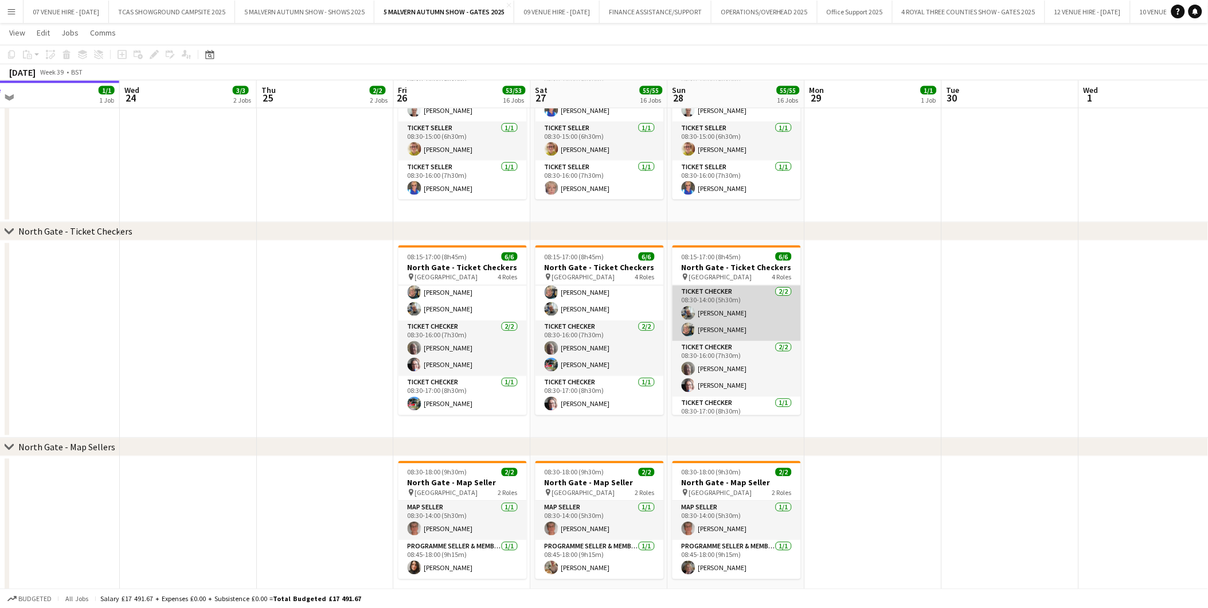
scroll to position [60, 0]
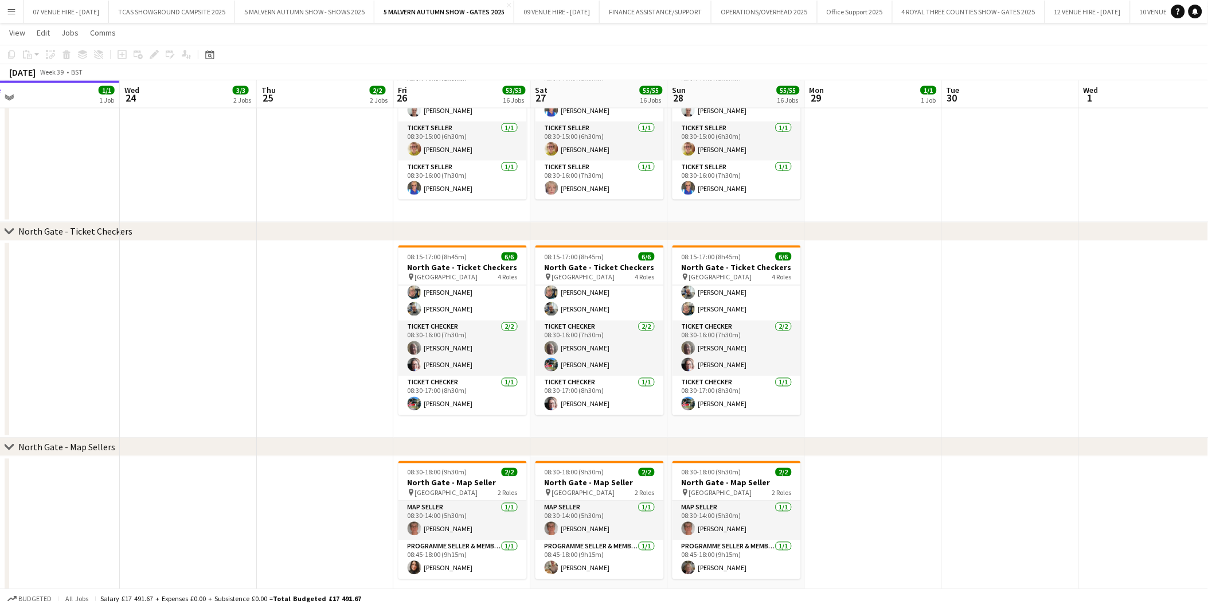
drag, startPoint x: 882, startPoint y: 408, endPoint x: 839, endPoint y: 479, distance: 83.1
click at [839, 479] on app-date-cell at bounding box center [873, 534] width 137 height 157
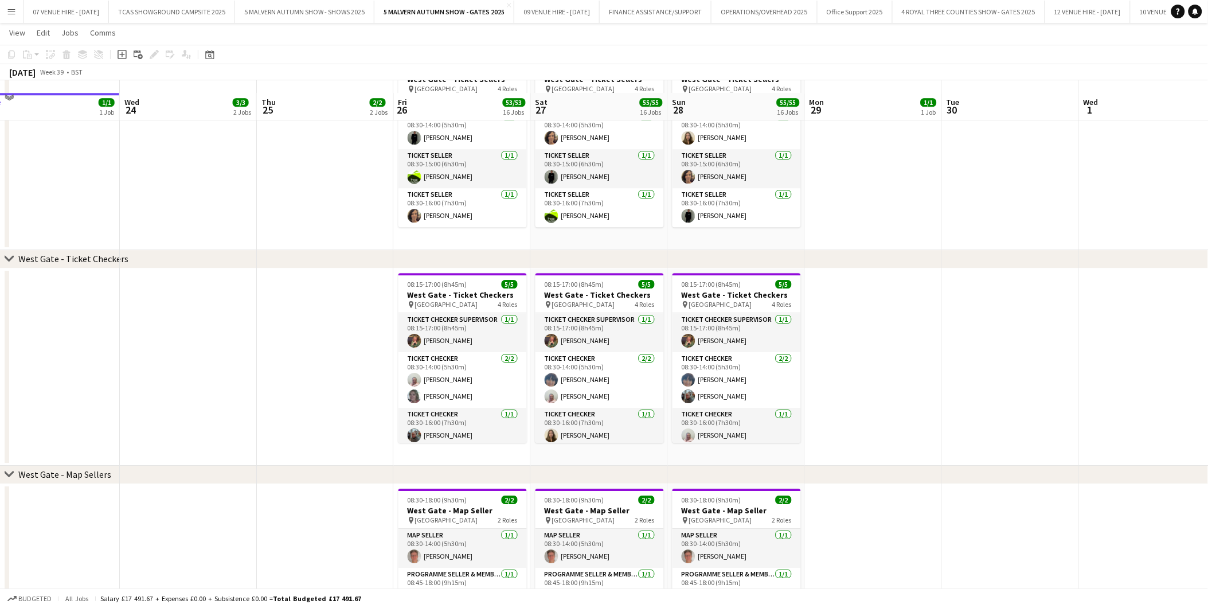
scroll to position [2732, 0]
